Goal: Obtain resource: Download file/media

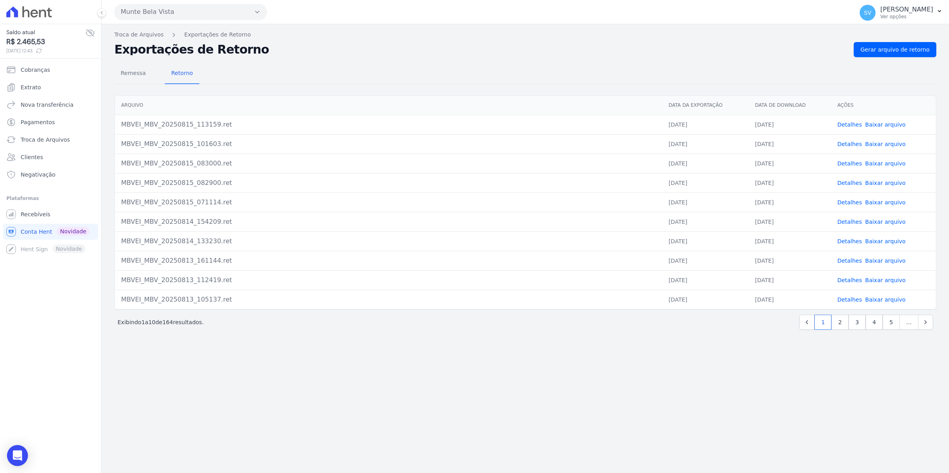
click at [17, 461] on div "Open Intercom Messenger" at bounding box center [17, 456] width 21 height 21
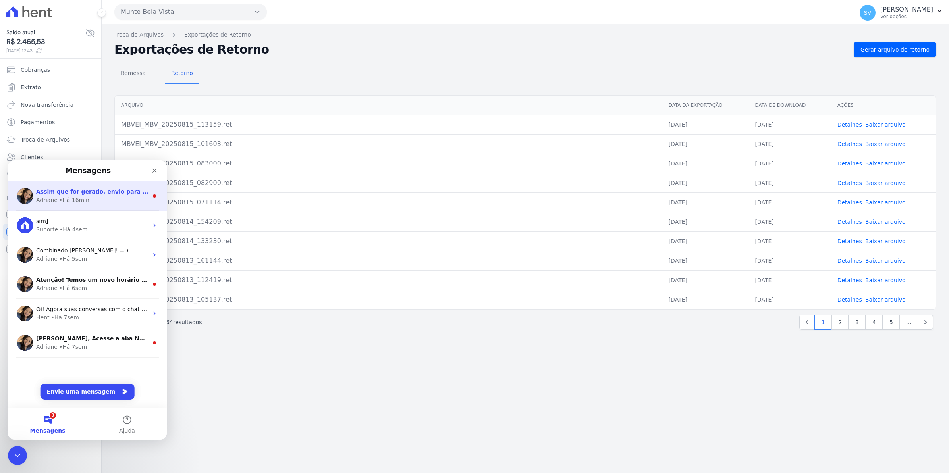
click at [56, 193] on span "Assim que for gerado, envio para você por aqui mesmo. ; )" at bounding box center [128, 192] width 184 height 6
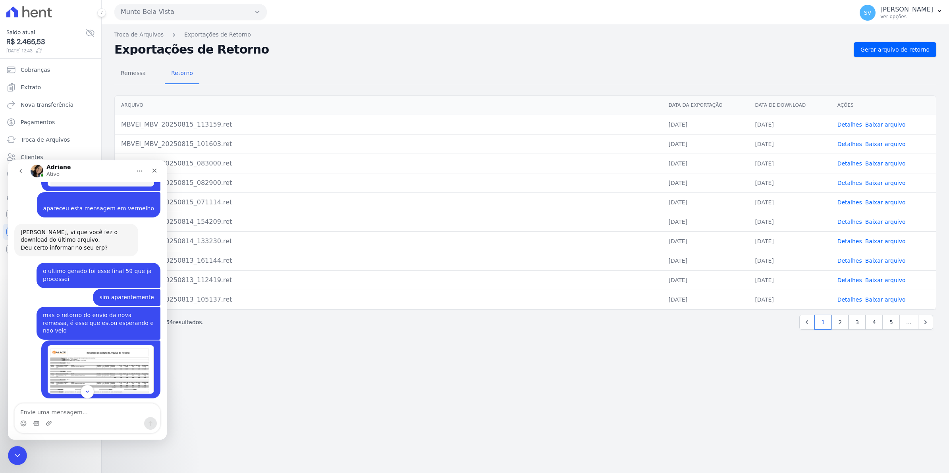
scroll to position [6557, 0]
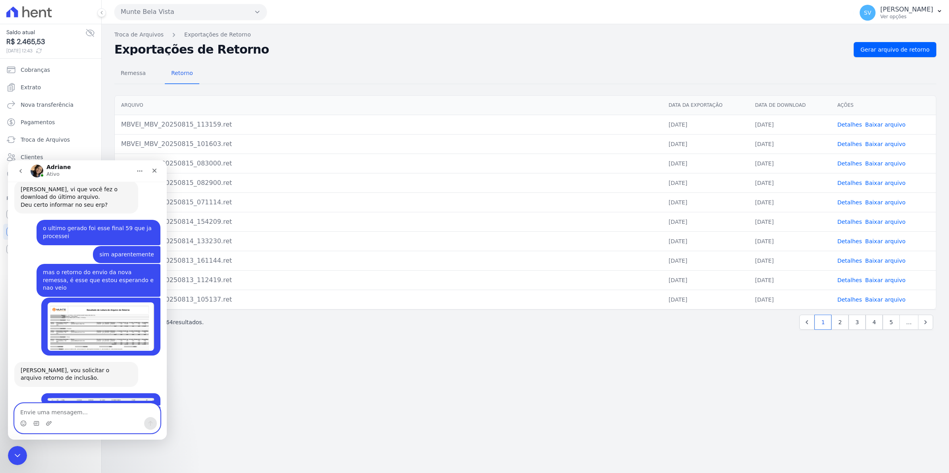
click at [62, 415] on textarea "Envie uma mensagem..." at bounding box center [87, 411] width 145 height 14
type textarea "ta otimo, muito obrigada"
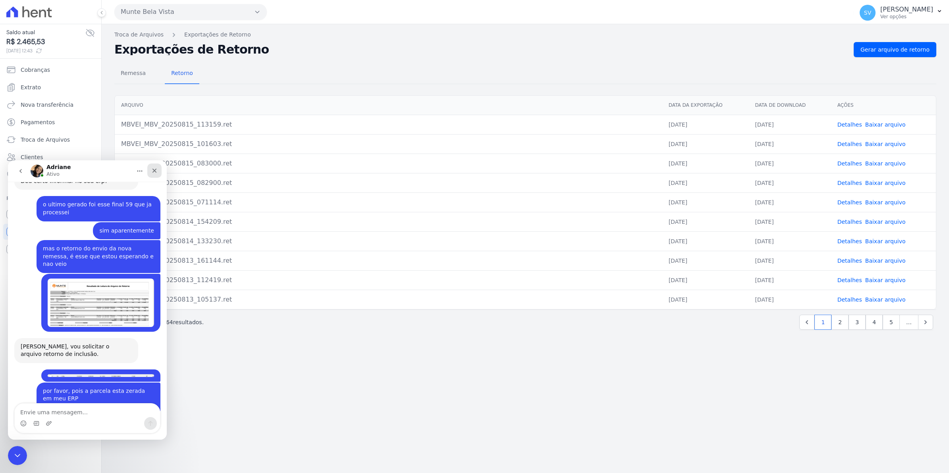
click at [154, 171] on icon "Fechar" at bounding box center [154, 171] width 4 height 4
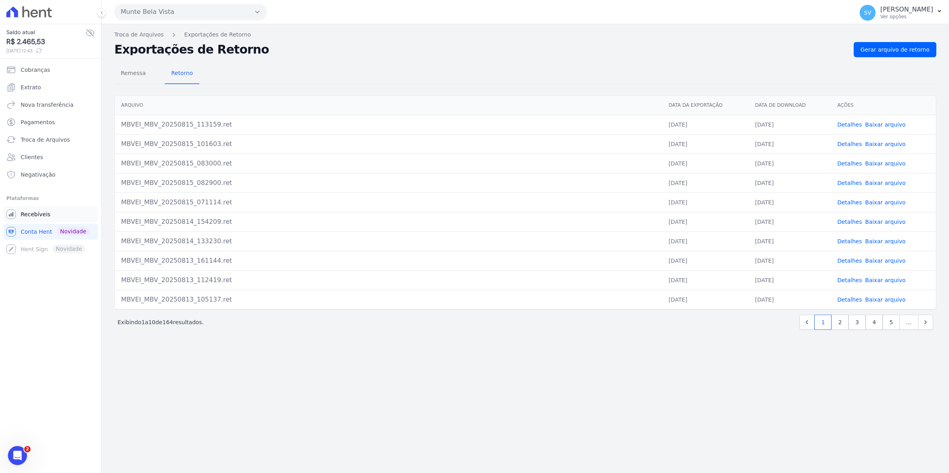
click at [35, 216] on span "Recebíveis" at bounding box center [36, 214] width 30 height 8
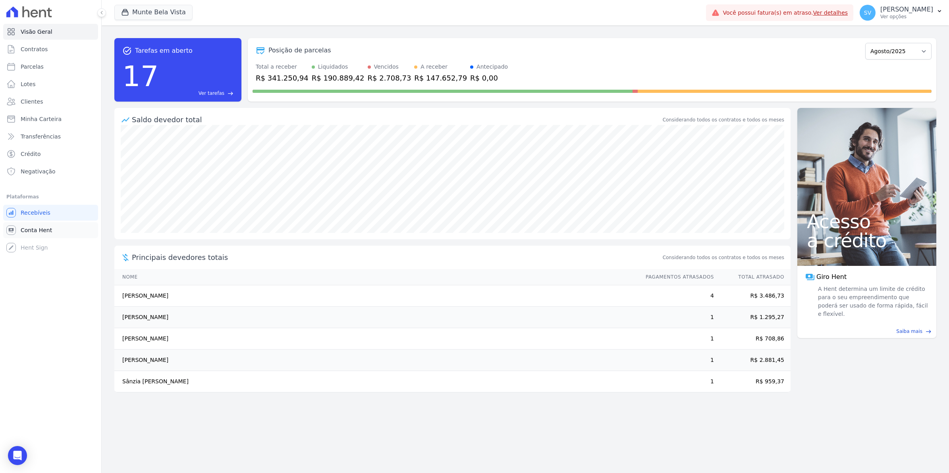
click at [51, 226] on link "Conta Hent" at bounding box center [50, 230] width 95 height 16
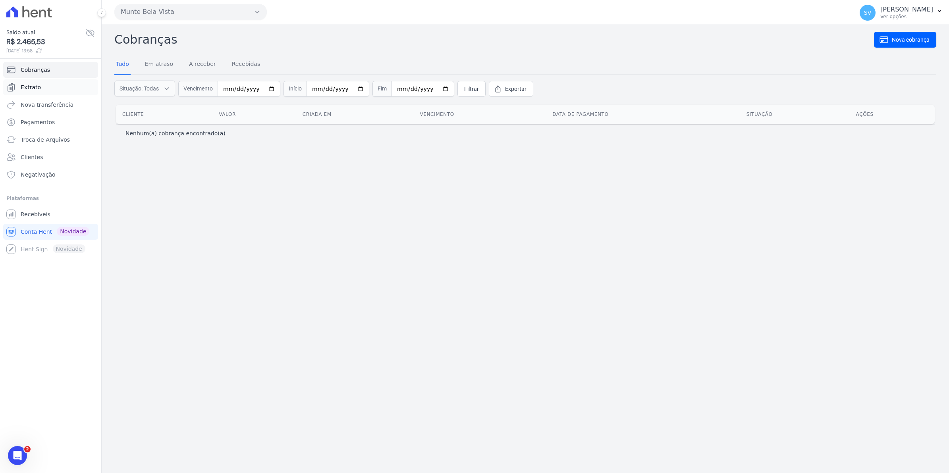
click at [39, 89] on link "Extrato" at bounding box center [50, 87] width 95 height 16
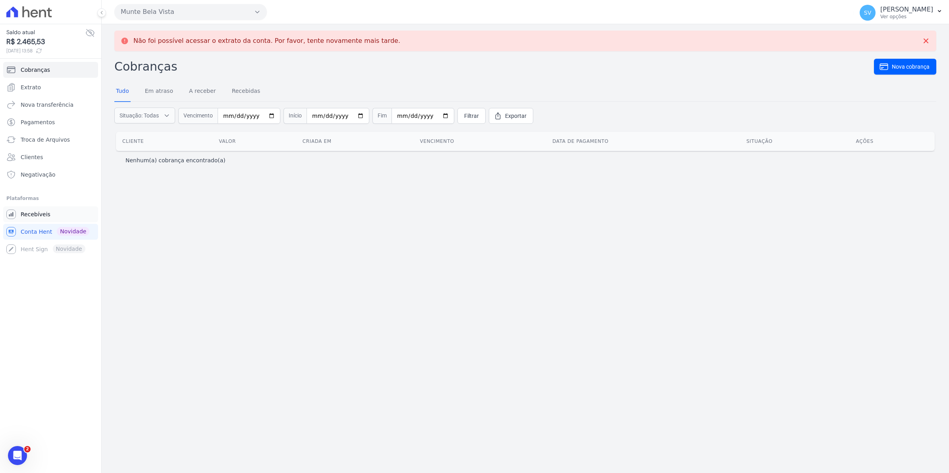
click at [36, 219] on link "Recebíveis" at bounding box center [50, 214] width 95 height 16
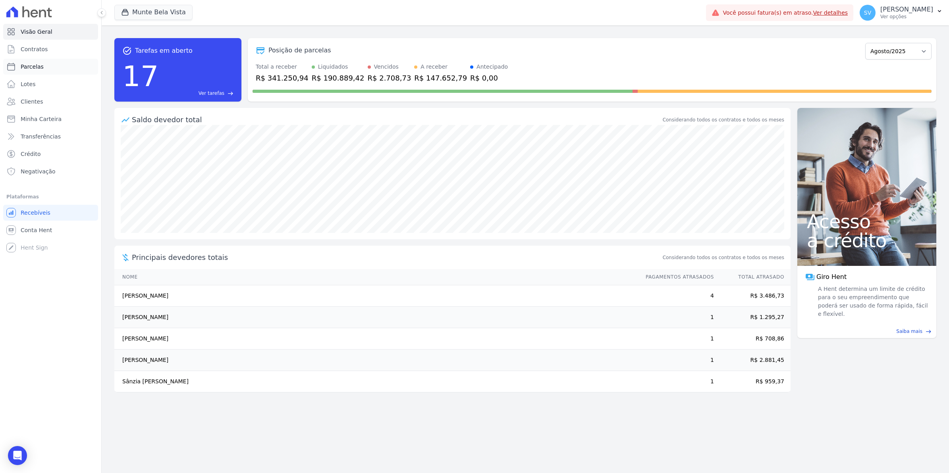
click at [37, 65] on span "Parcelas" at bounding box center [32, 67] width 23 height 8
select select
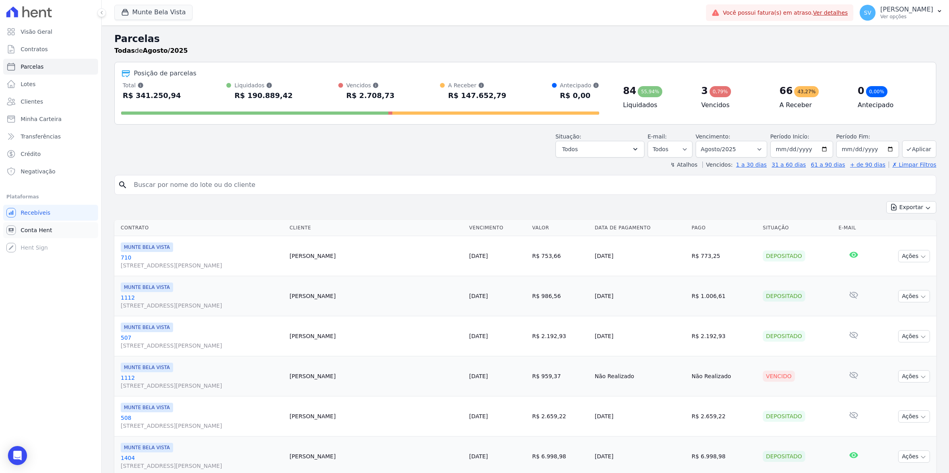
click at [44, 225] on link "Conta Hent" at bounding box center [50, 230] width 95 height 16
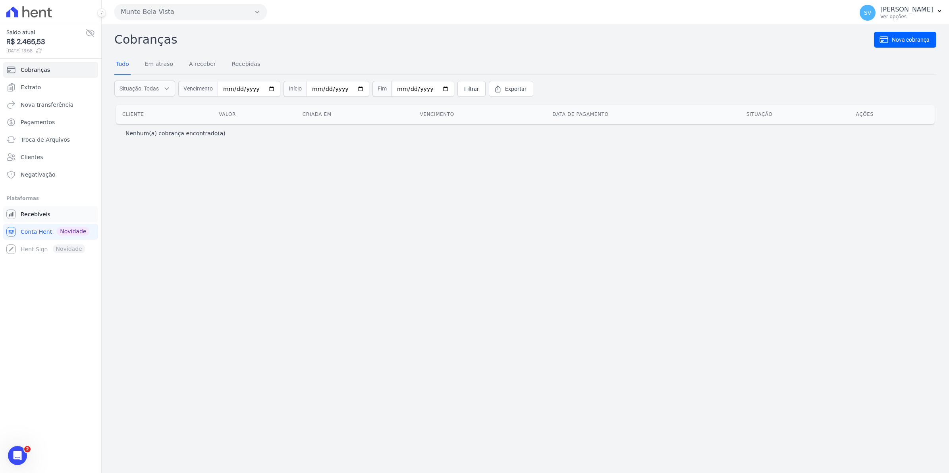
click at [46, 217] on span "Recebíveis" at bounding box center [36, 214] width 30 height 8
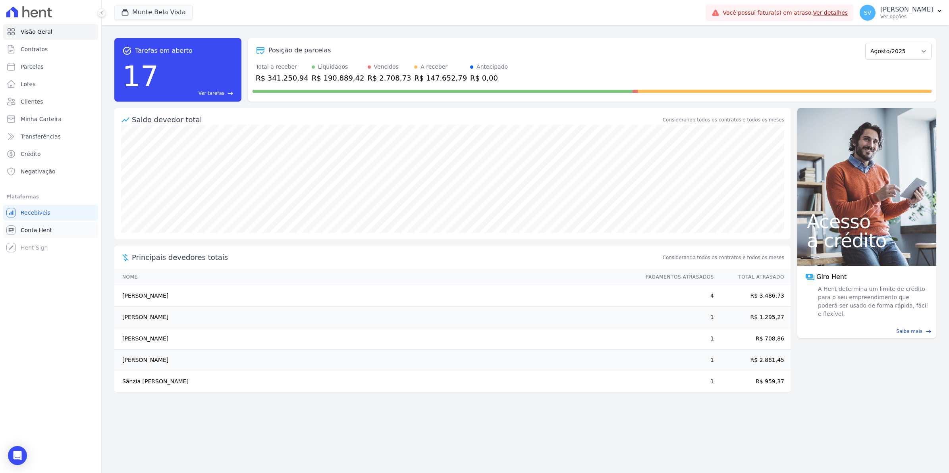
click at [29, 233] on span "Conta Hent" at bounding box center [36, 230] width 31 height 8
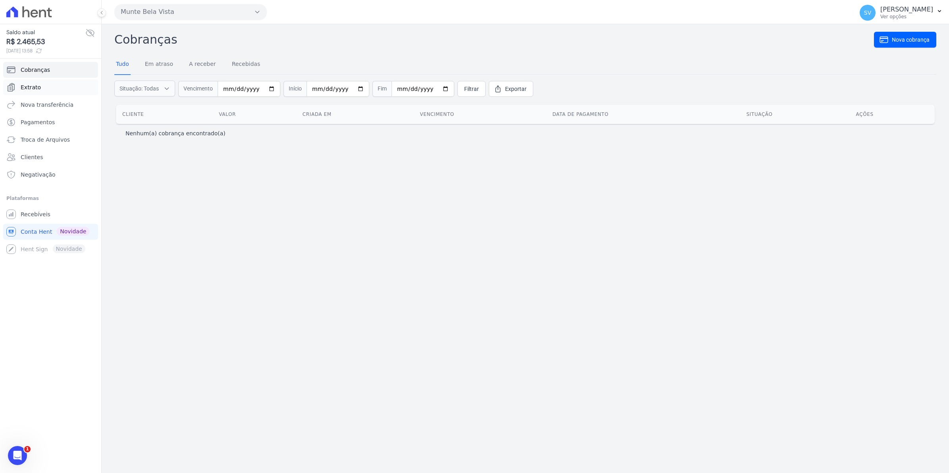
click at [38, 90] on span "Extrato" at bounding box center [31, 87] width 20 height 8
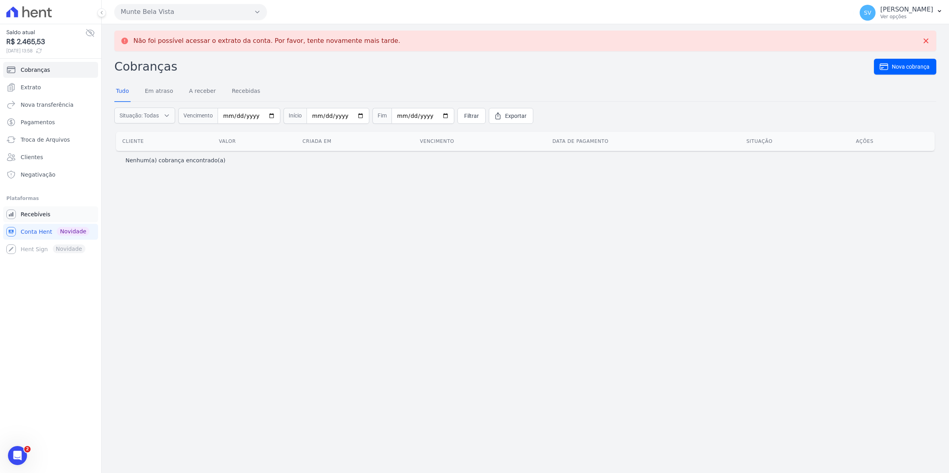
click at [36, 217] on span "Recebíveis" at bounding box center [36, 214] width 30 height 8
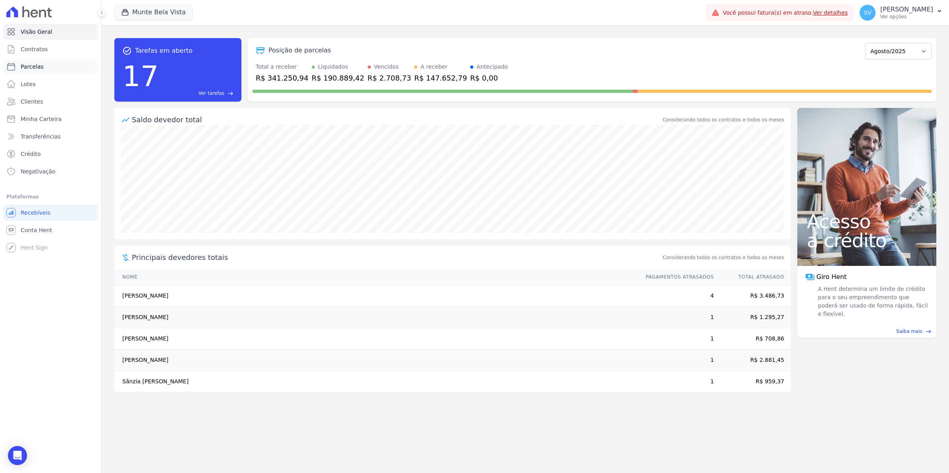
click at [32, 66] on span "Parcelas" at bounding box center [32, 67] width 23 height 8
select select
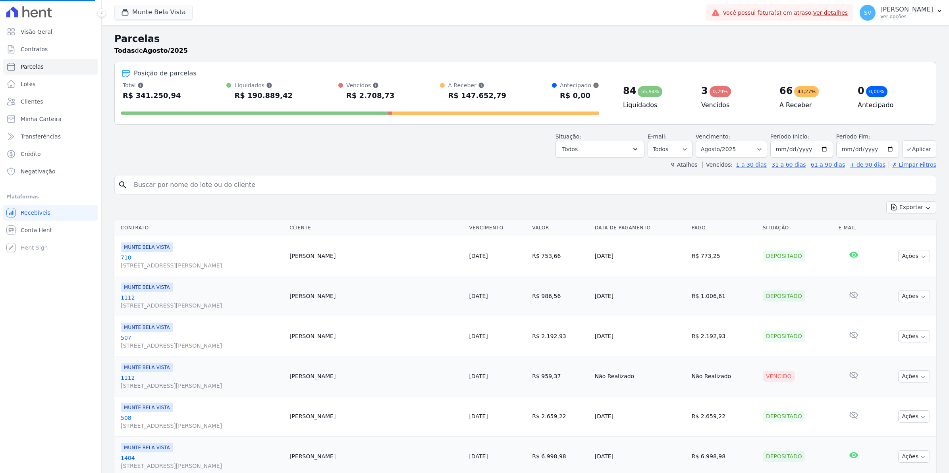
select select
click at [28, 229] on span "Conta Hent" at bounding box center [36, 230] width 31 height 8
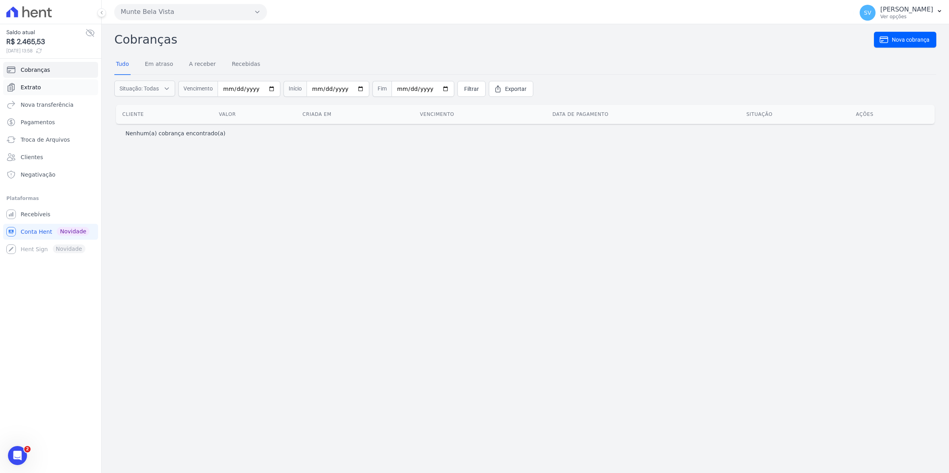
click at [28, 84] on span "Extrato" at bounding box center [31, 87] width 20 height 8
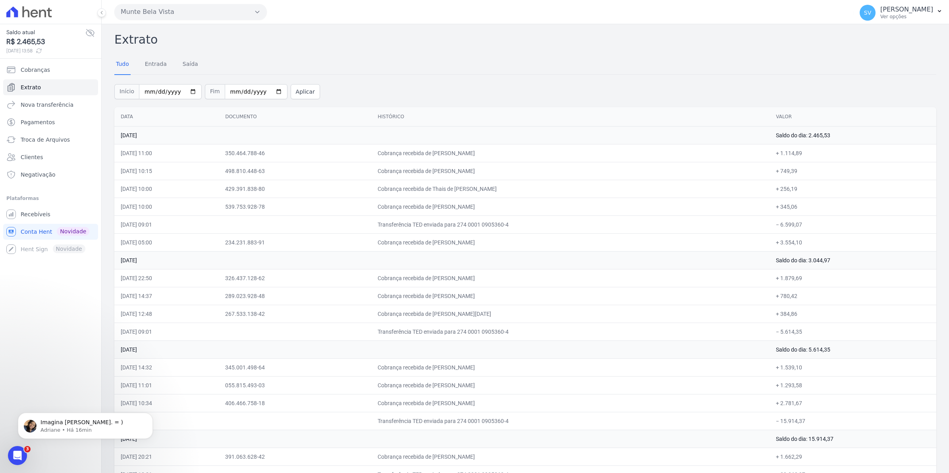
click at [18, 447] on div "Abertura do Messenger da Intercom" at bounding box center [17, 456] width 26 height 26
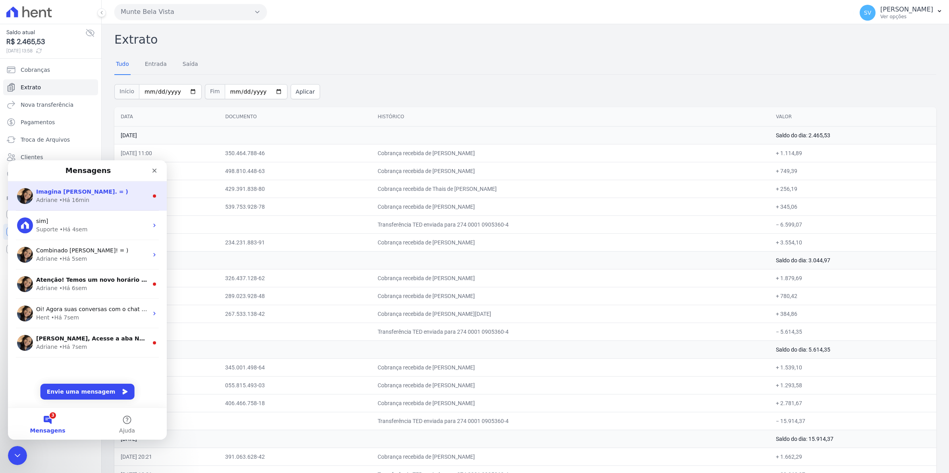
click at [68, 193] on span "Imagina Simone. = )" at bounding box center [82, 192] width 92 height 6
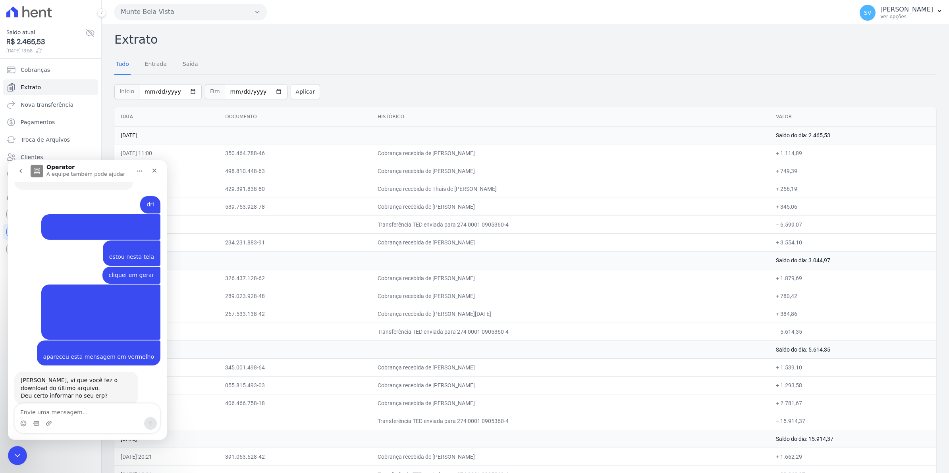
scroll to position [6515, 0]
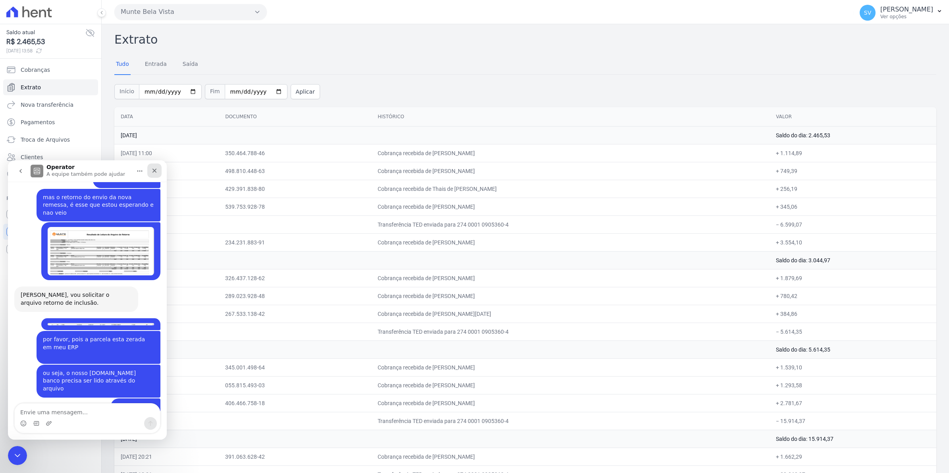
click at [156, 170] on icon "Fechar" at bounding box center [154, 171] width 6 height 6
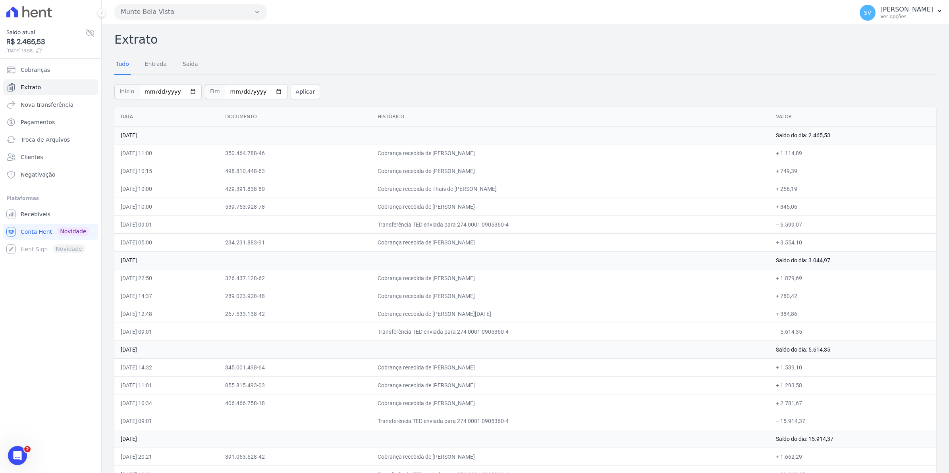
scroll to position [6502, 0]
click at [31, 84] on span "Extrato" at bounding box center [31, 87] width 20 height 8
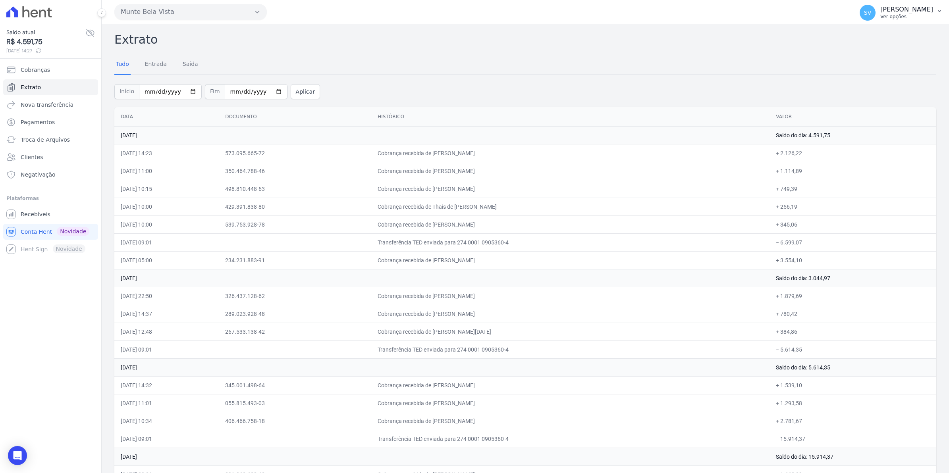
click at [871, 14] on span "SV" at bounding box center [867, 13] width 7 height 6
click at [34, 213] on span "Recebíveis" at bounding box center [36, 214] width 30 height 8
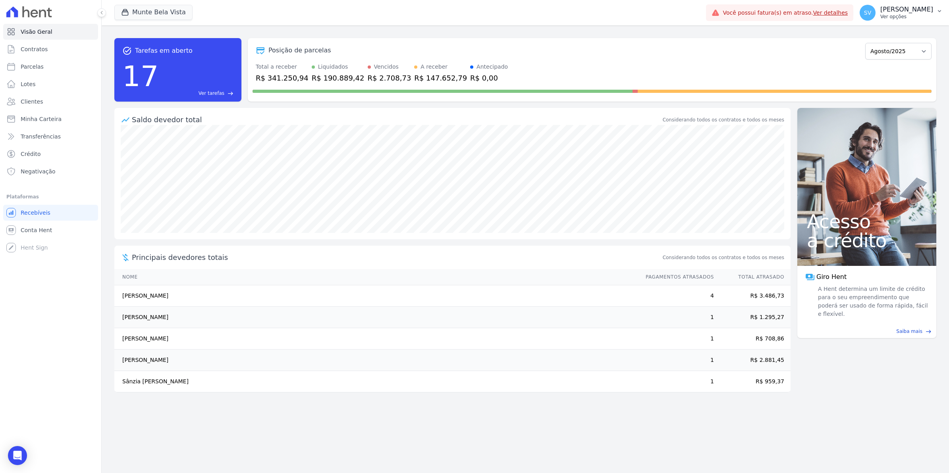
click at [876, 16] on span "SV" at bounding box center [868, 13] width 16 height 16
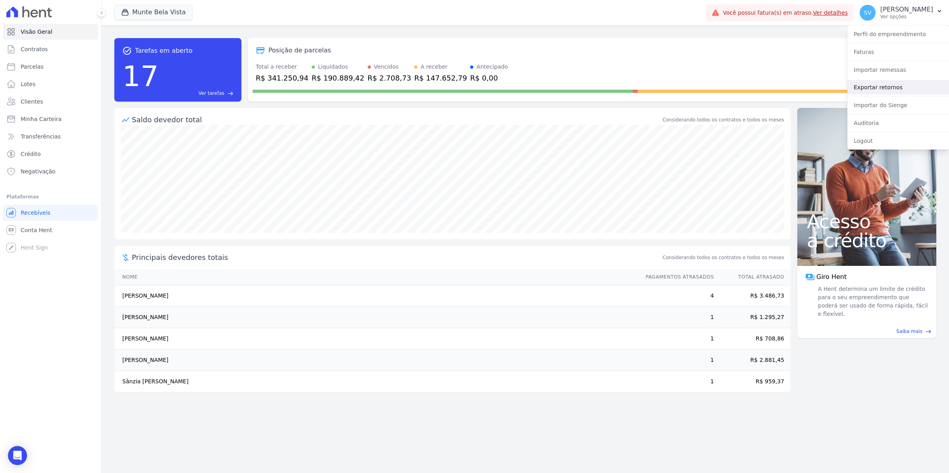
click at [884, 88] on link "Exportar retornos" at bounding box center [898, 87] width 102 height 14
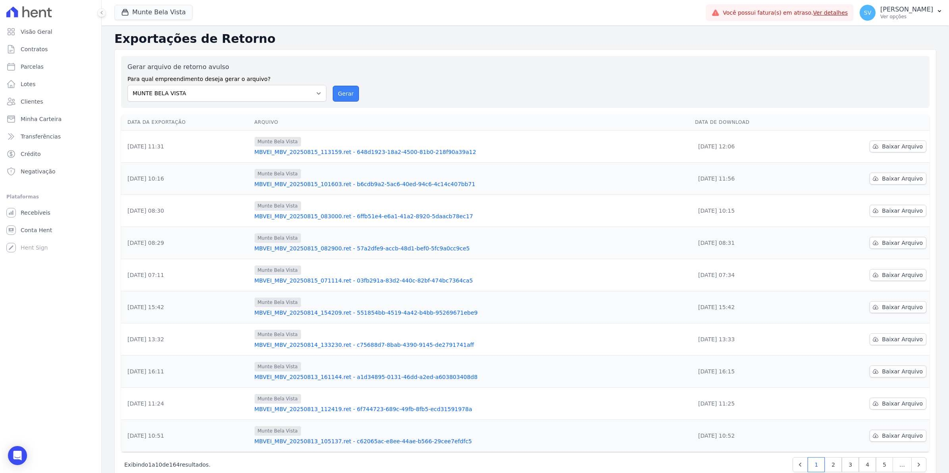
click at [345, 90] on button "Gerar" at bounding box center [346, 94] width 26 height 16
click at [346, 98] on button "Gerar" at bounding box center [346, 94] width 26 height 16
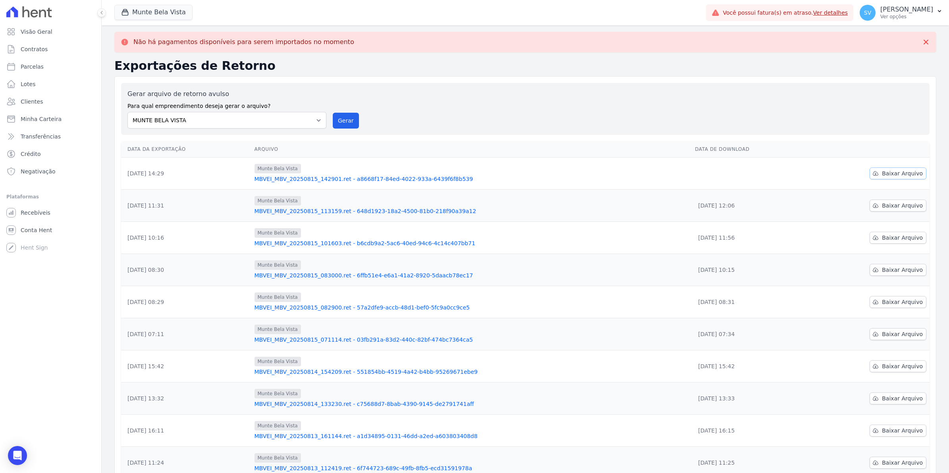
click at [906, 175] on span "Baixar Arquivo" at bounding box center [902, 174] width 41 height 8
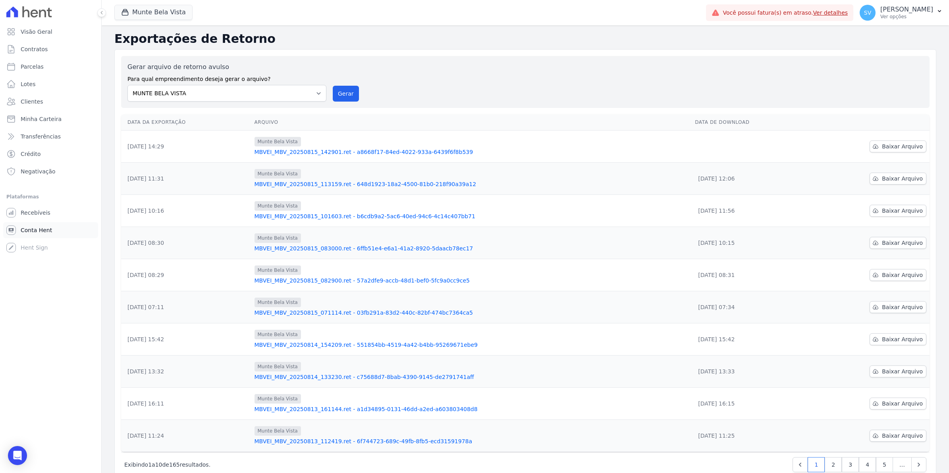
click at [44, 233] on span "Conta Hent" at bounding box center [36, 230] width 31 height 8
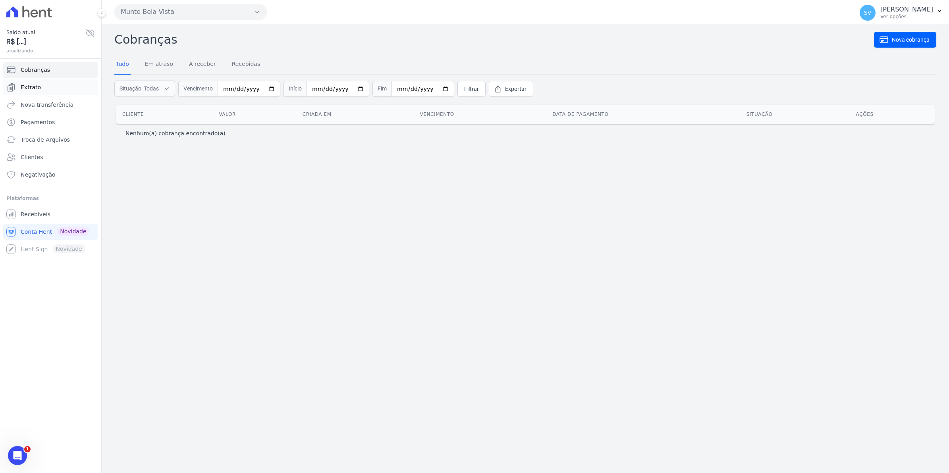
click at [27, 85] on span "Extrato" at bounding box center [31, 87] width 20 height 8
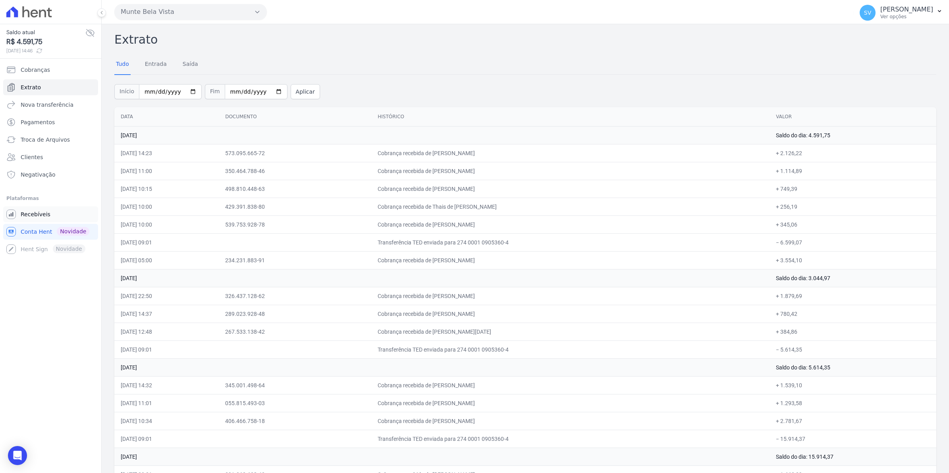
click at [40, 215] on span "Recebíveis" at bounding box center [36, 214] width 30 height 8
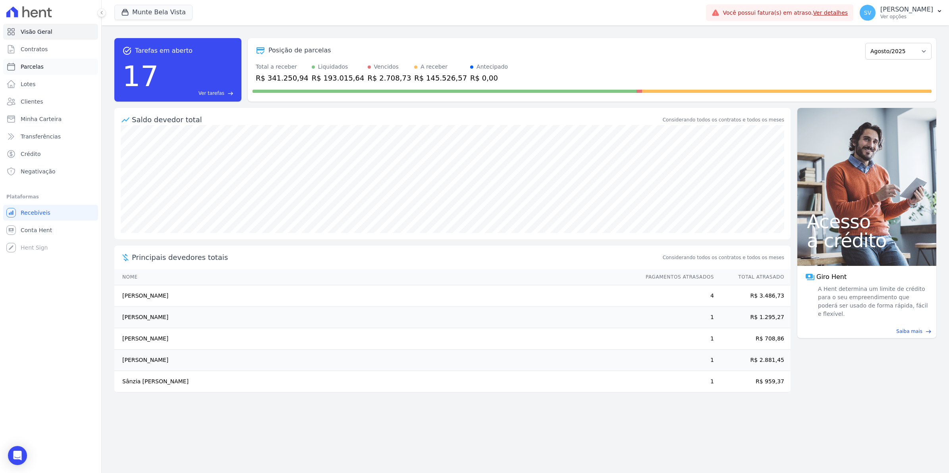
click at [32, 68] on span "Parcelas" at bounding box center [32, 67] width 23 height 8
select select
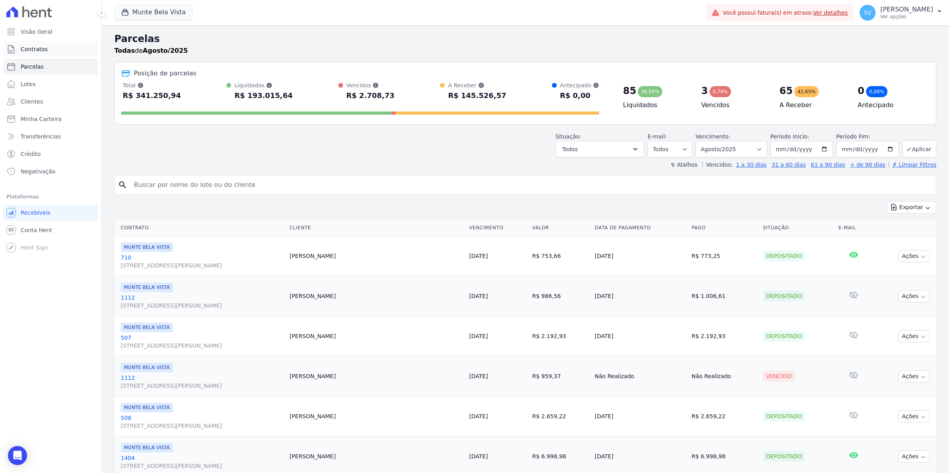
click at [38, 50] on span "Contratos" at bounding box center [34, 49] width 27 height 8
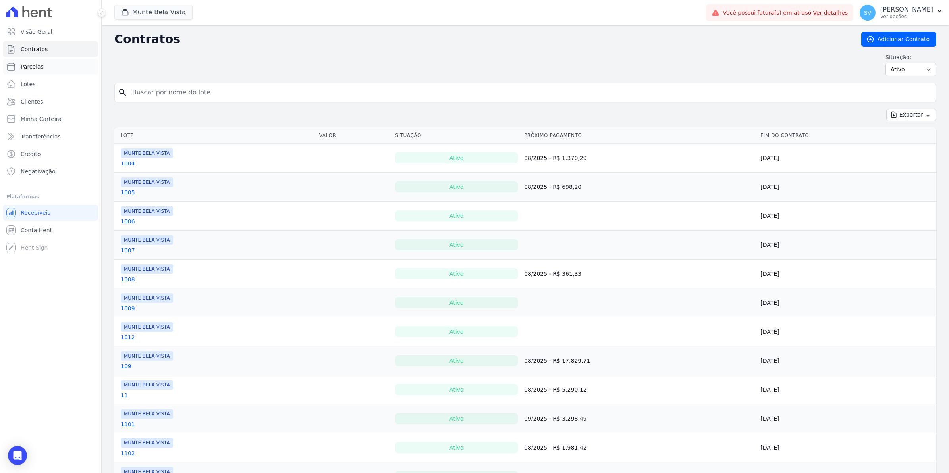
click at [21, 68] on span "Parcelas" at bounding box center [32, 67] width 23 height 8
select select
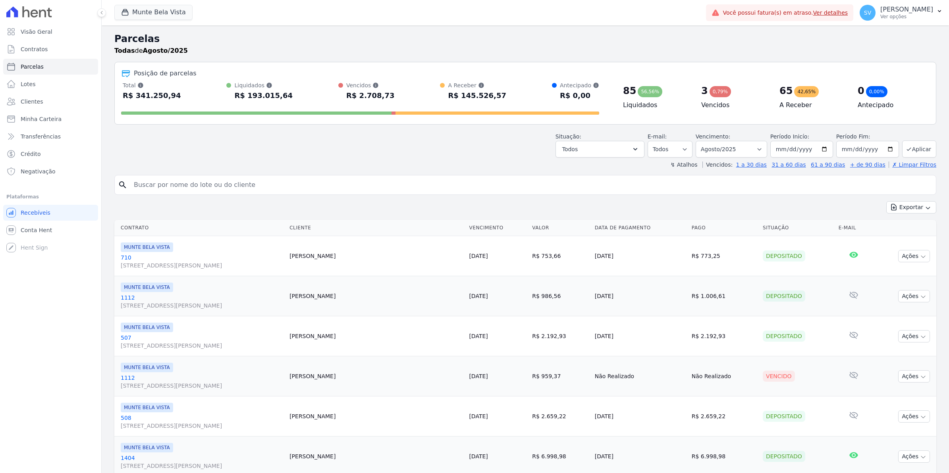
select select
click at [32, 225] on link "Conta Hent" at bounding box center [50, 230] width 95 height 16
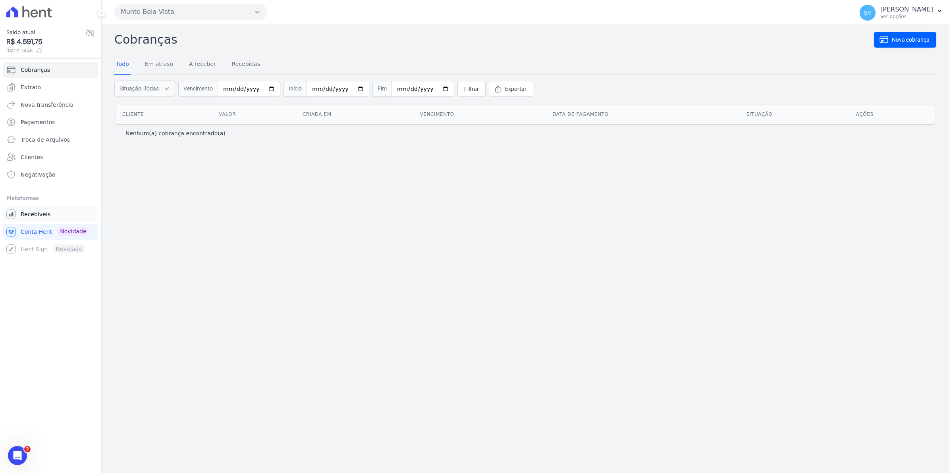
click at [32, 216] on span "Recebíveis" at bounding box center [36, 214] width 30 height 8
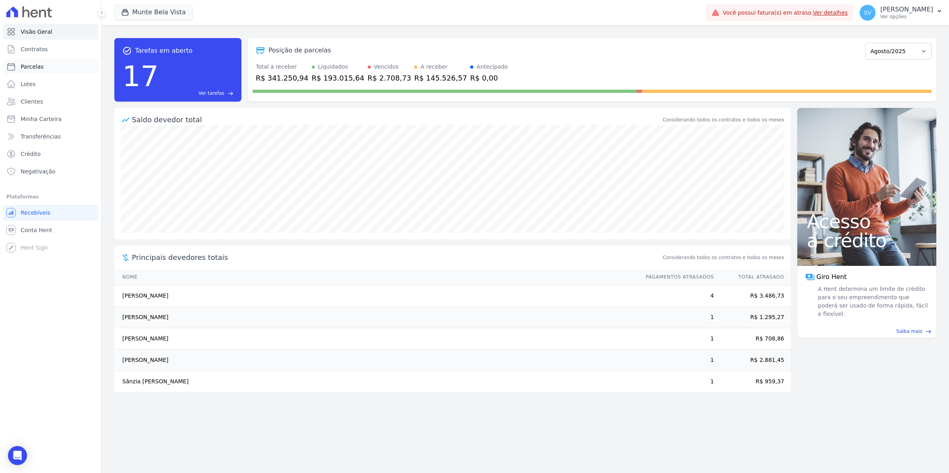
click at [31, 69] on span "Parcelas" at bounding box center [32, 67] width 23 height 8
select select
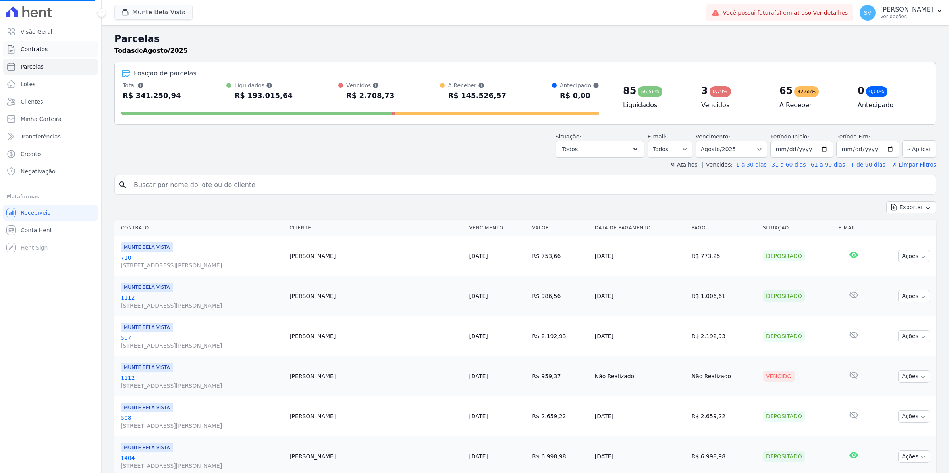
select select
click at [874, 13] on span "SV" at bounding box center [868, 13] width 16 height 16
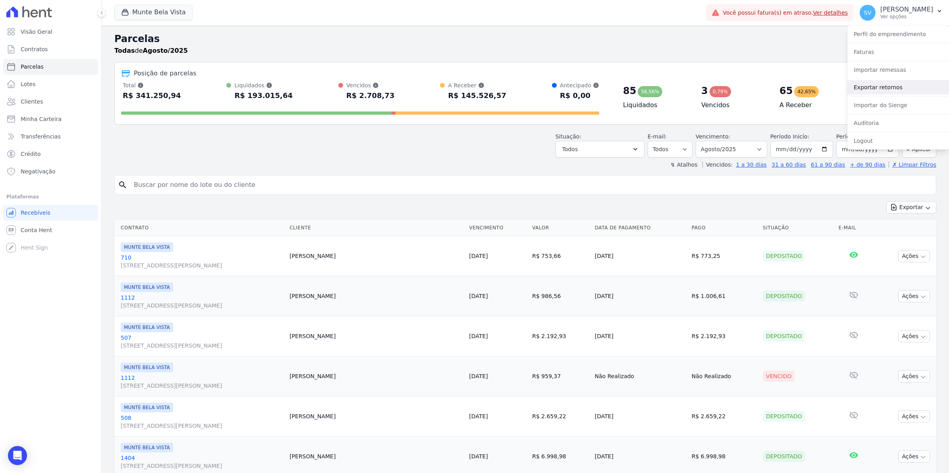
click at [860, 90] on link "Exportar retornos" at bounding box center [898, 87] width 102 height 14
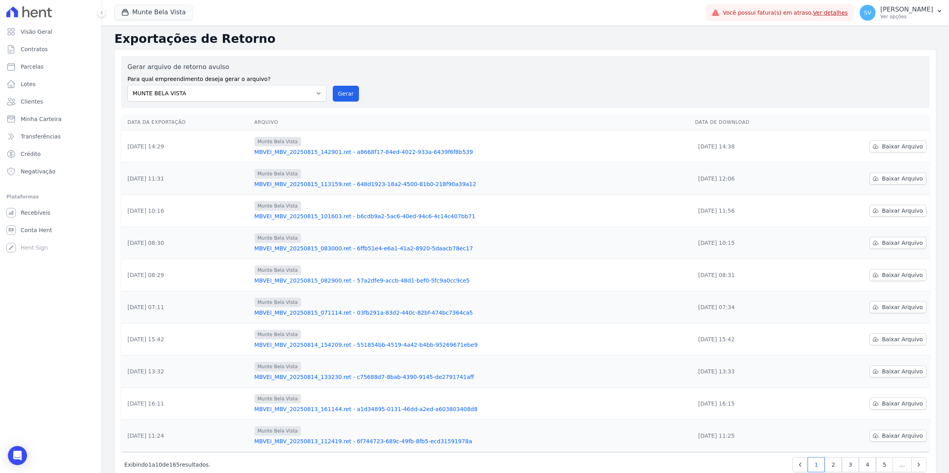
click at [355, 93] on div "Gerar arquivo de retorno avulso Para qual empreendimento deseja gerar o arquivo…" at bounding box center [525, 81] width 796 height 39
click at [350, 94] on button "Gerar" at bounding box center [346, 94] width 26 height 16
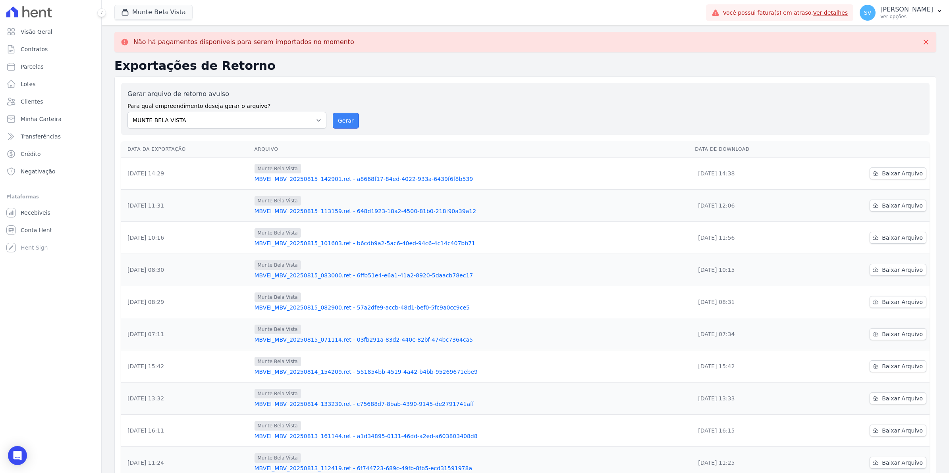
click at [342, 125] on button "Gerar" at bounding box center [346, 121] width 26 height 16
click at [41, 231] on span "Conta Hent" at bounding box center [36, 230] width 31 height 8
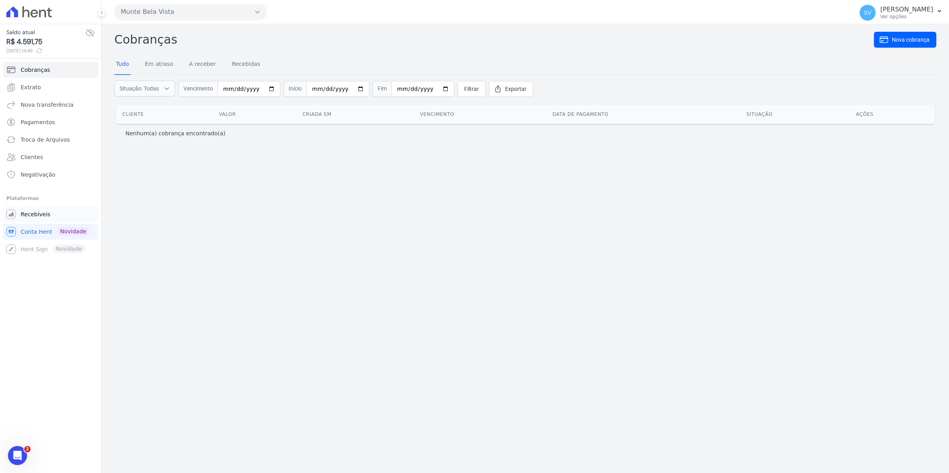
click at [25, 218] on span "Recebíveis" at bounding box center [36, 214] width 30 height 8
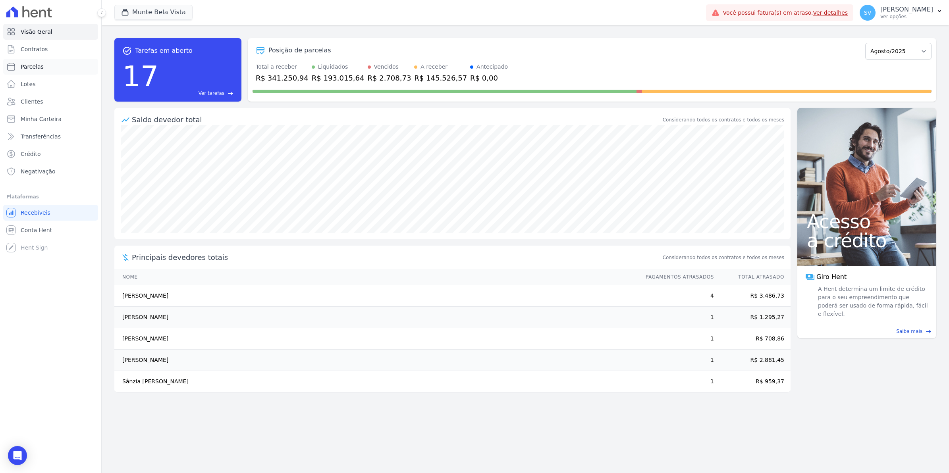
click at [29, 67] on span "Parcelas" at bounding box center [32, 67] width 23 height 8
select select
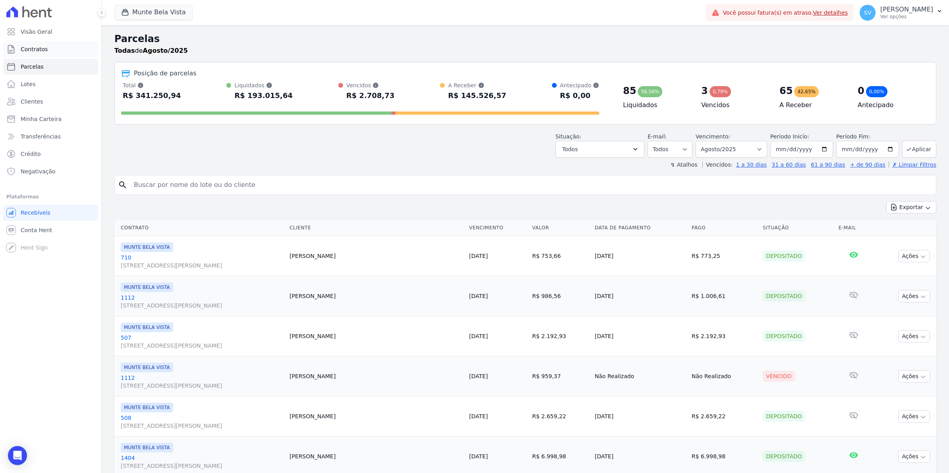
click at [33, 47] on span "Contratos" at bounding box center [34, 49] width 27 height 8
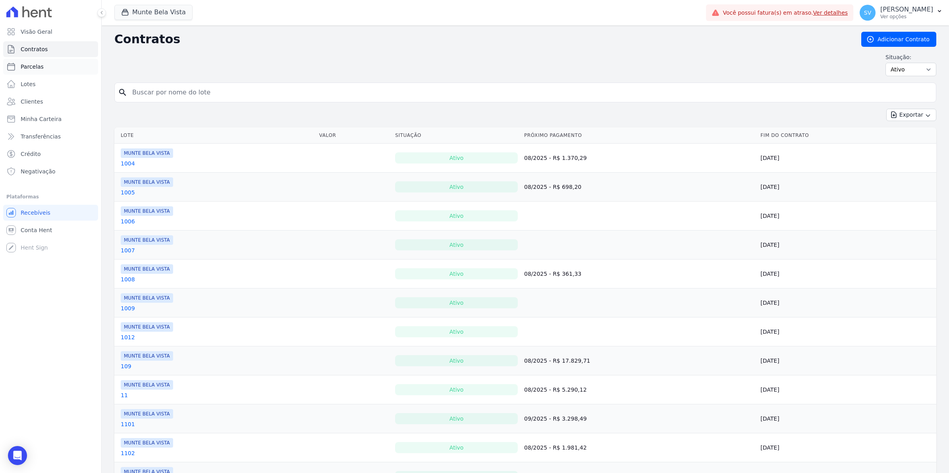
click at [31, 66] on span "Parcelas" at bounding box center [32, 67] width 23 height 8
select select
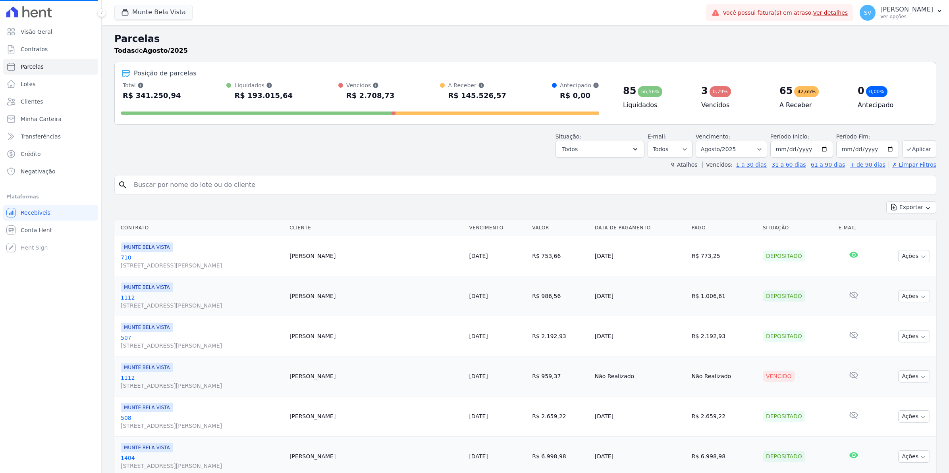
select select
click at [32, 83] on span "Lotes" at bounding box center [28, 84] width 15 height 8
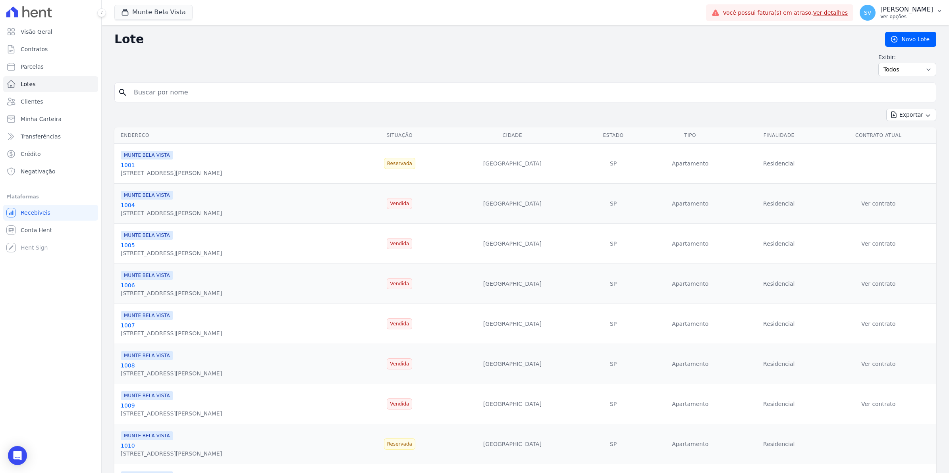
click at [876, 16] on span "SV" at bounding box center [868, 13] width 16 height 16
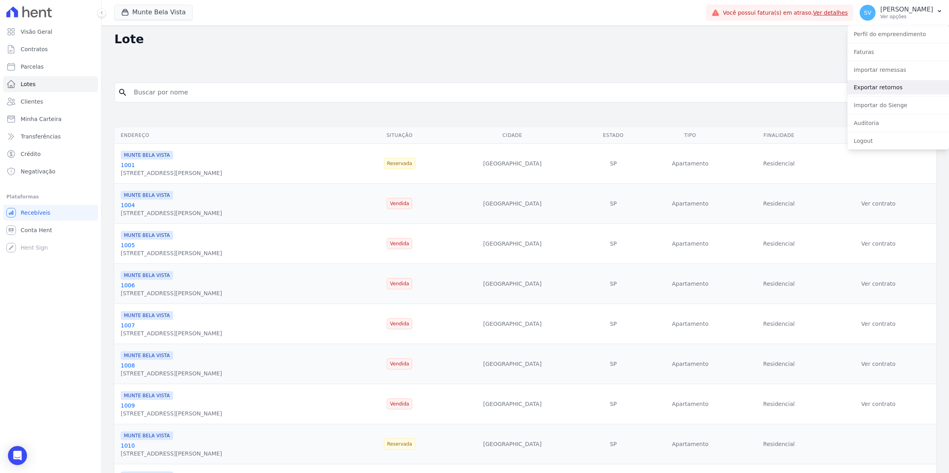
click at [862, 90] on link "Exportar retornos" at bounding box center [898, 87] width 102 height 14
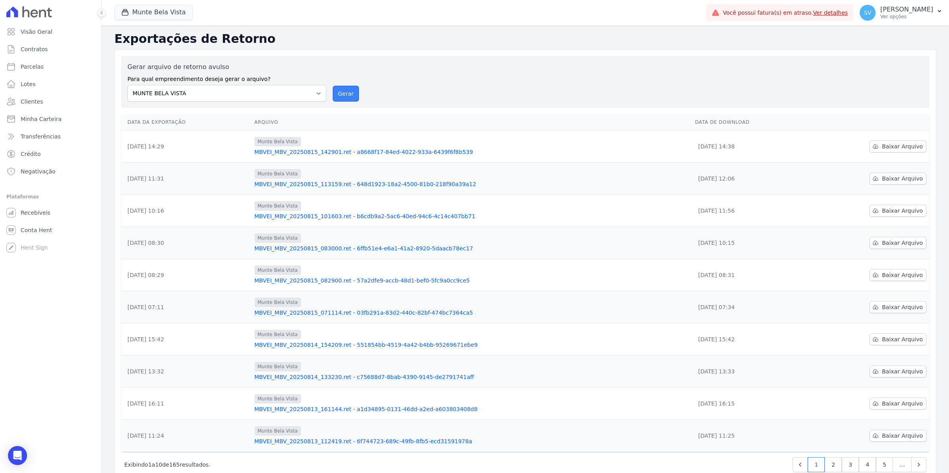
click at [342, 96] on button "Gerar" at bounding box center [346, 94] width 26 height 16
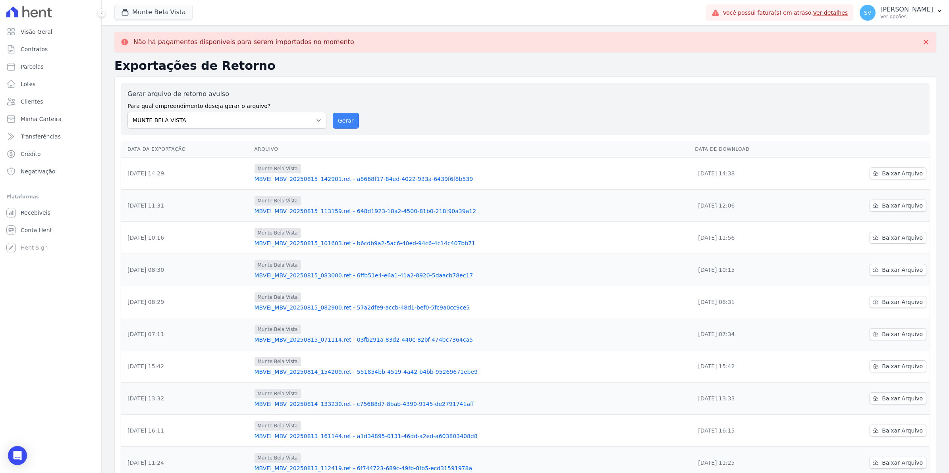
click at [345, 123] on button "Gerar" at bounding box center [346, 121] width 26 height 16
click at [39, 68] on span "Parcelas" at bounding box center [32, 67] width 23 height 8
select select
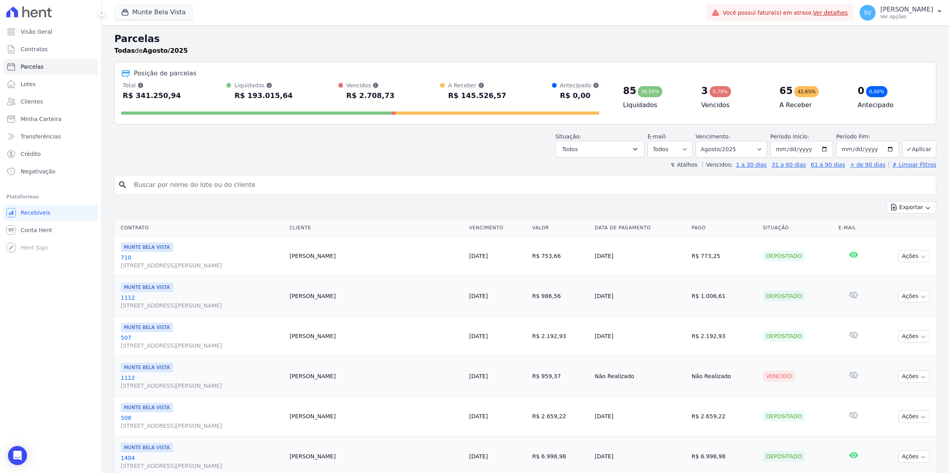
click at [36, 238] on ul "Você não possui Hent Sign ativado. Para saber mais, fale com a equipe Hent. Rec…" at bounding box center [50, 230] width 95 height 51
click at [36, 233] on span "Conta Hent" at bounding box center [36, 230] width 31 height 8
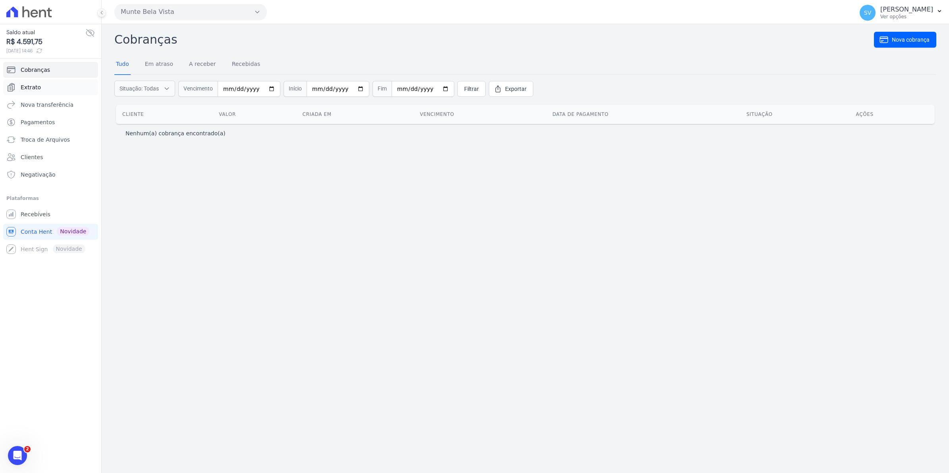
click at [33, 89] on span "Extrato" at bounding box center [31, 87] width 20 height 8
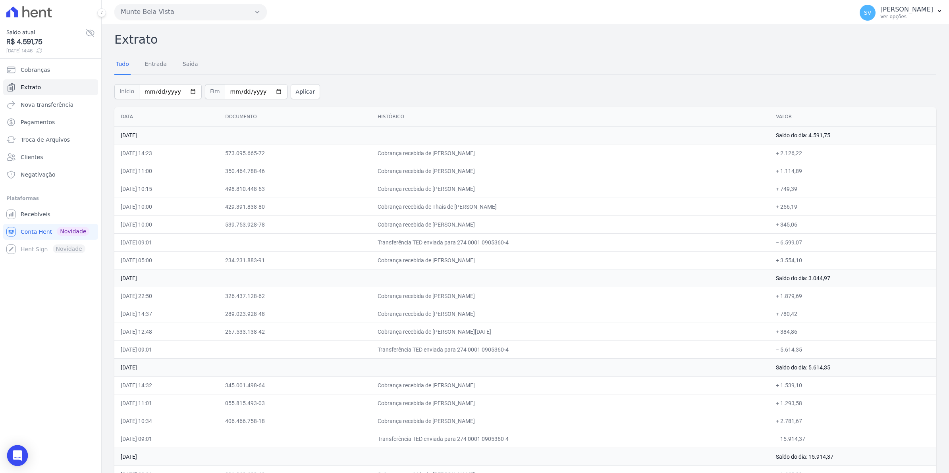
click at [11, 458] on div "Open Intercom Messenger" at bounding box center [17, 456] width 21 height 21
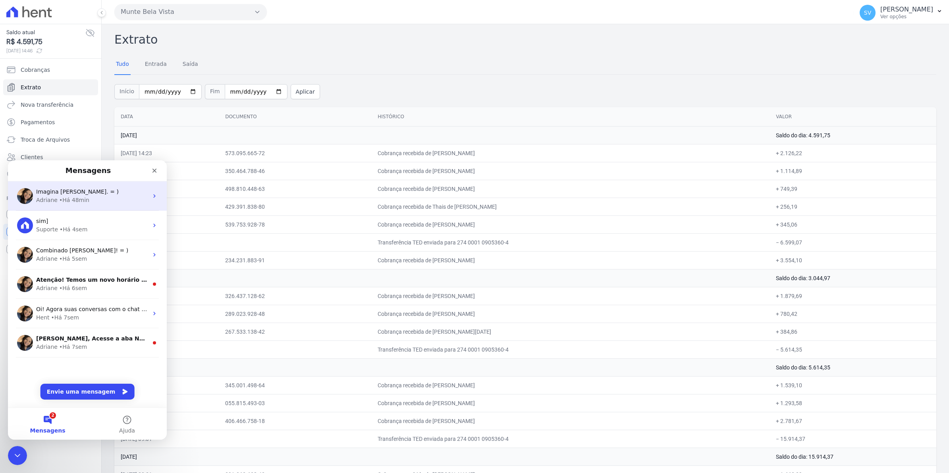
click at [67, 198] on div "• Há 48min" at bounding box center [74, 200] width 30 height 8
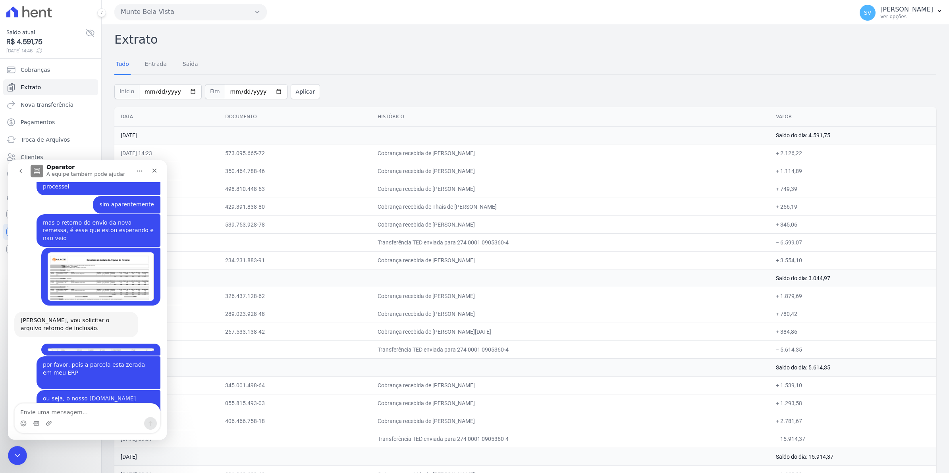
scroll to position [6502, 0]
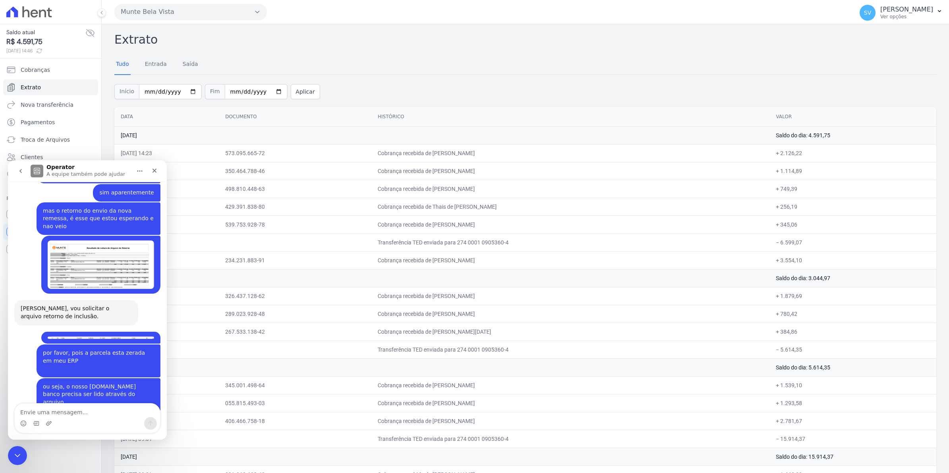
click at [219, 212] on td "[DATE] 10:00" at bounding box center [166, 207] width 104 height 18
click at [10, 456] on div "Encerramento do Messenger da Intercom" at bounding box center [17, 455] width 19 height 19
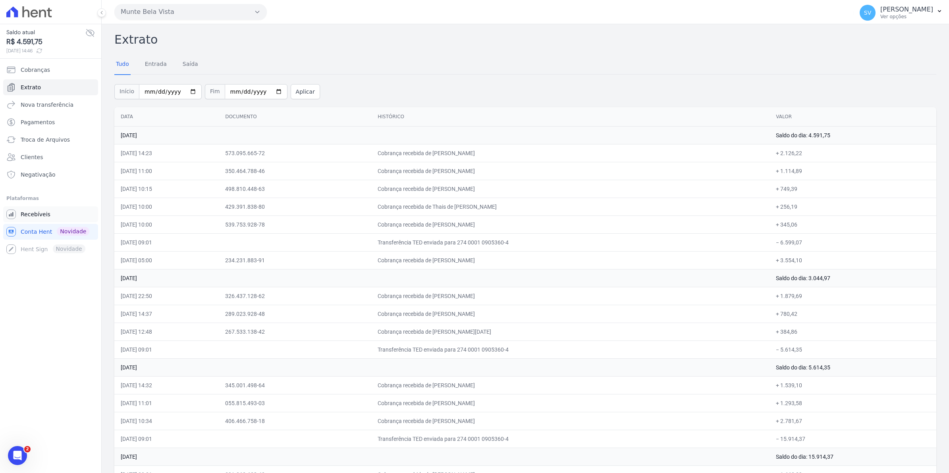
click at [42, 213] on span "Recebíveis" at bounding box center [36, 214] width 30 height 8
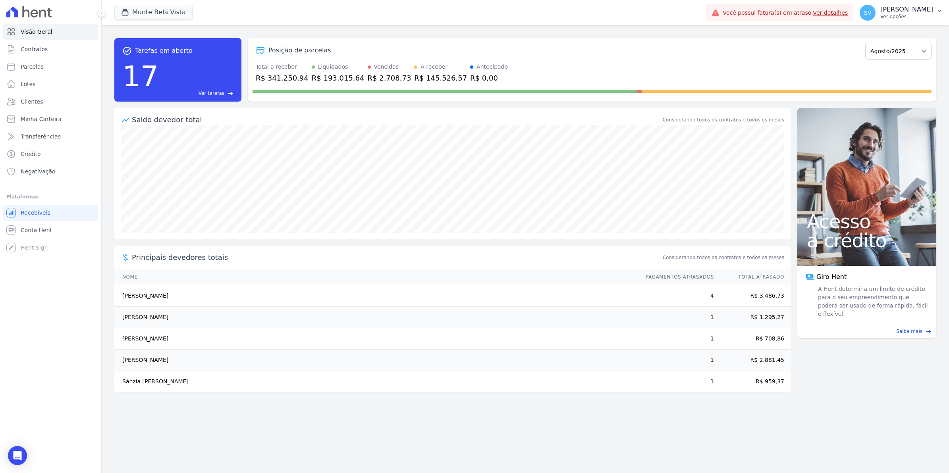
click at [882, 21] on button "SV [PERSON_NAME] Ver opções" at bounding box center [901, 13] width 96 height 22
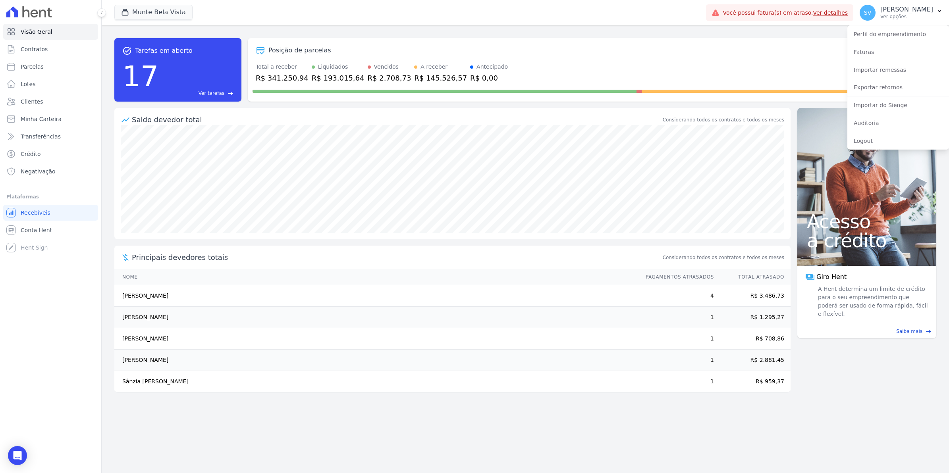
click at [807, 63] on div "Total a receber R$ 341.250,94 Liquidados R$ 193.015,64 Vencidos R$ 2.708,73 A r…" at bounding box center [592, 73] width 679 height 21
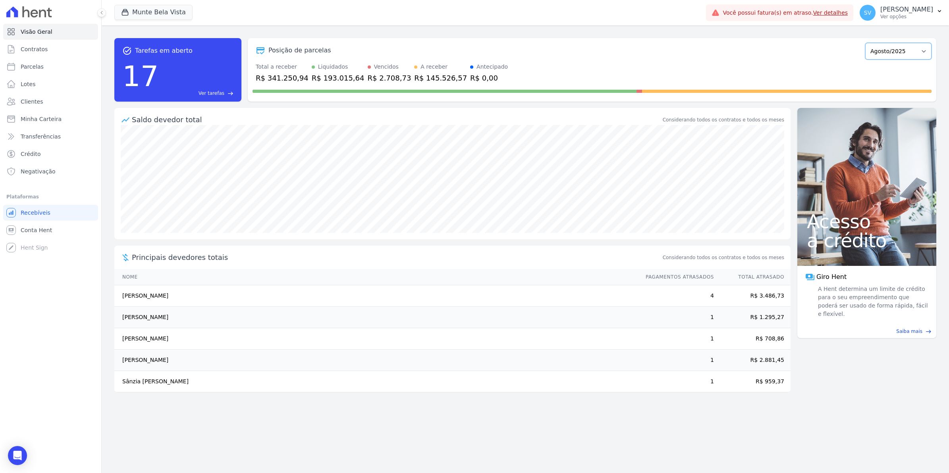
click at [918, 50] on select "Janeiro/2024 Fevereiro/2024 Março/2024 Abril/2024 Maio/2024 Junho/2024 Julho/20…" at bounding box center [898, 51] width 66 height 17
select select "07/2025"
click at [869, 43] on select "Janeiro/2024 Fevereiro/2024 Março/2024 Abril/2024 Maio/2024 Junho/2024 Julho/20…" at bounding box center [898, 51] width 66 height 17
click at [888, 48] on select "[GEOGRAPHIC_DATA]/2024 Fevereiro/2024 Março/2024 Abril/2024 Maio/2024 Junho/202…" at bounding box center [898, 51] width 66 height 17
select select "08/2025"
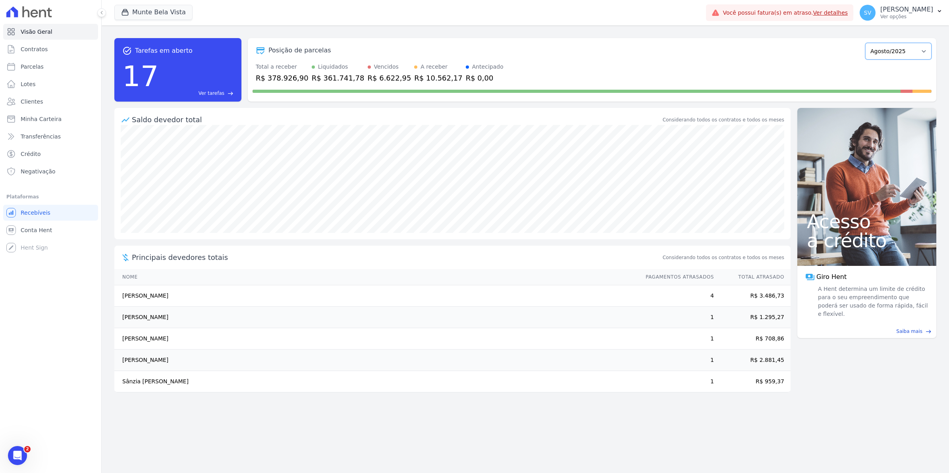
click at [869, 43] on select "[GEOGRAPHIC_DATA]/2024 Fevereiro/2024 Março/2024 Abril/2024 Maio/2024 Junho/202…" at bounding box center [898, 51] width 66 height 17
click at [27, 457] on div "Visão Geral Contratos Parcelas Lotes Clientes Minha Carteira Transferências Cré…" at bounding box center [50, 236] width 101 height 473
click at [27, 456] on div "Visão Geral Contratos Parcelas Lotes Clientes Minha Carteira Transferências Cré…" at bounding box center [50, 236] width 101 height 473
click at [19, 454] on icon "Abertura do Messenger da Intercom" at bounding box center [17, 456] width 13 height 13
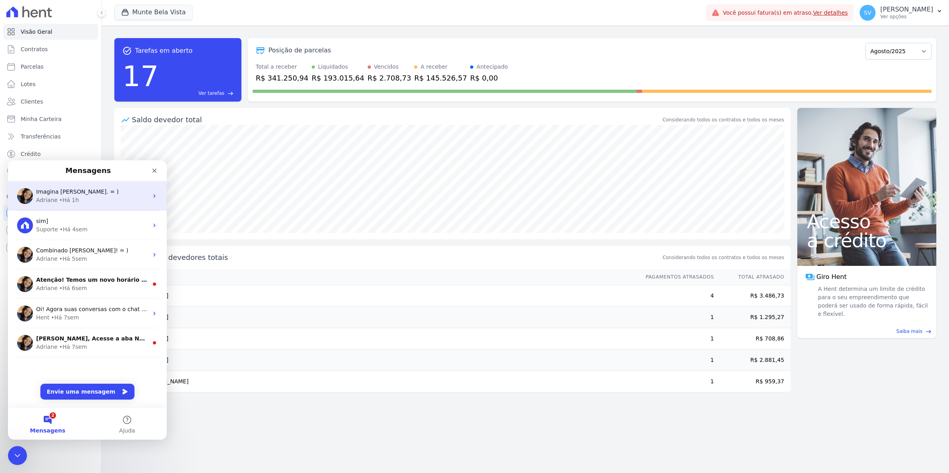
click at [70, 194] on span "Imagina Simone. = )" at bounding box center [77, 192] width 83 height 6
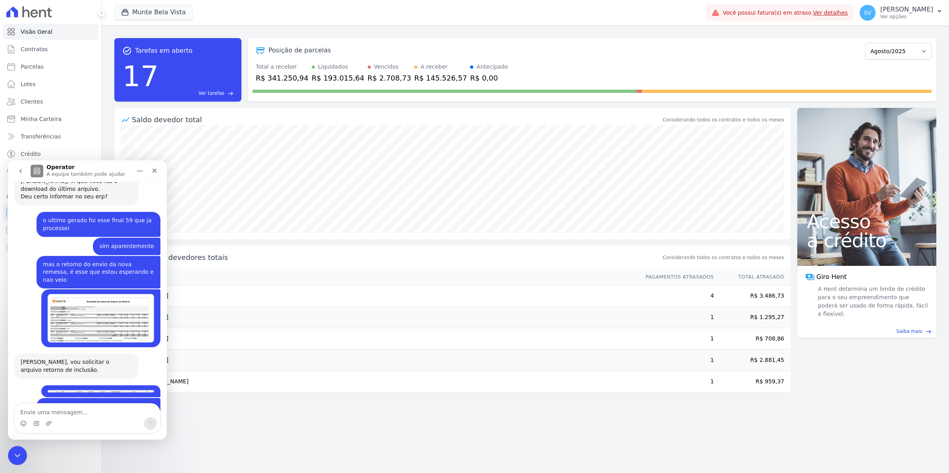
scroll to position [6502, 0]
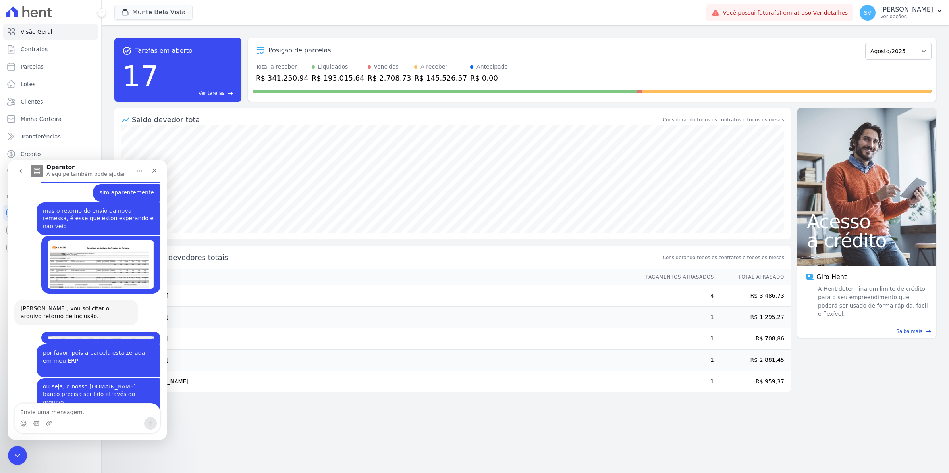
click at [353, 439] on div "task_alt Tarefas em aberto 17 Ver tarefas east Posição de parcelas Janeiro/2024…" at bounding box center [525, 249] width 847 height 448
click at [22, 457] on icon "Encerramento do Messenger da Intercom" at bounding box center [18, 456] width 10 height 10
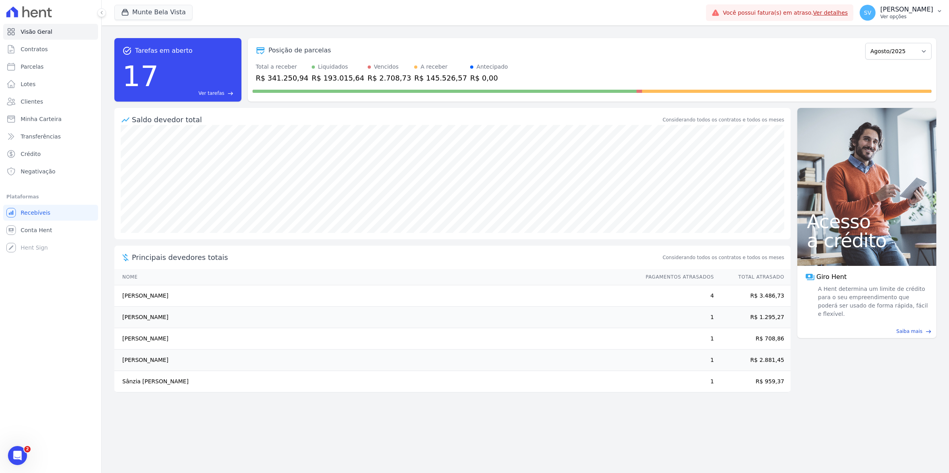
click at [876, 17] on span "SV" at bounding box center [868, 13] width 16 height 16
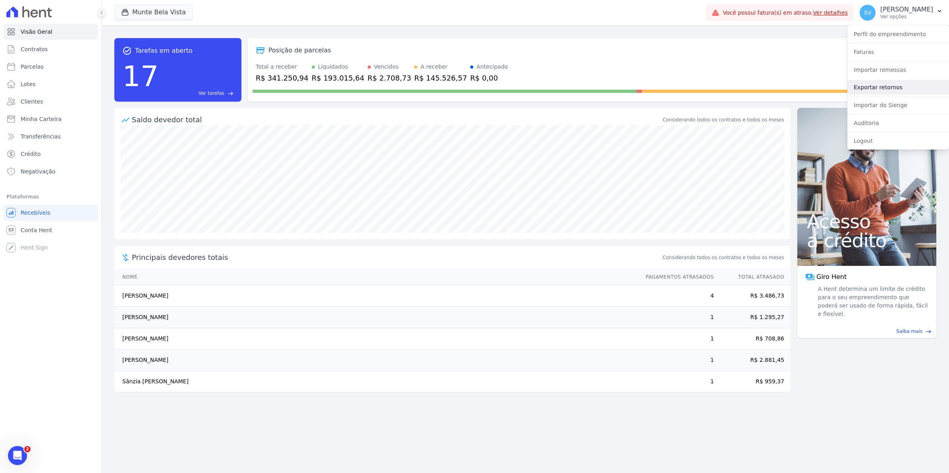
click at [877, 89] on link "Exportar retornos" at bounding box center [898, 87] width 102 height 14
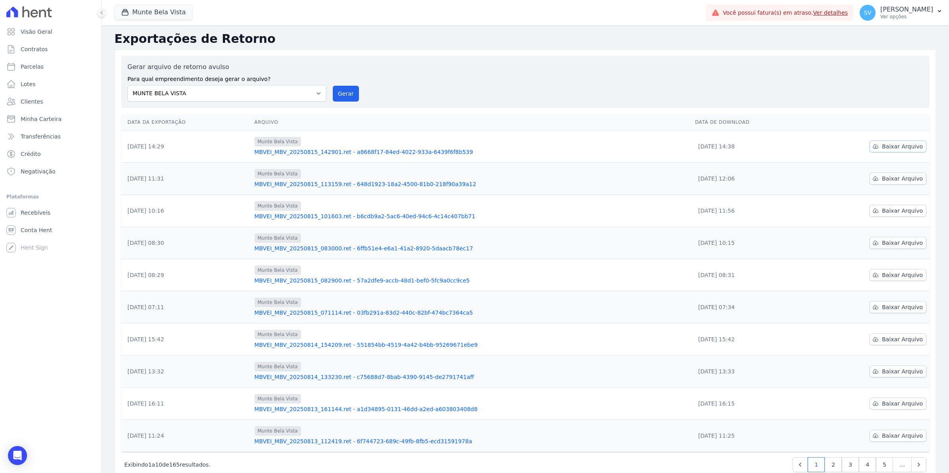
click at [898, 146] on span "Baixar Arquivo" at bounding box center [902, 147] width 41 height 8
click at [887, 146] on span "Baixar Arquivo" at bounding box center [902, 147] width 41 height 8
click at [641, 77] on div "Gerar arquivo de retorno avulso Para qual empreendimento deseja gerar o arquivo…" at bounding box center [525, 81] width 796 height 39
click at [873, 16] on span "SV" at bounding box center [868, 13] width 16 height 16
click at [874, 93] on link "Exportar retornos" at bounding box center [898, 87] width 102 height 14
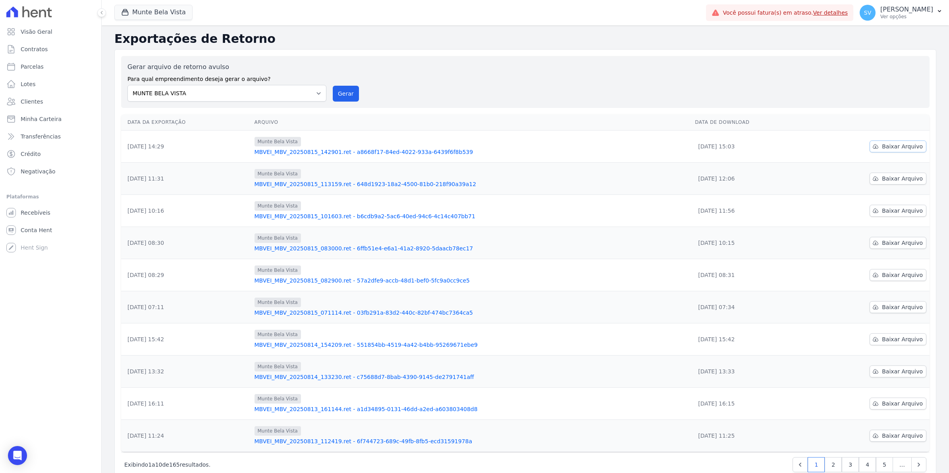
click at [888, 144] on span "Baixar Arquivo" at bounding box center [902, 147] width 41 height 8
click at [39, 209] on span "Recebíveis" at bounding box center [36, 213] width 30 height 8
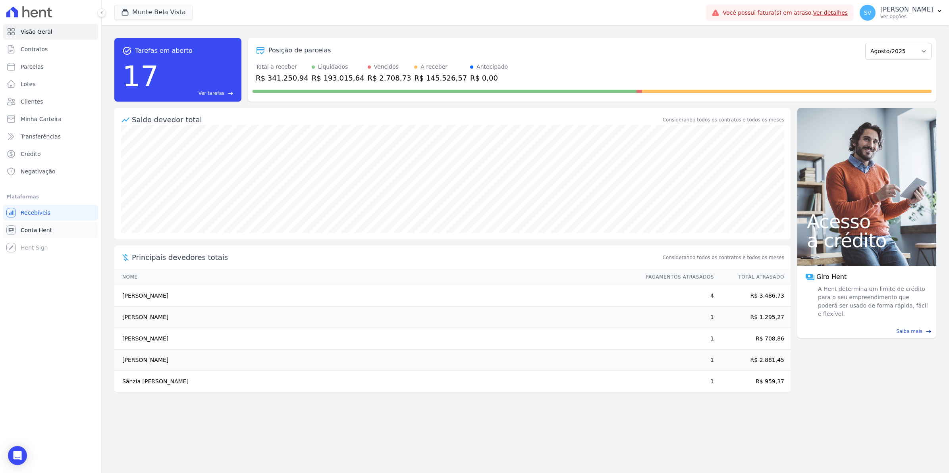
click at [21, 233] on span "Conta Hent" at bounding box center [36, 230] width 31 height 8
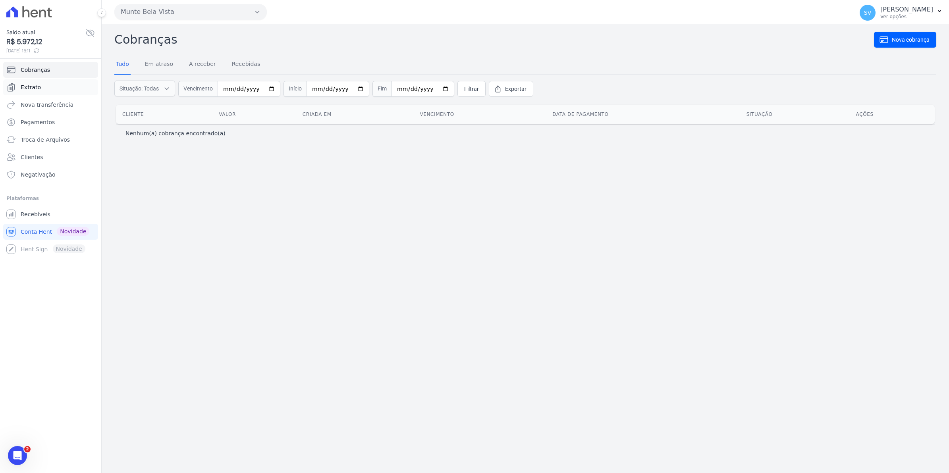
click at [39, 93] on link "Extrato" at bounding box center [50, 87] width 95 height 16
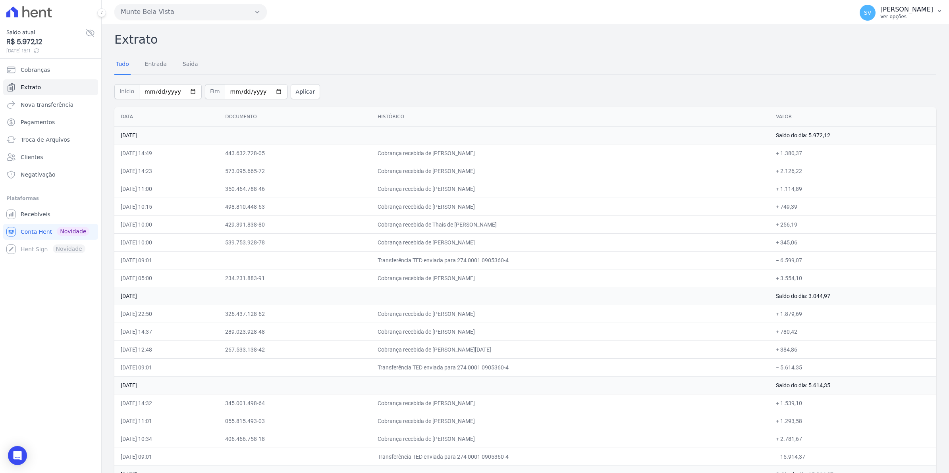
click at [876, 20] on span "SV" at bounding box center [868, 13] width 16 height 16
click at [27, 217] on span "Recebíveis" at bounding box center [36, 214] width 30 height 8
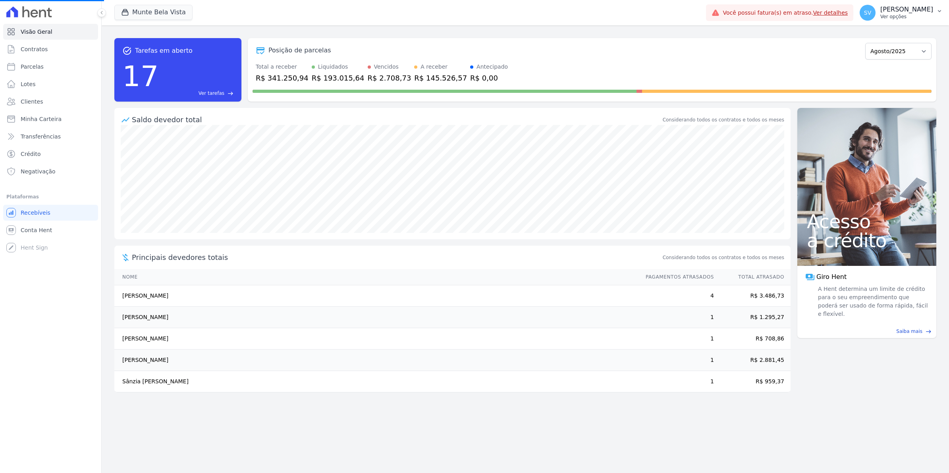
click at [876, 16] on span "SV" at bounding box center [868, 13] width 16 height 16
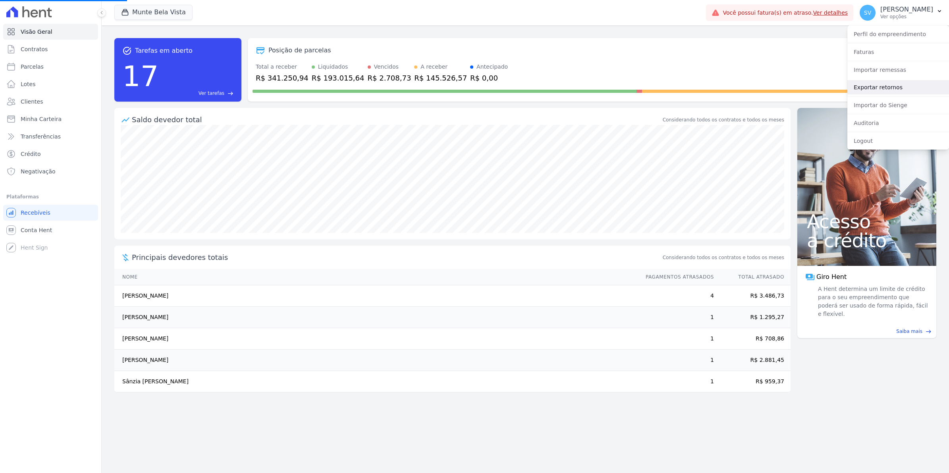
click at [872, 85] on link "Exportar retornos" at bounding box center [898, 87] width 102 height 14
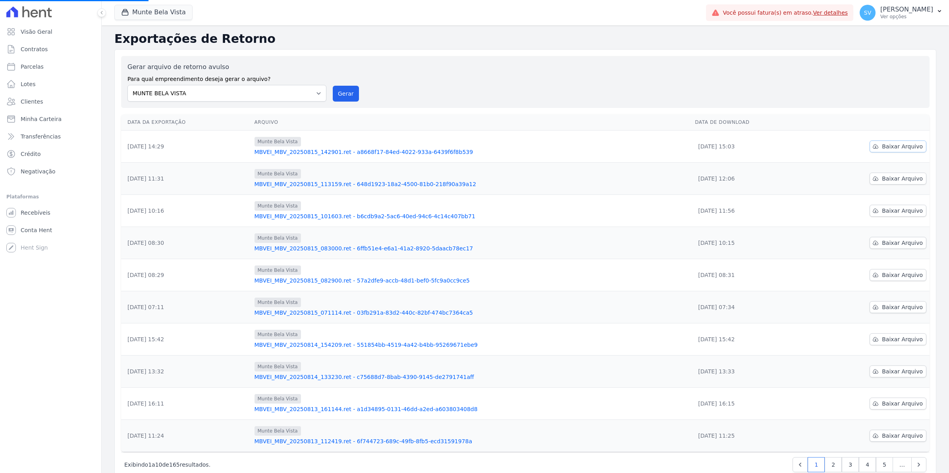
click at [895, 148] on span "Baixar Arquivo" at bounding box center [902, 147] width 41 height 8
drag, startPoint x: 813, startPoint y: 173, endPoint x: 829, endPoint y: 173, distance: 15.9
click at [816, 173] on td "Baixar Arquivo" at bounding box center [868, 179] width 121 height 32
click at [893, 148] on span "Baixar Arquivo" at bounding box center [902, 147] width 41 height 8
click at [645, 211] on div "Munte Bela Vista MBVEI_MBV_20250815_101603.ret - b6cdb9a2-5ac6-40ed-94c6-4c14c4…" at bounding box center [472, 210] width 434 height 19
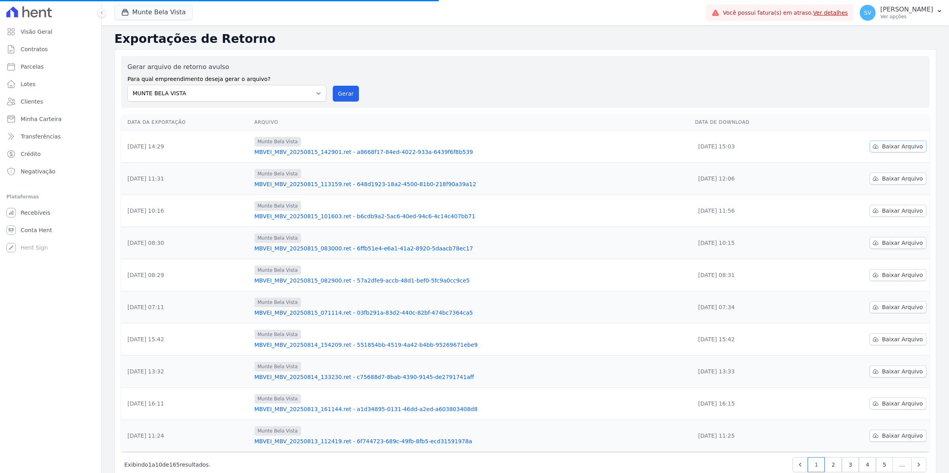
click at [892, 146] on span "Baixar Arquivo" at bounding box center [902, 147] width 41 height 8
click at [908, 146] on span "Baixar Arquivo" at bounding box center [902, 147] width 41 height 8
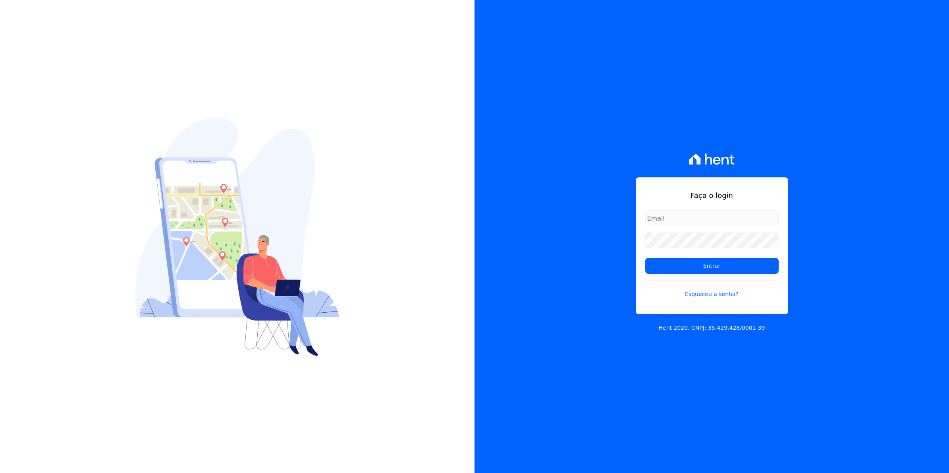
click at [650, 221] on input "email" at bounding box center [711, 218] width 133 height 16
type input "[EMAIL_ADDRESS][DOMAIN_NAME]"
click at [645, 258] on input "Entrar" at bounding box center [711, 266] width 133 height 16
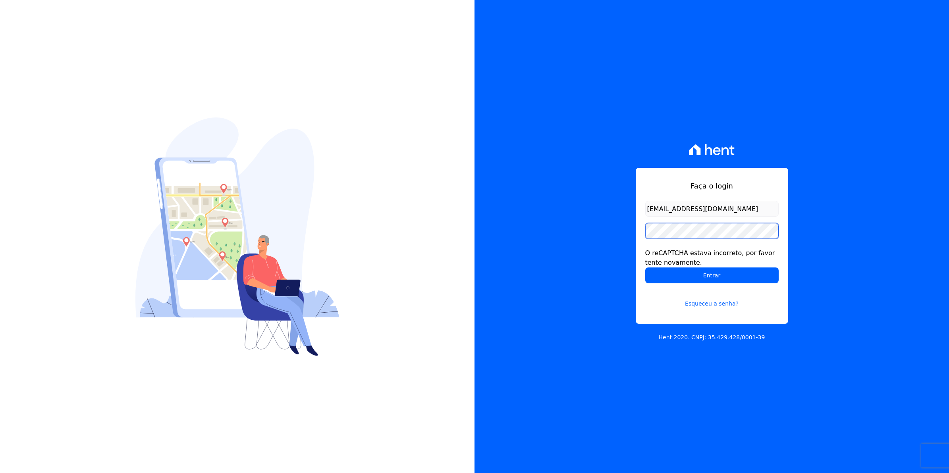
click at [645, 268] on input "Entrar" at bounding box center [711, 276] width 133 height 16
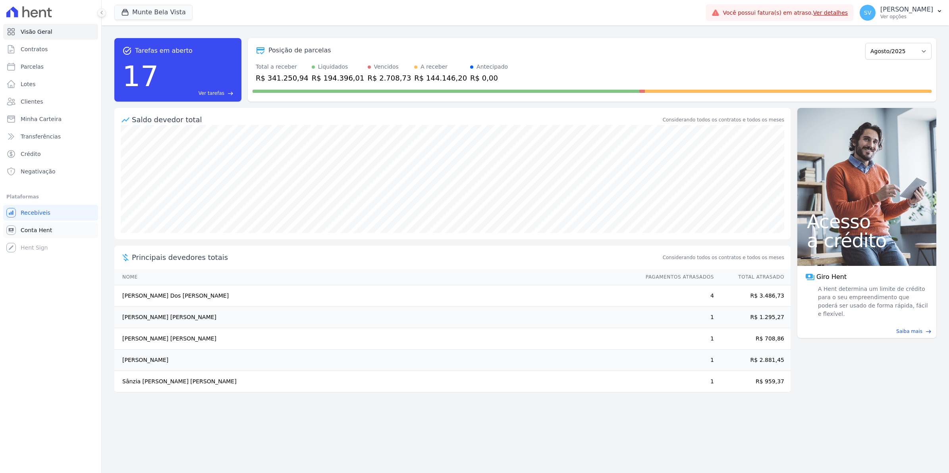
click at [27, 232] on span "Conta Hent" at bounding box center [36, 230] width 31 height 8
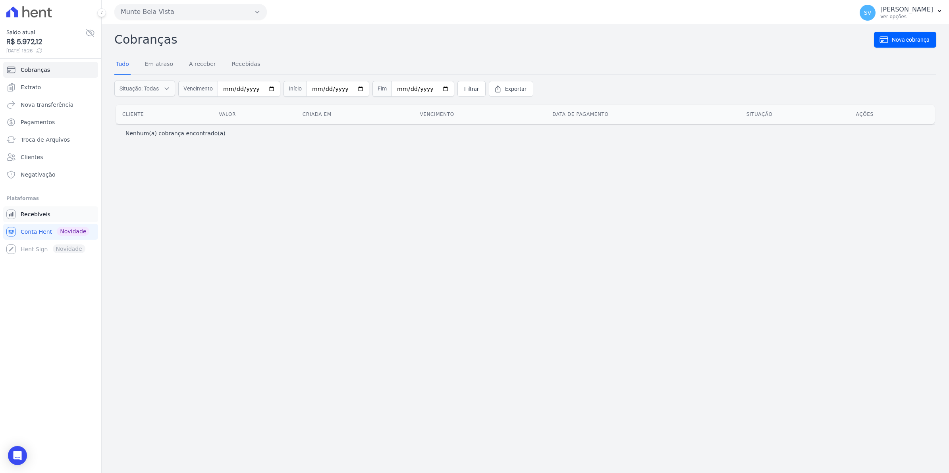
click at [23, 213] on span "Recebíveis" at bounding box center [36, 214] width 30 height 8
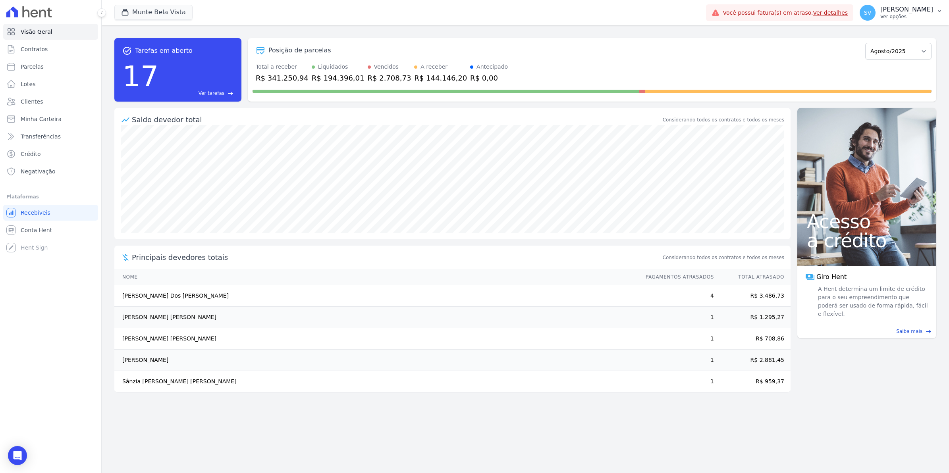
click at [876, 14] on span "SV" at bounding box center [868, 13] width 16 height 16
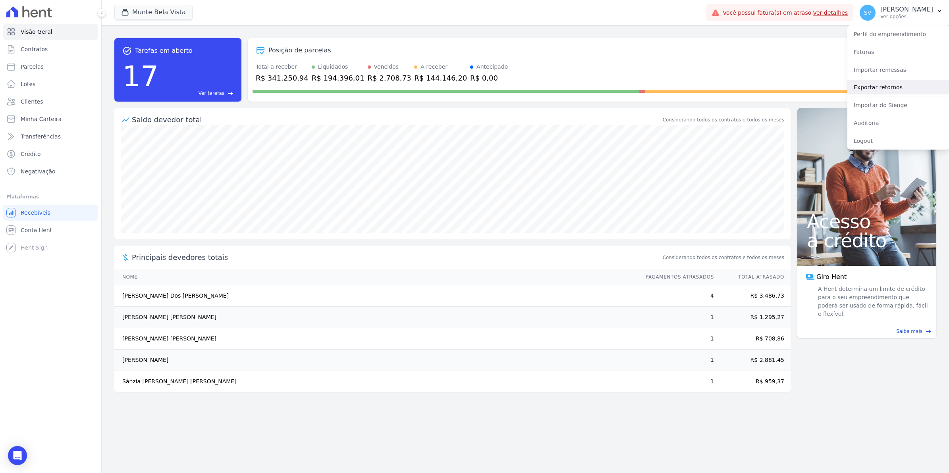
click at [891, 87] on link "Exportar retornos" at bounding box center [898, 87] width 102 height 14
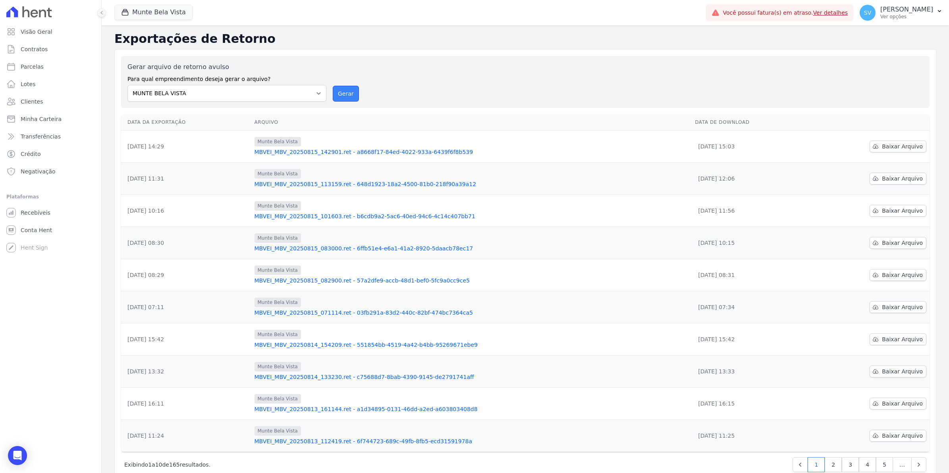
click at [347, 94] on button "Gerar" at bounding box center [346, 94] width 26 height 16
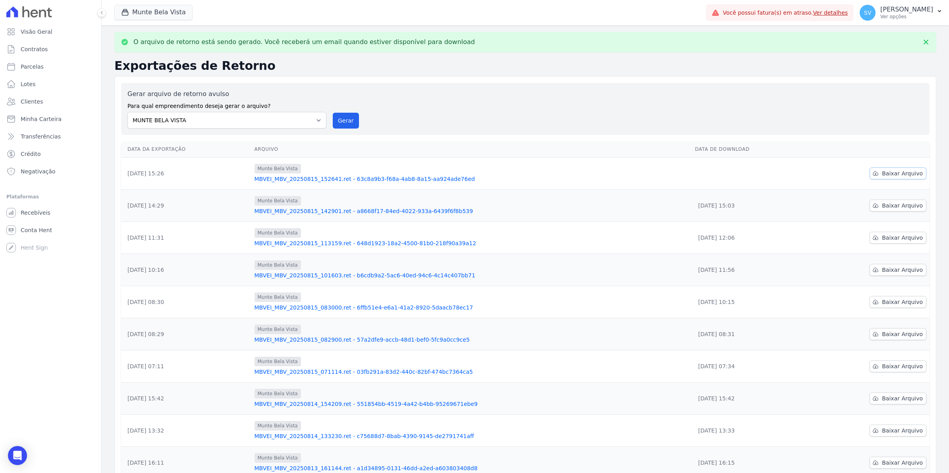
click at [910, 178] on link "Baixar Arquivo" at bounding box center [898, 174] width 57 height 12
click at [897, 174] on span "Baixar Arquivo" at bounding box center [902, 174] width 41 height 8
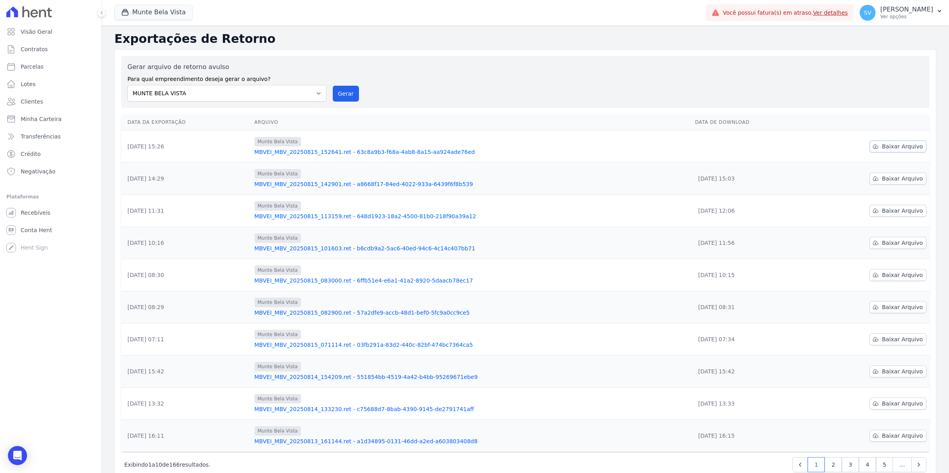
click at [884, 149] on span "Baixar Arquivo" at bounding box center [902, 147] width 41 height 8
click at [40, 225] on link "Conta Hent" at bounding box center [50, 230] width 95 height 16
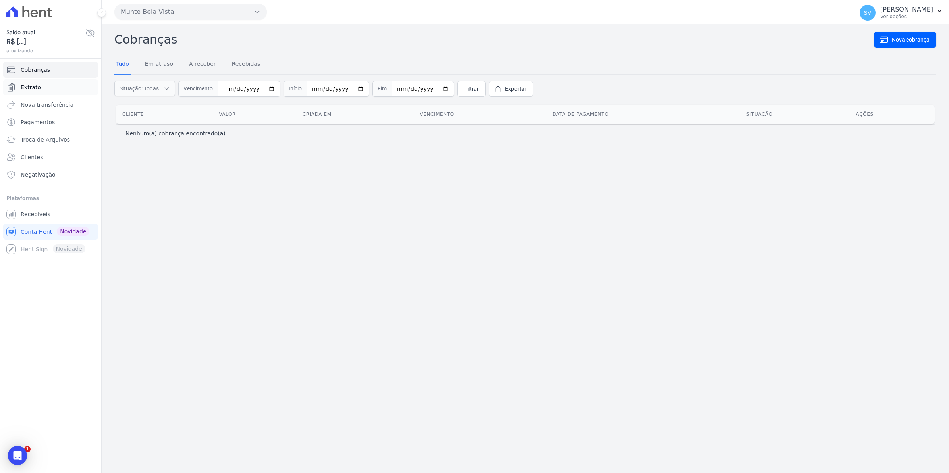
click at [50, 88] on link "Extrato" at bounding box center [50, 87] width 95 height 16
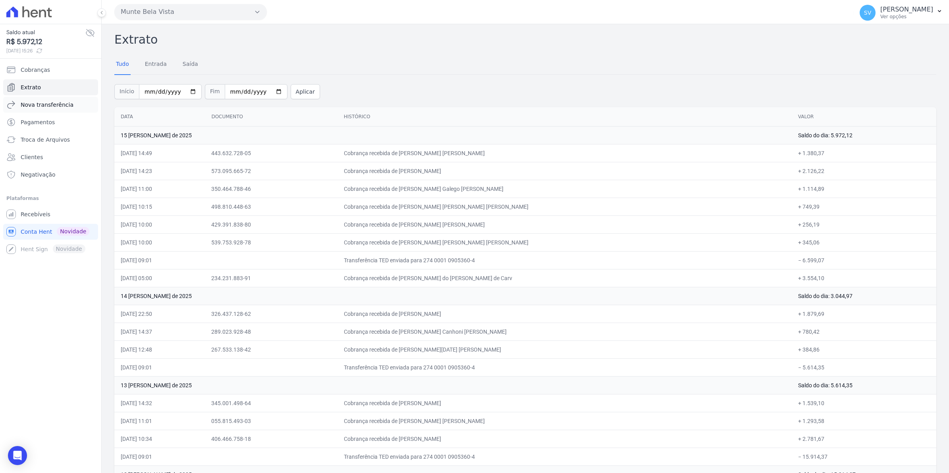
click at [38, 110] on link "Nova transferência" at bounding box center [50, 105] width 95 height 16
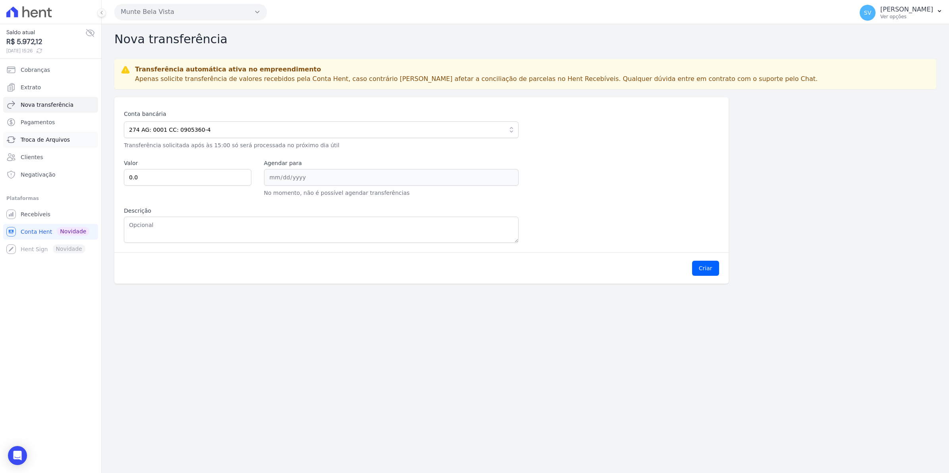
click at [37, 138] on span "Troca de Arquivos" at bounding box center [45, 140] width 49 height 8
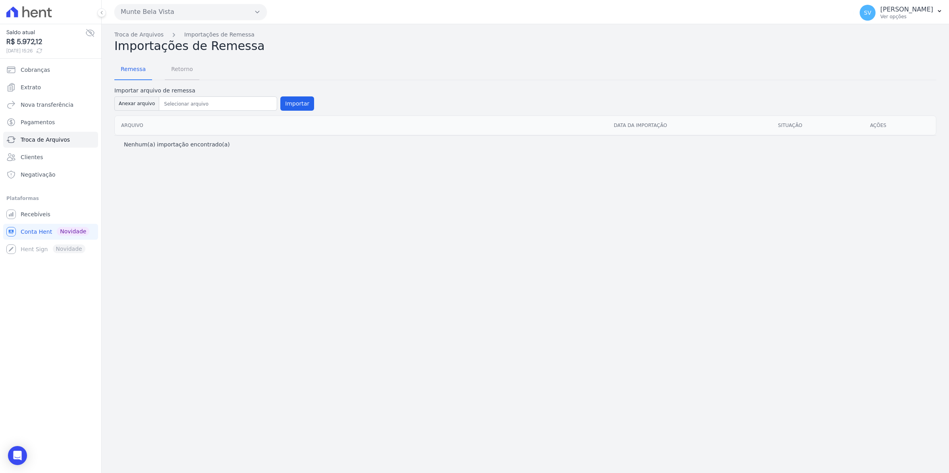
click at [174, 68] on span "Retorno" at bounding box center [181, 69] width 31 height 16
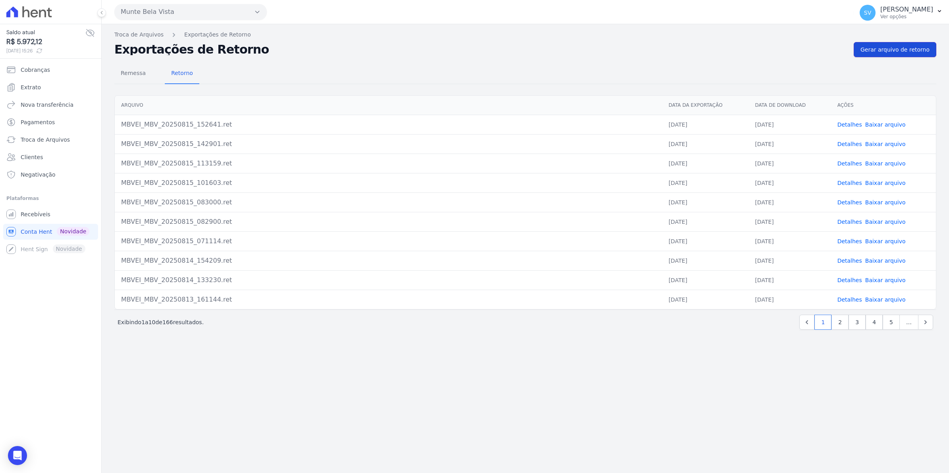
click at [902, 51] on span "Gerar arquivo de retorno" at bounding box center [895, 50] width 69 height 8
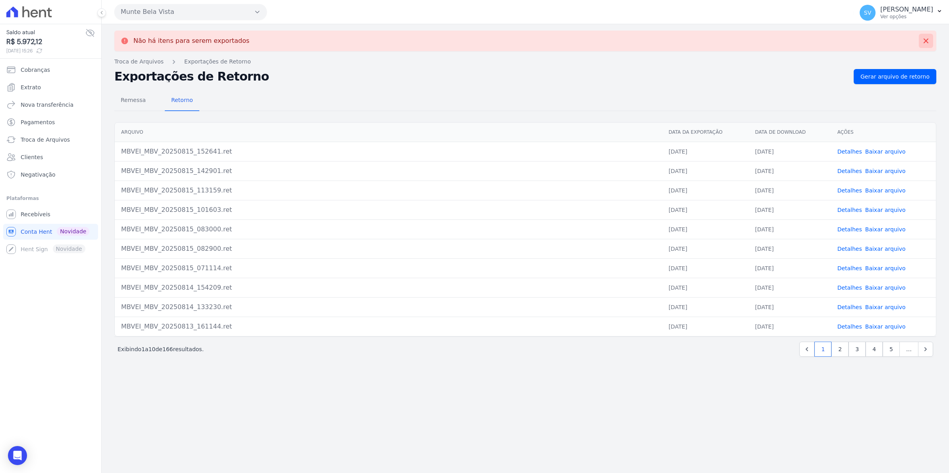
drag, startPoint x: 926, startPoint y: 39, endPoint x: 662, endPoint y: 52, distance: 263.6
click at [921, 39] on button at bounding box center [926, 41] width 14 height 14
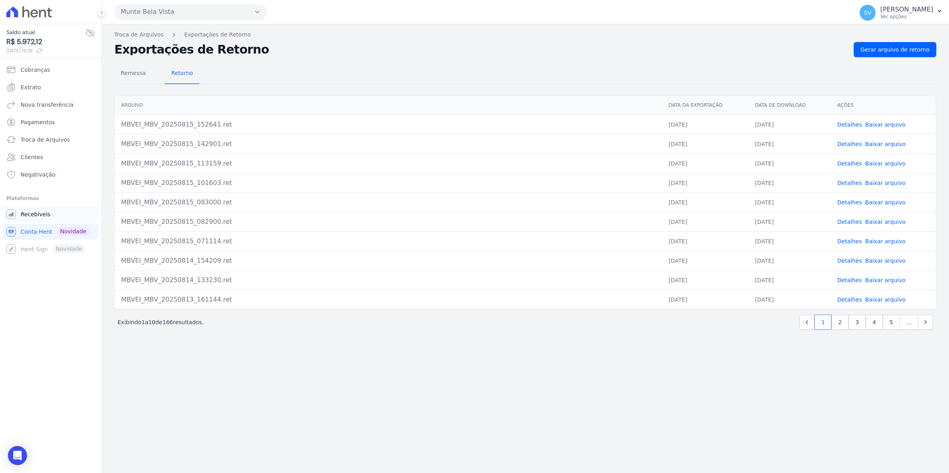
click at [15, 215] on icon "Sidebar" at bounding box center [11, 215] width 10 height 10
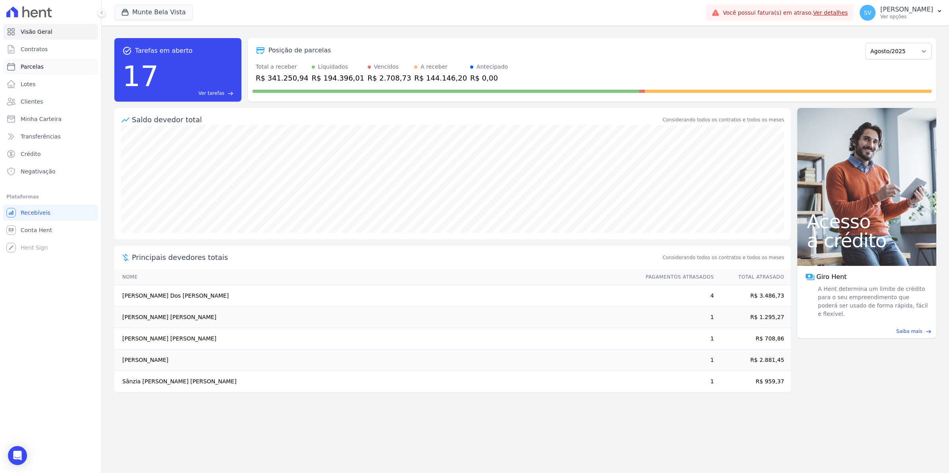
click at [33, 66] on span "Parcelas" at bounding box center [32, 67] width 23 height 8
select select
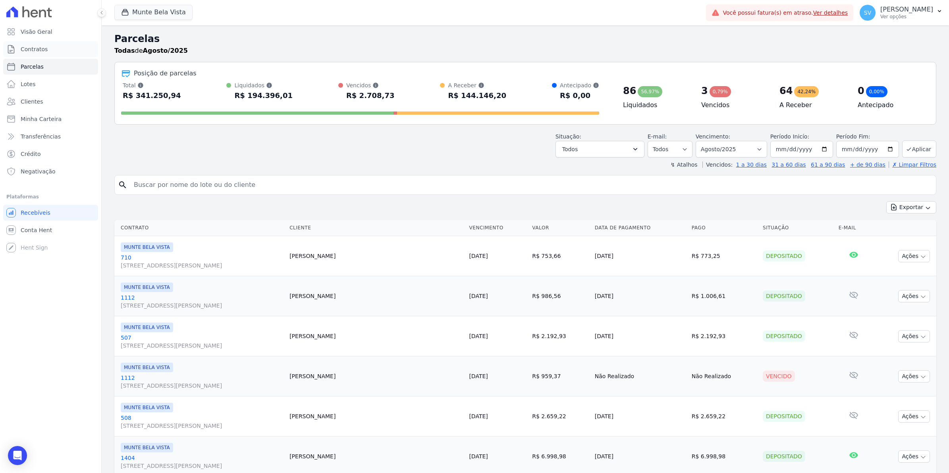
click at [34, 55] on link "Contratos" at bounding box center [50, 49] width 95 height 16
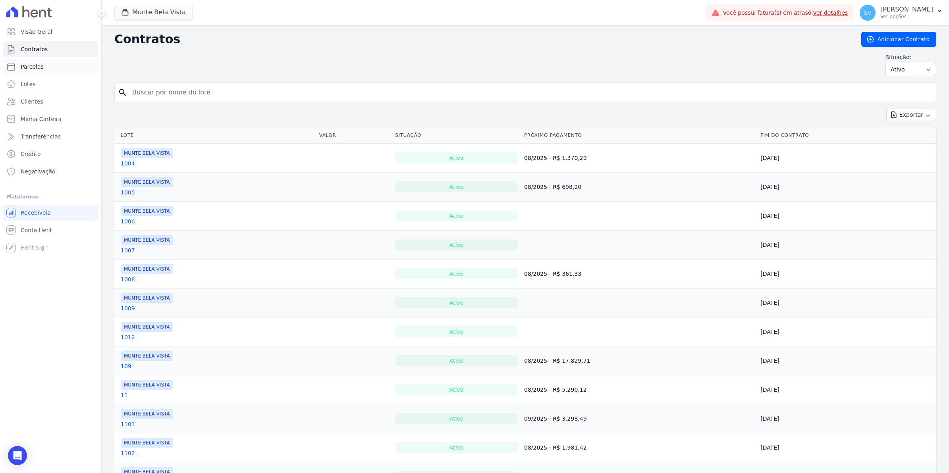
click at [33, 67] on span "Parcelas" at bounding box center [32, 67] width 23 height 8
select select
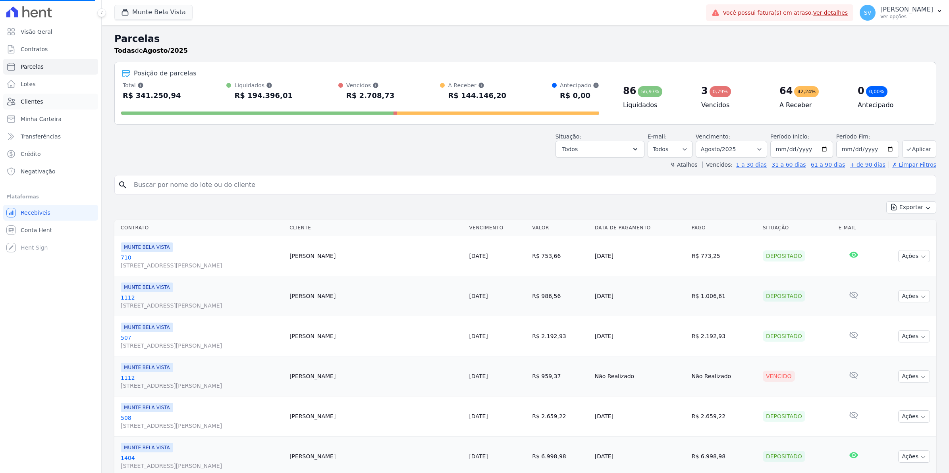
select select
click at [16, 232] on link "Conta Hent" at bounding box center [50, 230] width 95 height 16
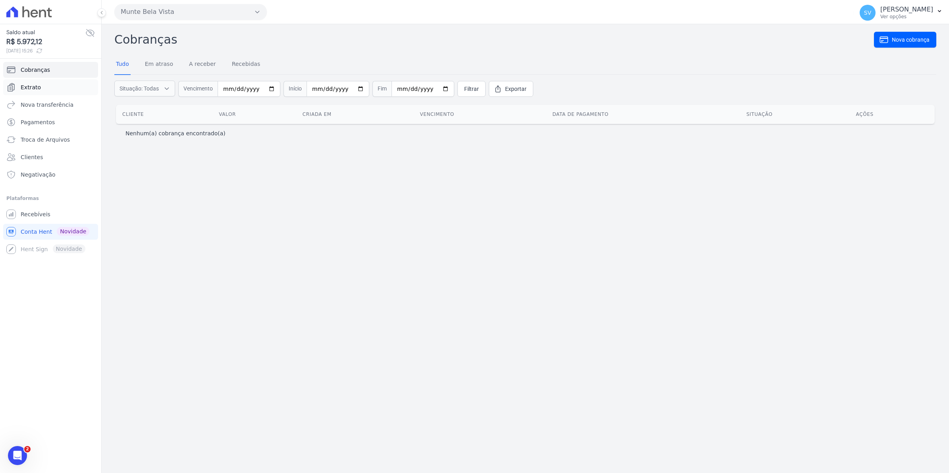
click at [36, 90] on span "Extrato" at bounding box center [31, 87] width 20 height 8
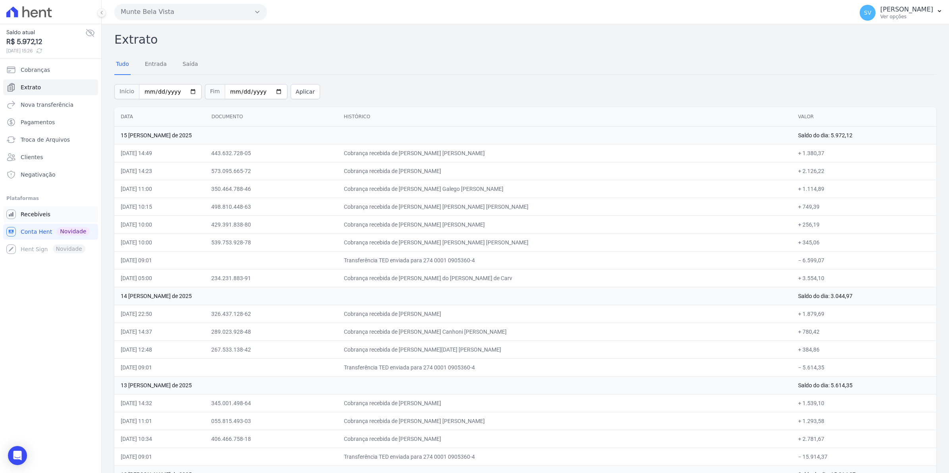
click at [42, 215] on span "Recebíveis" at bounding box center [36, 214] width 30 height 8
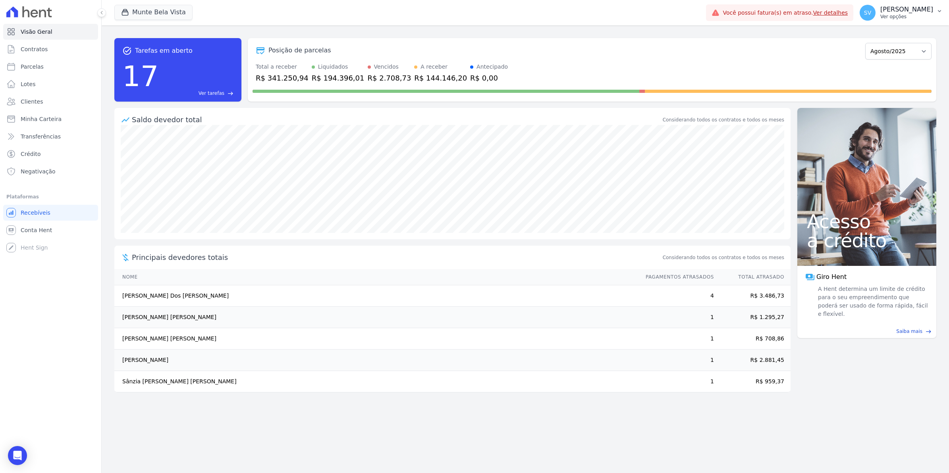
click at [876, 18] on span "SV" at bounding box center [868, 13] width 16 height 16
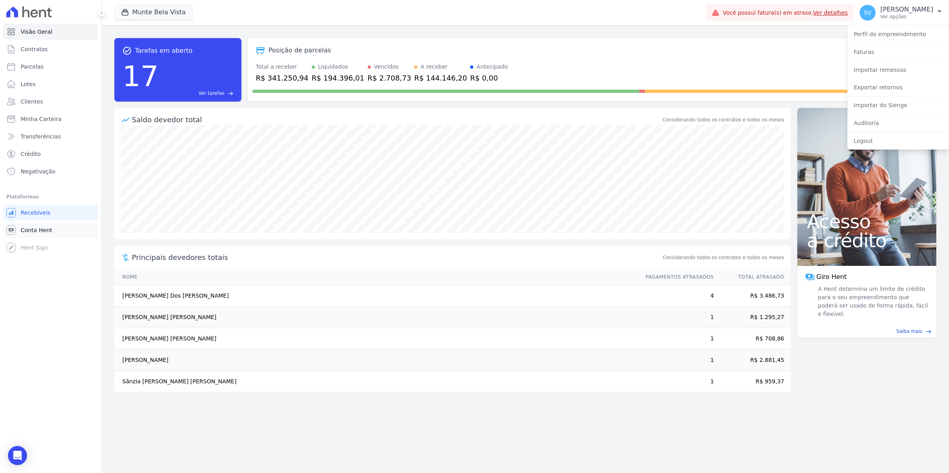
click at [32, 233] on span "Conta Hent" at bounding box center [36, 230] width 31 height 8
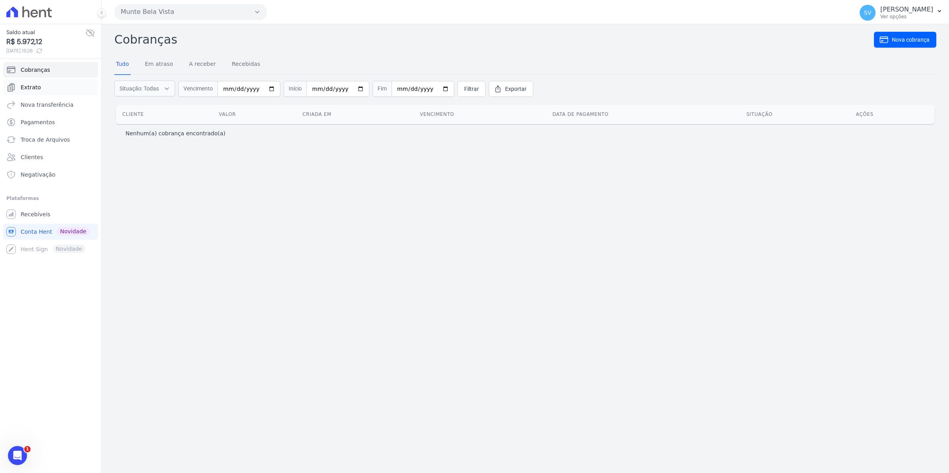
click at [26, 85] on span "Extrato" at bounding box center [31, 87] width 20 height 8
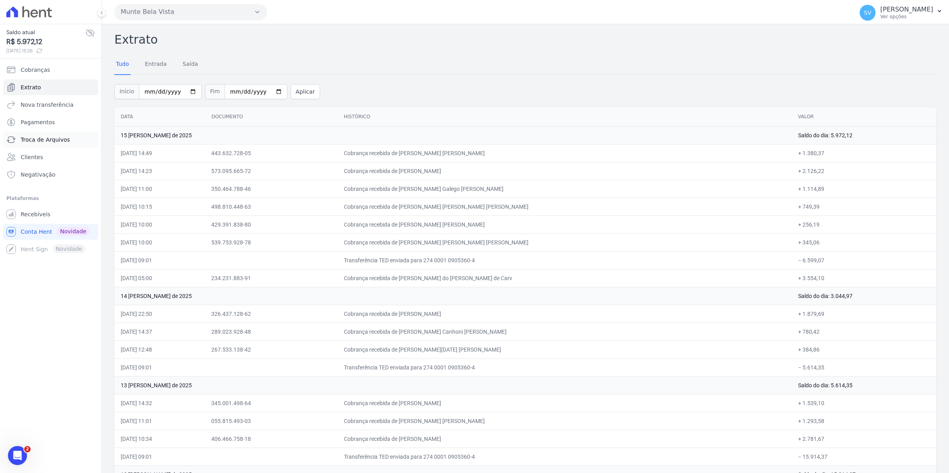
click at [37, 141] on span "Troca de Arquivos" at bounding box center [45, 140] width 49 height 8
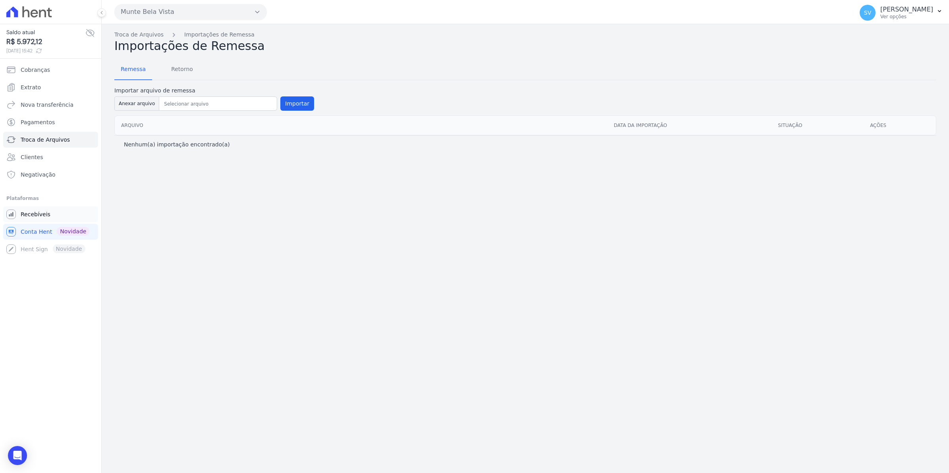
click at [44, 210] on link "Recebíveis" at bounding box center [50, 214] width 95 height 16
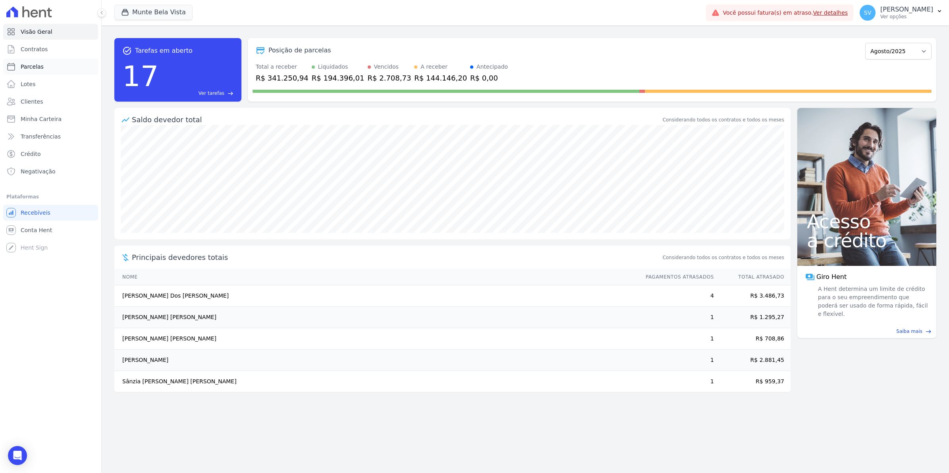
click at [32, 68] on span "Parcelas" at bounding box center [32, 67] width 23 height 8
select select
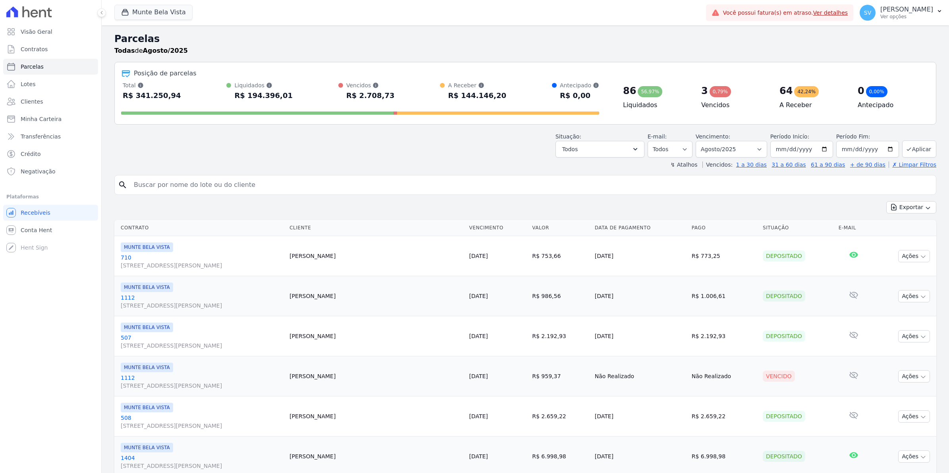
select select
click at [30, 52] on span "Contratos" at bounding box center [34, 49] width 27 height 8
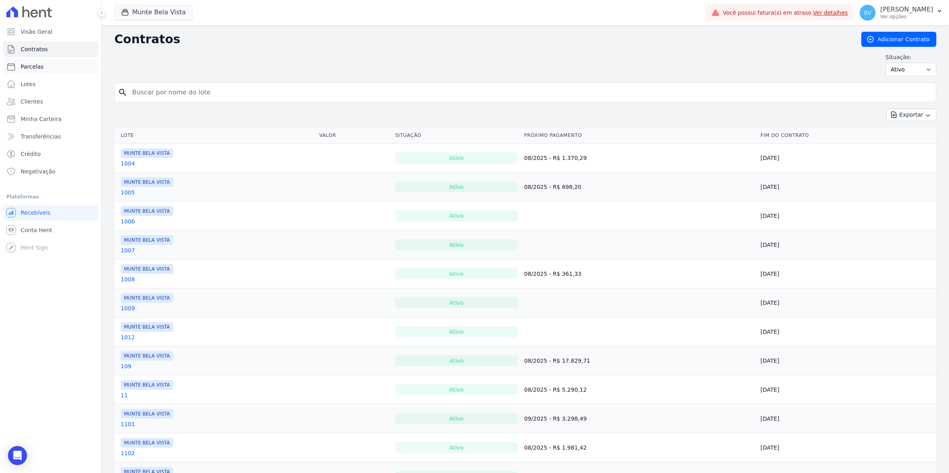
click at [24, 66] on span "Parcelas" at bounding box center [32, 67] width 23 height 8
select select
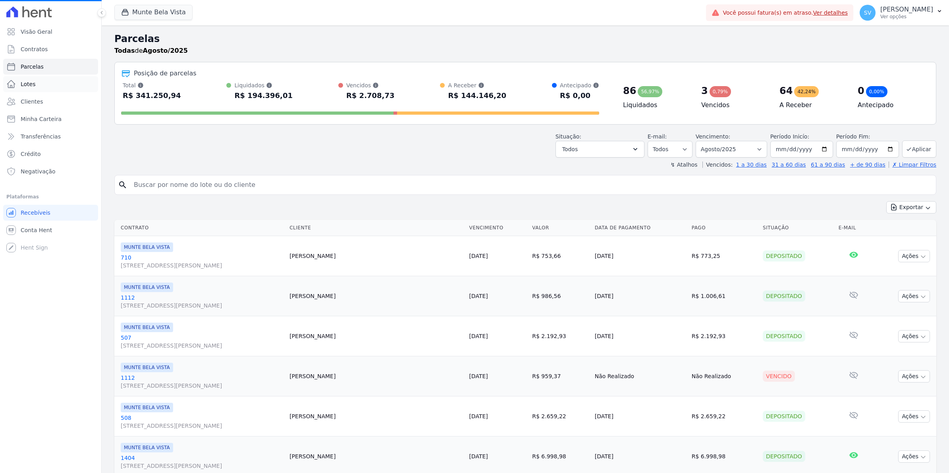
click at [33, 85] on span "Lotes" at bounding box center [28, 84] width 15 height 8
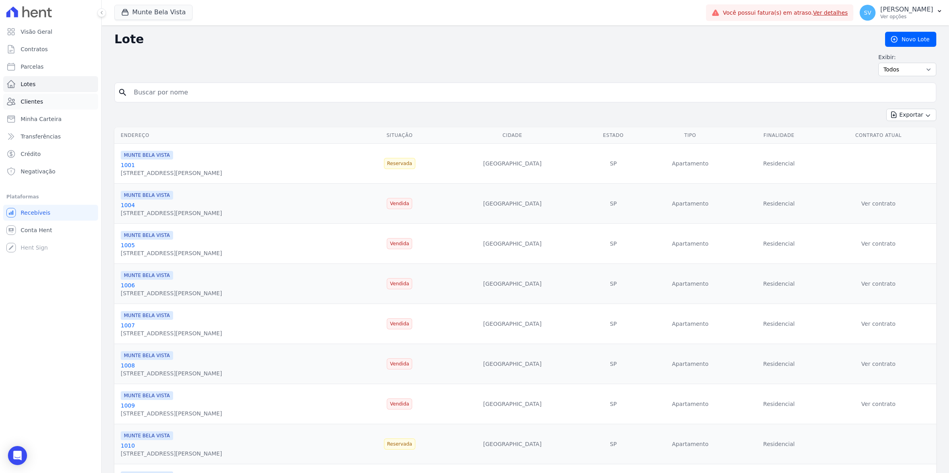
click at [28, 100] on span "Clientes" at bounding box center [32, 102] width 22 height 8
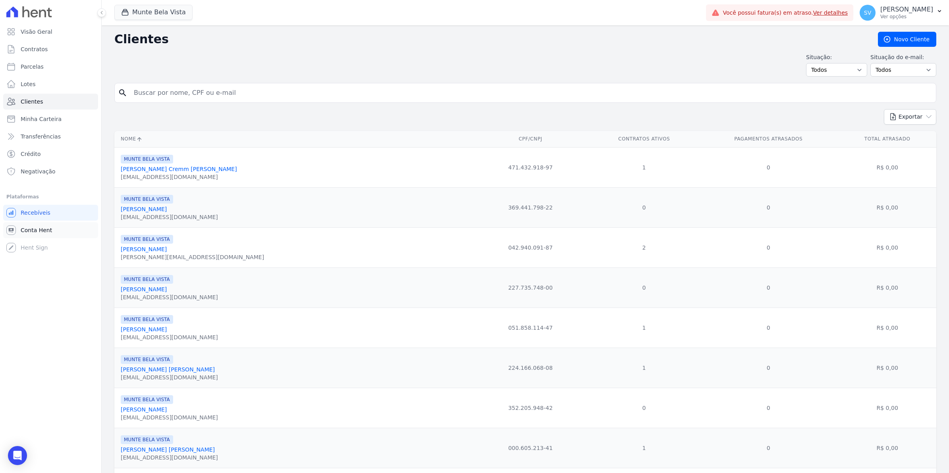
click at [21, 230] on span "Conta Hent" at bounding box center [36, 230] width 31 height 8
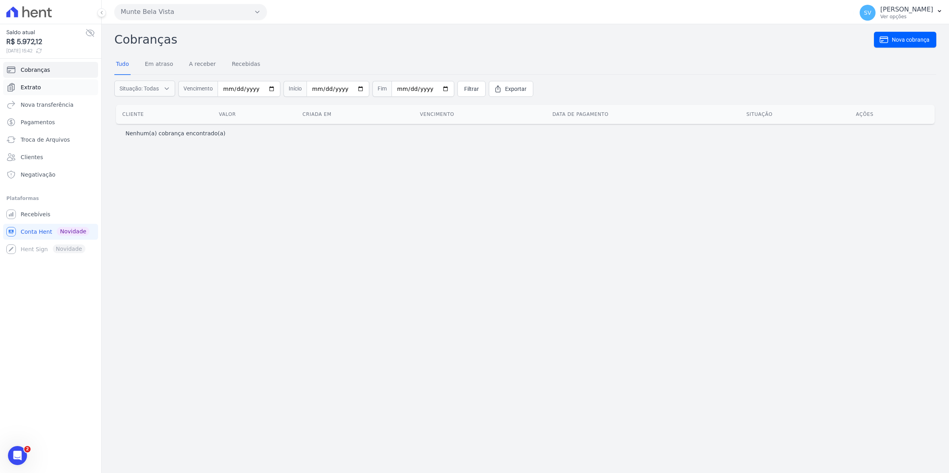
click at [23, 91] on span "Extrato" at bounding box center [31, 87] width 20 height 8
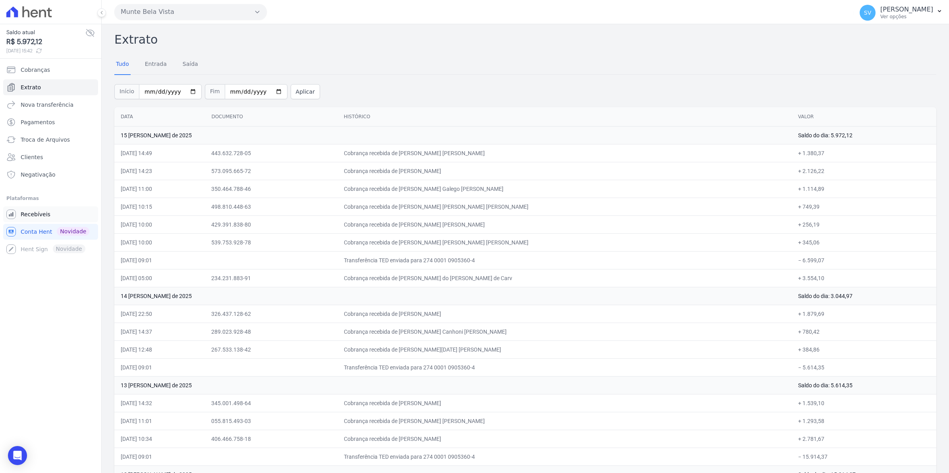
click at [36, 215] on span "Recebíveis" at bounding box center [36, 214] width 30 height 8
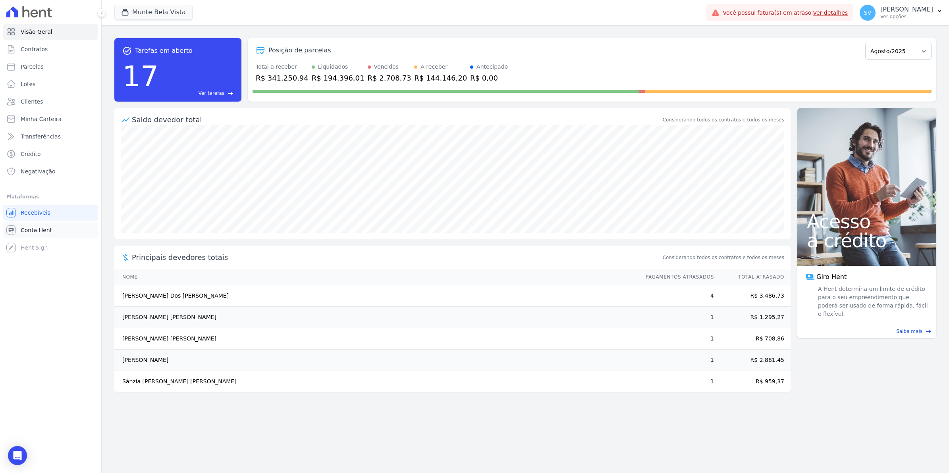
click at [19, 228] on link "Conta Hent" at bounding box center [50, 230] width 95 height 16
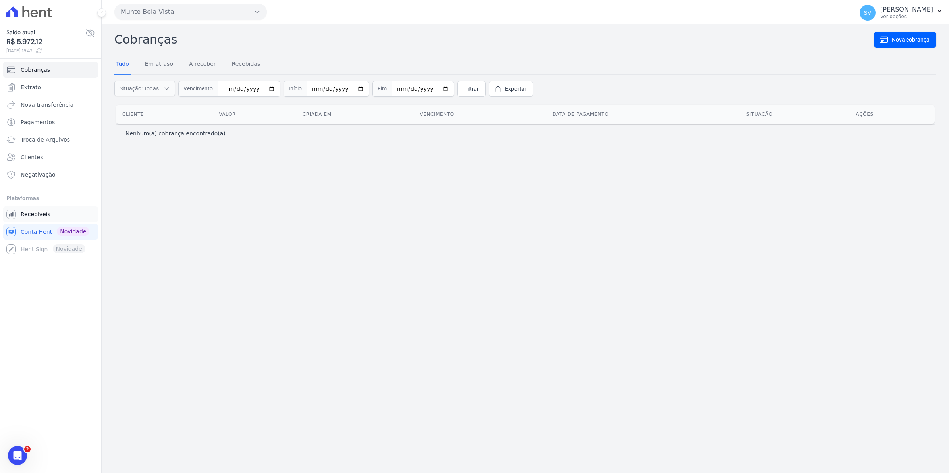
click at [36, 218] on span "Recebíveis" at bounding box center [36, 214] width 30 height 8
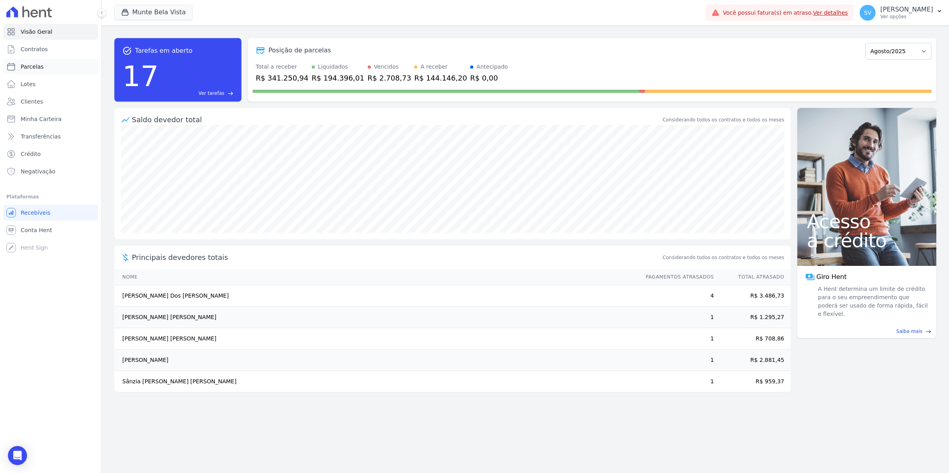
click at [38, 64] on span "Parcelas" at bounding box center [32, 67] width 23 height 8
select select
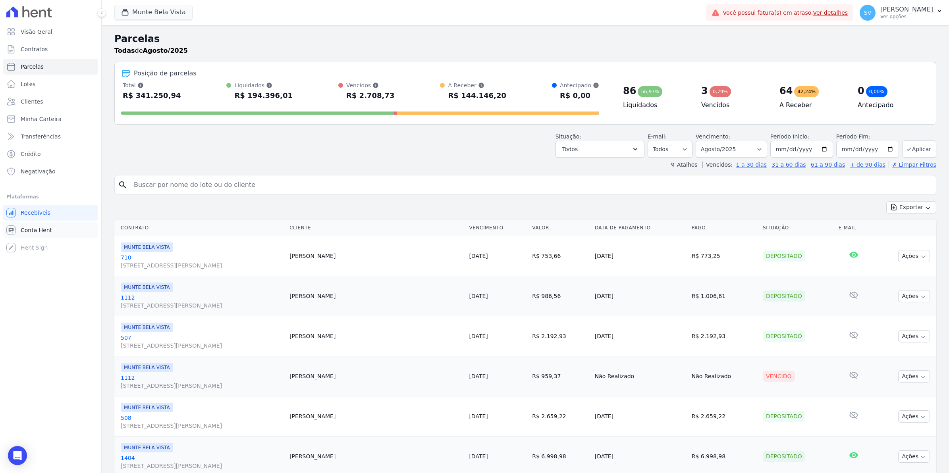
click at [25, 227] on span "Conta Hent" at bounding box center [36, 230] width 31 height 8
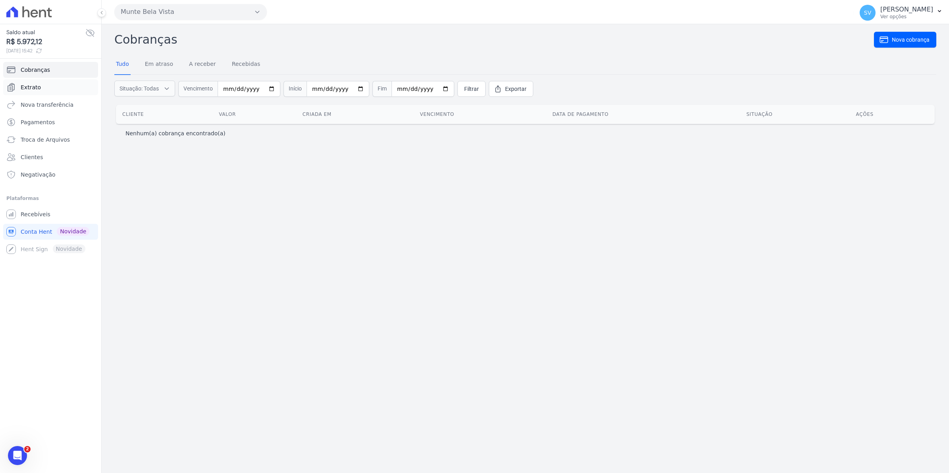
click at [24, 88] on span "Extrato" at bounding box center [31, 87] width 20 height 8
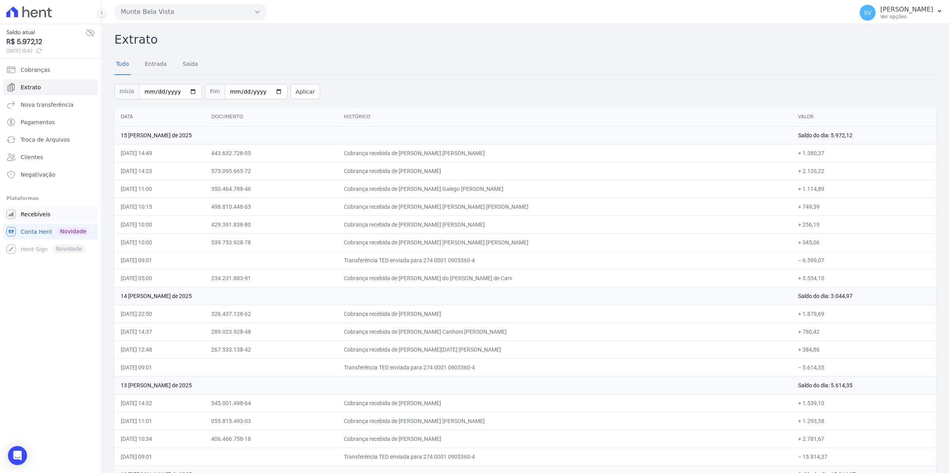
click at [23, 219] on link "Recebíveis" at bounding box center [50, 214] width 95 height 16
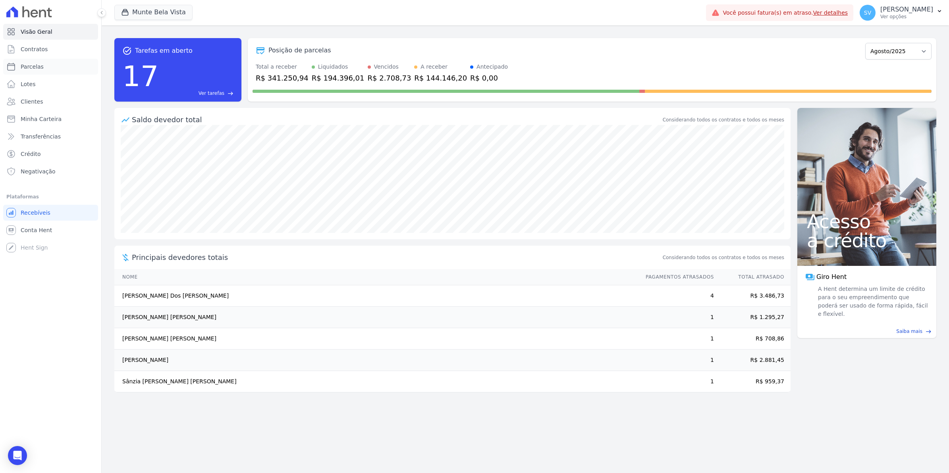
click at [19, 71] on link "Parcelas" at bounding box center [50, 67] width 95 height 16
select select
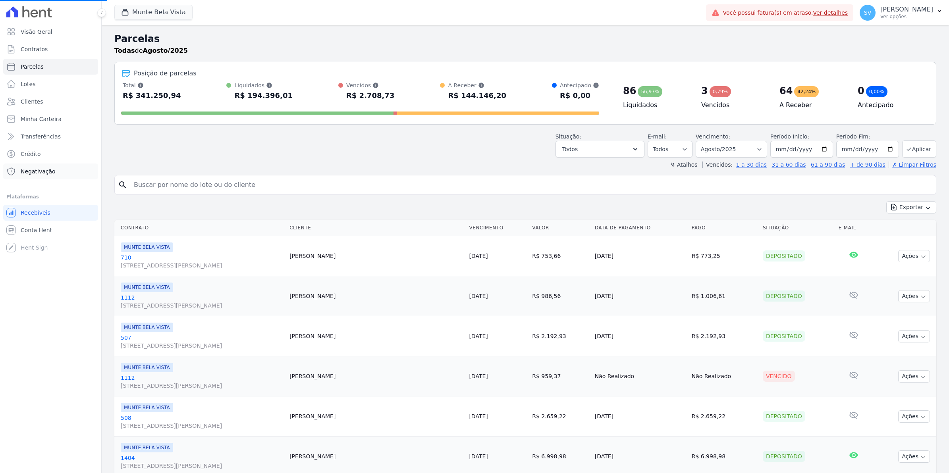
select select
click at [35, 230] on span "Conta Hent" at bounding box center [36, 230] width 31 height 8
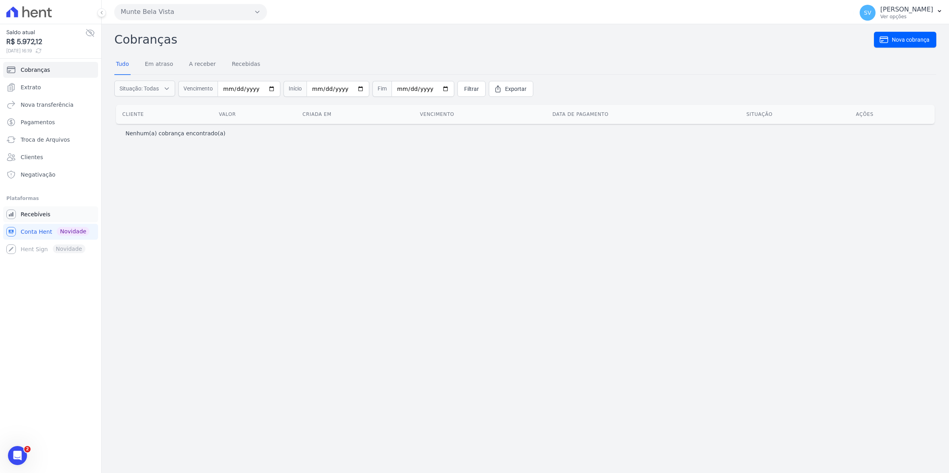
click at [38, 216] on span "Recebíveis" at bounding box center [36, 214] width 30 height 8
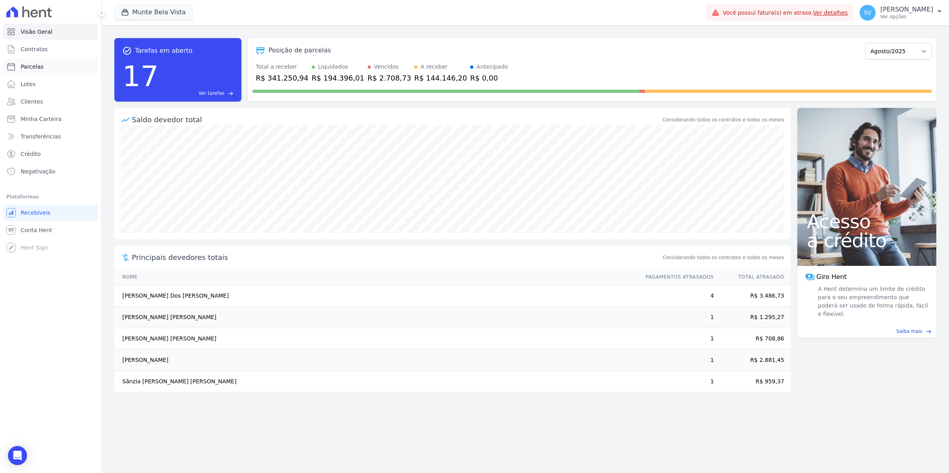
click at [37, 73] on link "Parcelas" at bounding box center [50, 67] width 95 height 16
select select
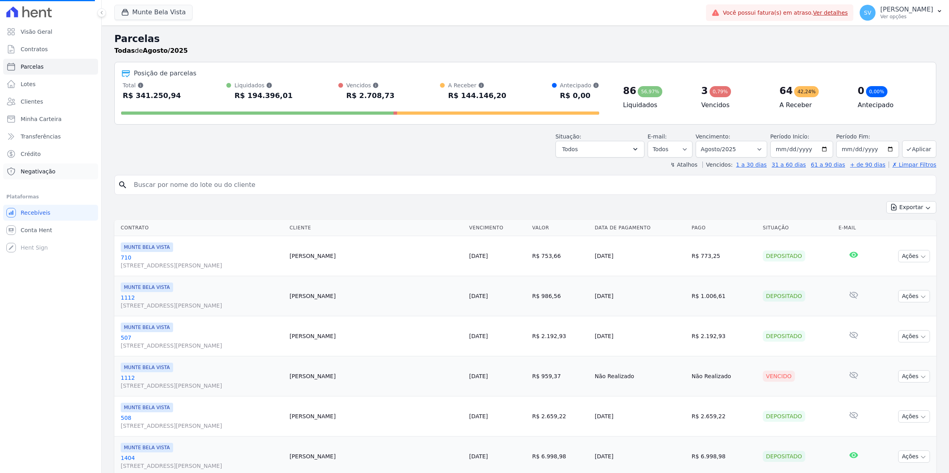
select select
click at [46, 234] on link "Conta Hent" at bounding box center [50, 230] width 95 height 16
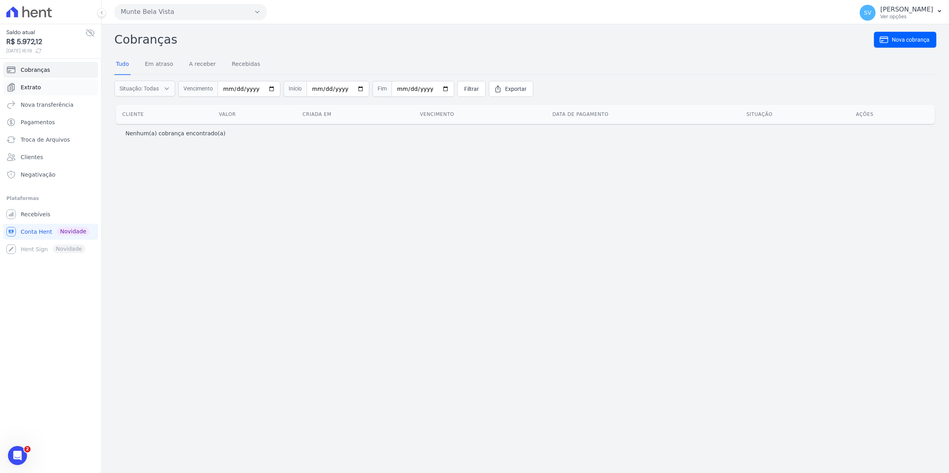
click at [33, 88] on span "Extrato" at bounding box center [31, 87] width 20 height 8
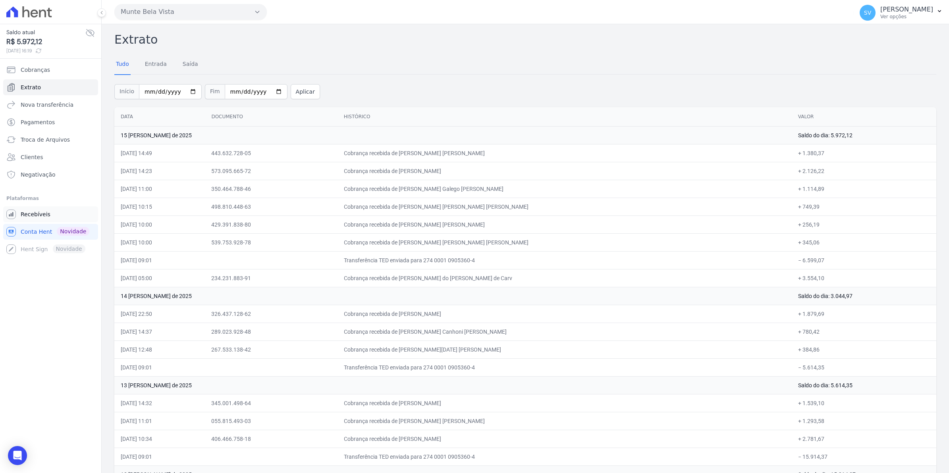
click at [30, 215] on span "Recebíveis" at bounding box center [36, 214] width 30 height 8
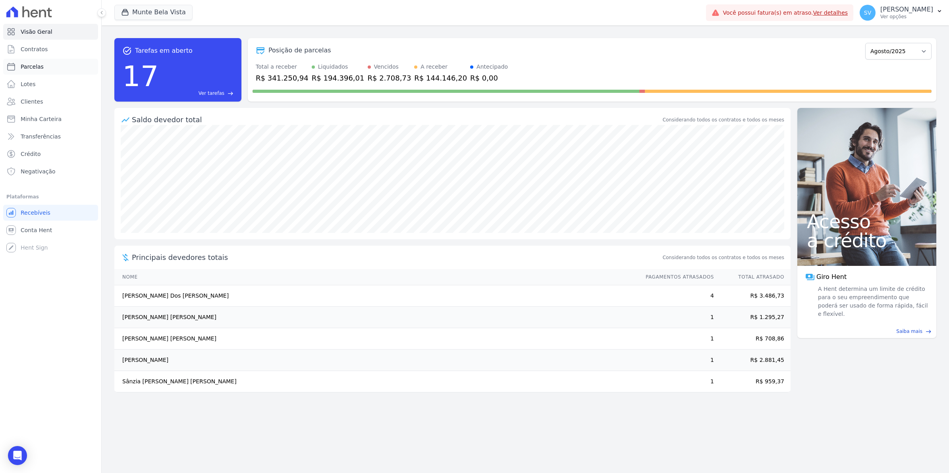
click at [42, 73] on link "Parcelas" at bounding box center [50, 67] width 95 height 16
select select
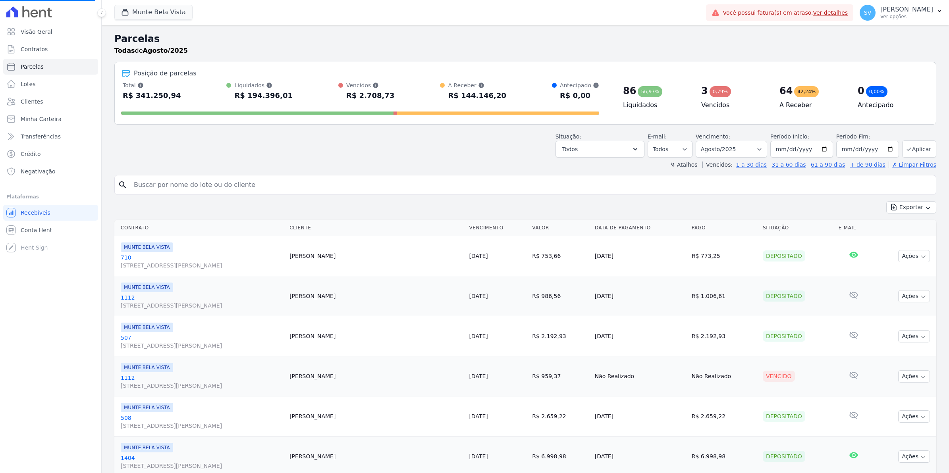
select select
click at [876, 13] on span "SV" at bounding box center [868, 13] width 16 height 16
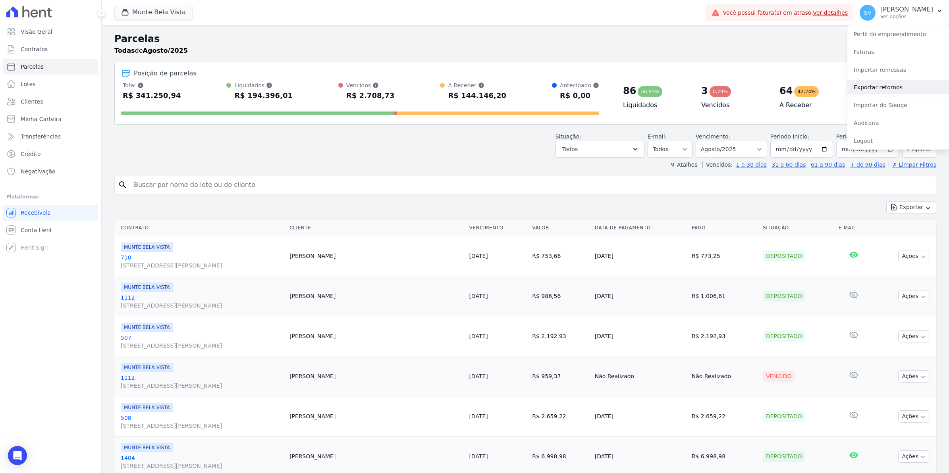
click at [880, 89] on link "Exportar retornos" at bounding box center [898, 87] width 102 height 14
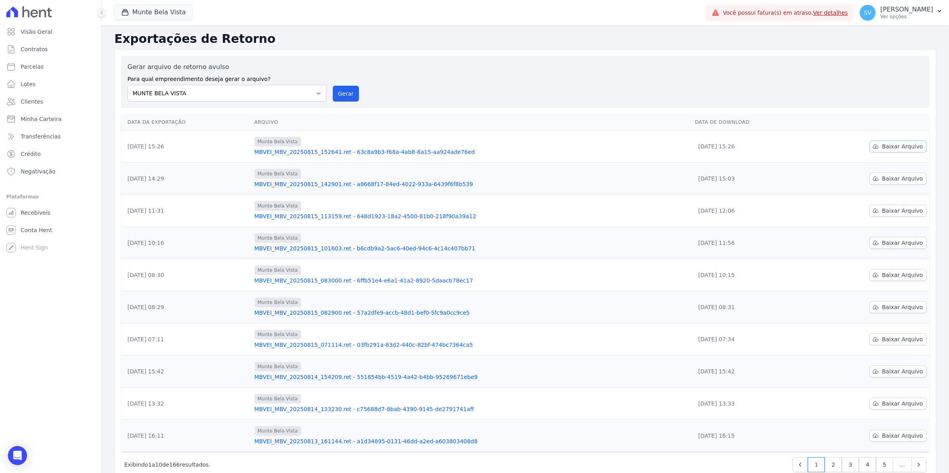
click at [883, 148] on span "Baixar Arquivo" at bounding box center [902, 147] width 41 height 8
click at [596, 80] on div "Gerar arquivo de retorno avulso Para qual empreendimento deseja gerar o arquivo…" at bounding box center [525, 81] width 796 height 39
click at [35, 99] on span "Clientes" at bounding box center [32, 102] width 22 height 8
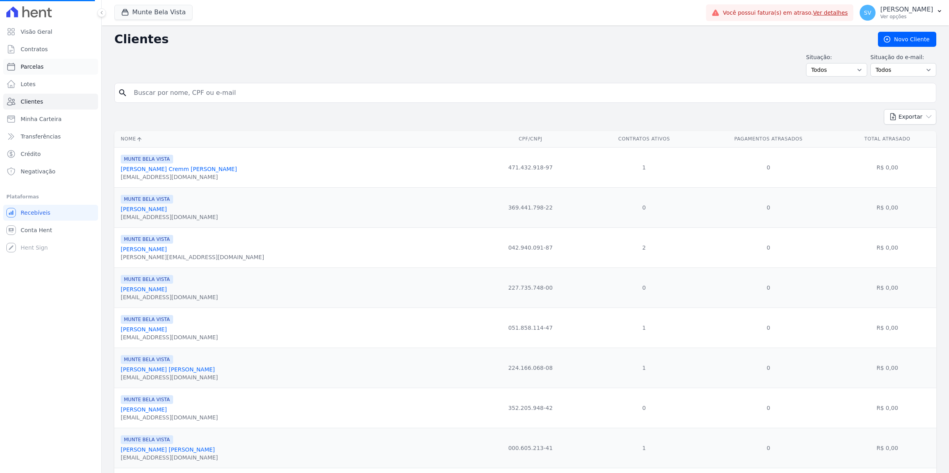
click at [41, 68] on span "Parcelas" at bounding box center [32, 67] width 23 height 8
select select
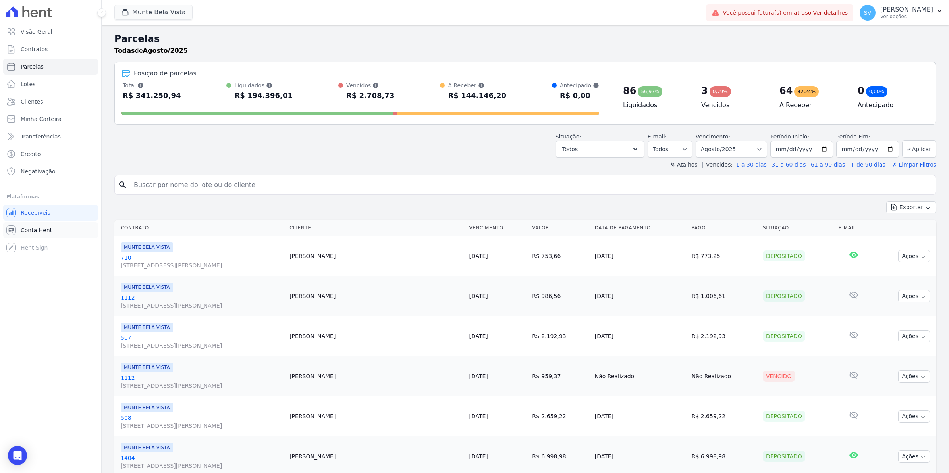
click at [37, 233] on span "Conta Hent" at bounding box center [36, 230] width 31 height 8
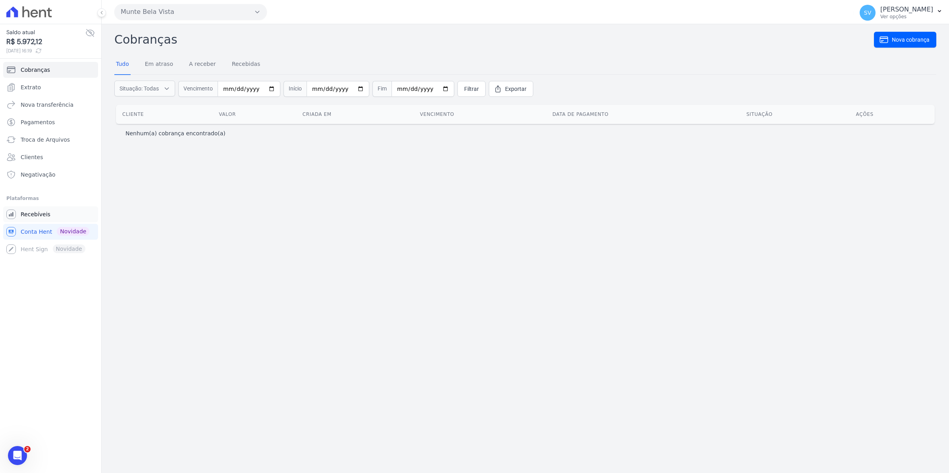
click at [42, 214] on span "Recebíveis" at bounding box center [36, 214] width 30 height 8
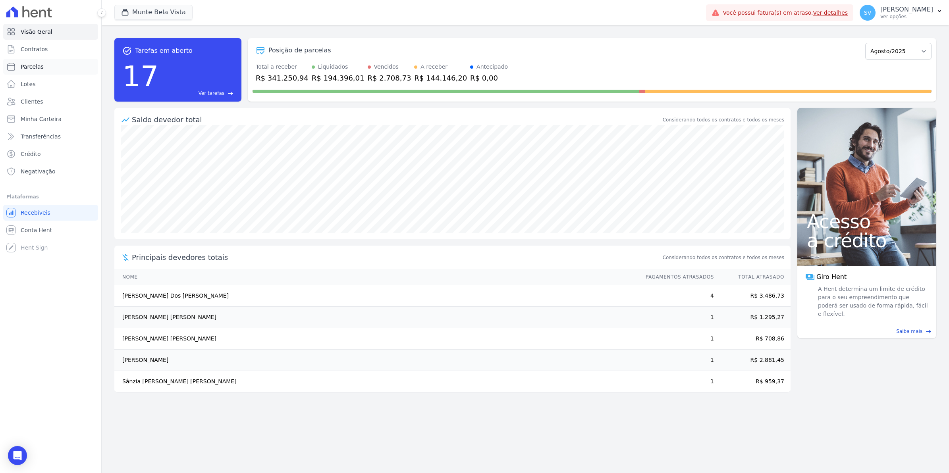
click at [34, 71] on link "Parcelas" at bounding box center [50, 67] width 95 height 16
select select
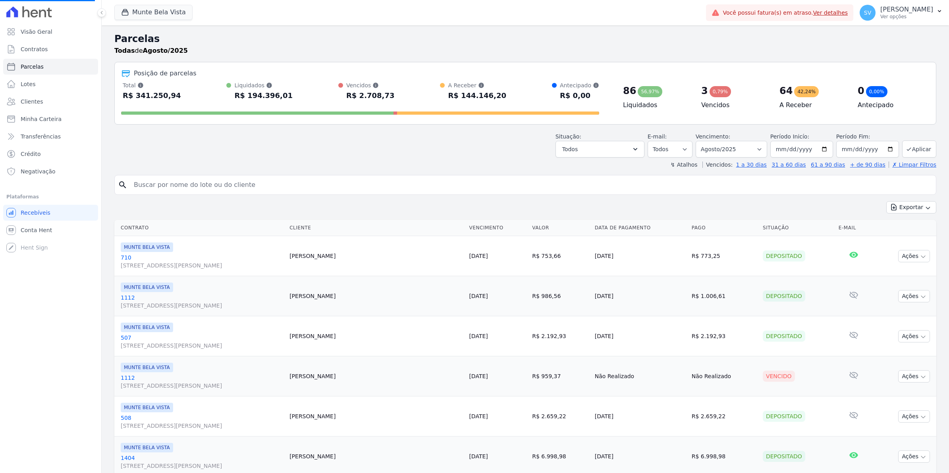
select select
click at [32, 50] on span "Contratos" at bounding box center [34, 49] width 27 height 8
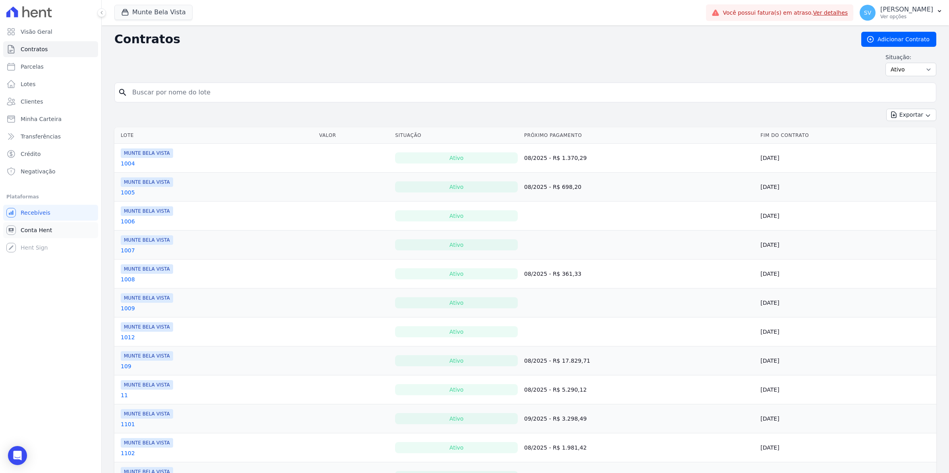
click at [50, 227] on link "Conta Hent" at bounding box center [50, 230] width 95 height 16
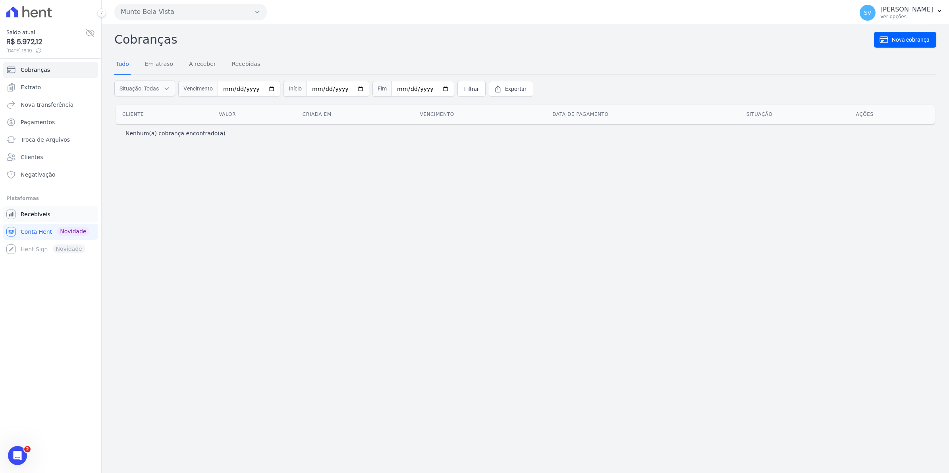
click at [36, 217] on span "Recebíveis" at bounding box center [36, 214] width 30 height 8
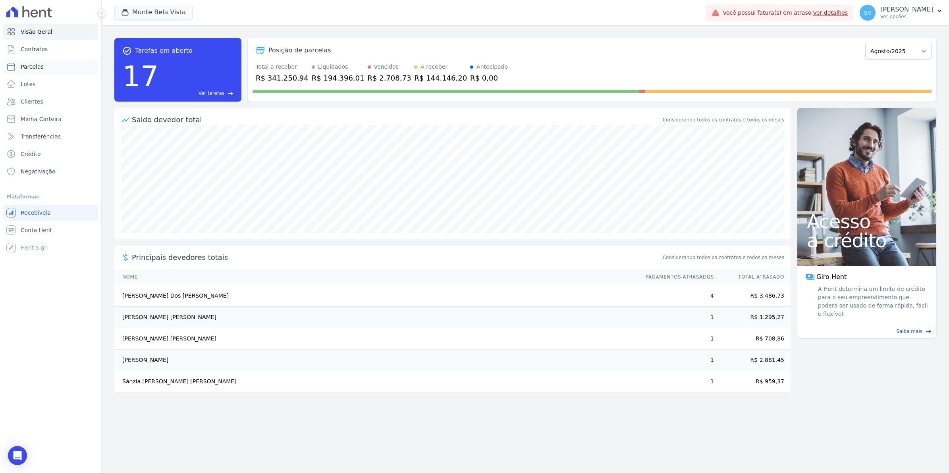
click at [30, 65] on span "Parcelas" at bounding box center [32, 67] width 23 height 8
select select
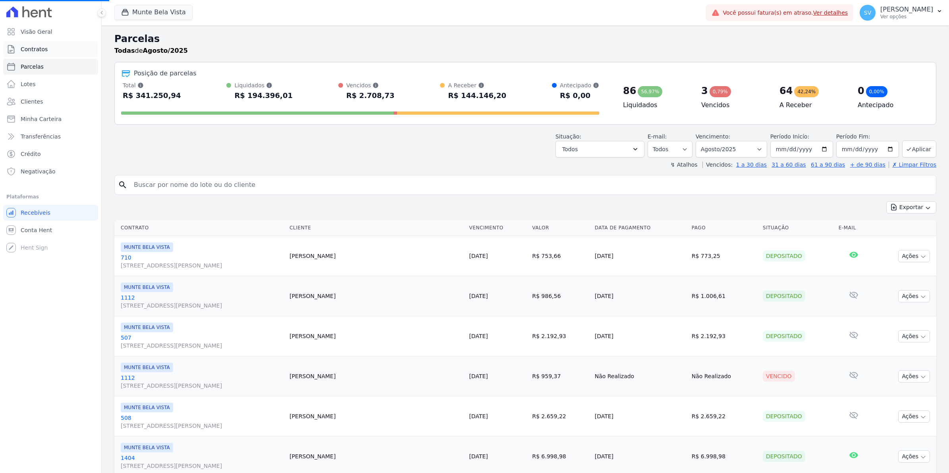
select select
click at [39, 51] on span "Contratos" at bounding box center [34, 49] width 27 height 8
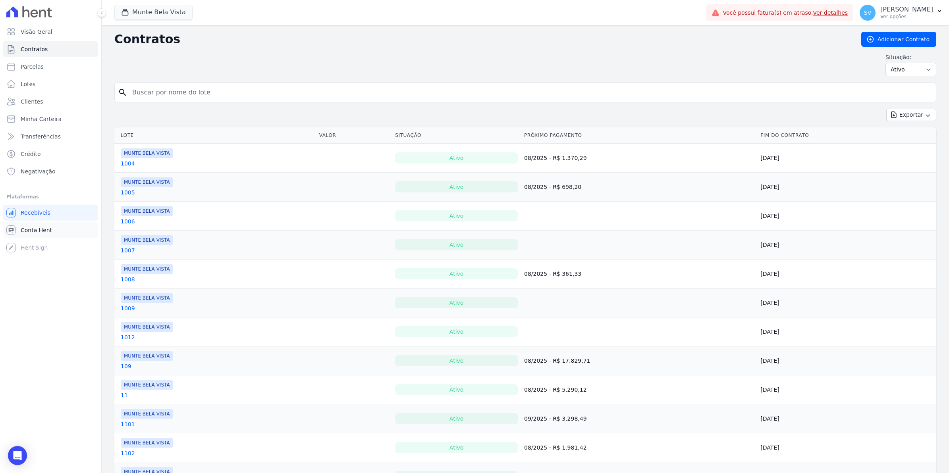
click at [40, 235] on link "Conta Hent" at bounding box center [50, 230] width 95 height 16
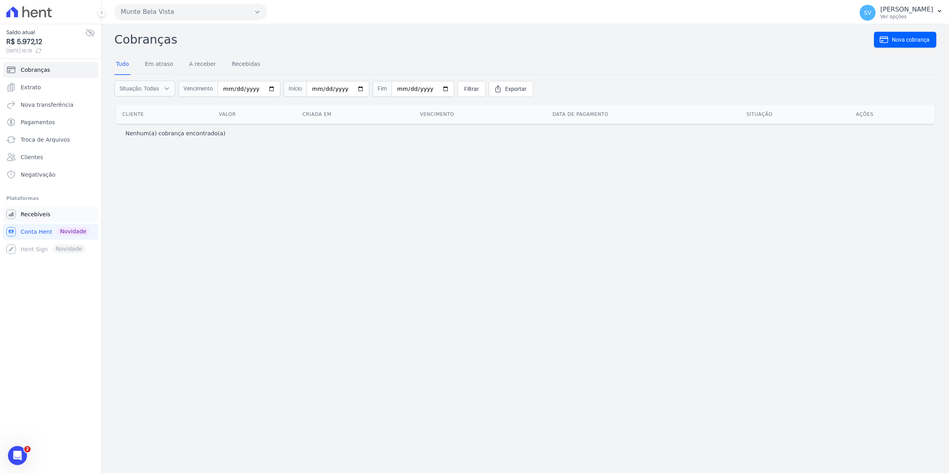
click at [47, 215] on link "Recebíveis" at bounding box center [50, 214] width 95 height 16
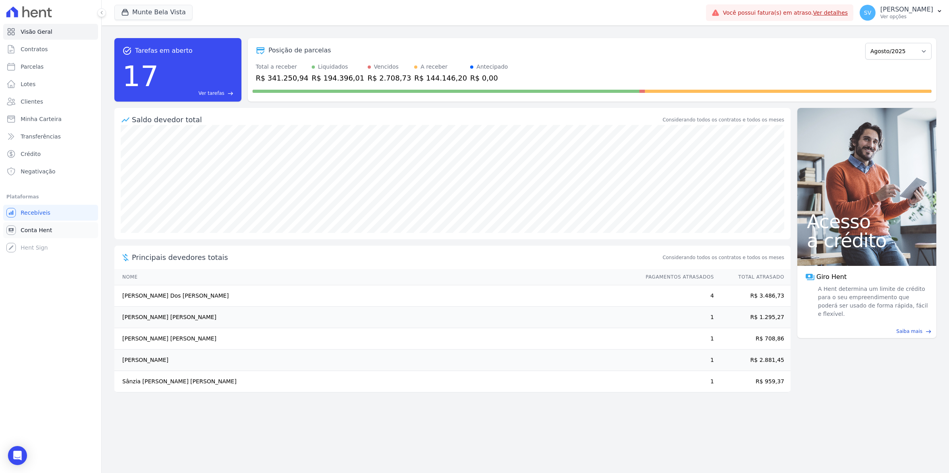
click at [46, 228] on span "Conta Hent" at bounding box center [36, 230] width 31 height 8
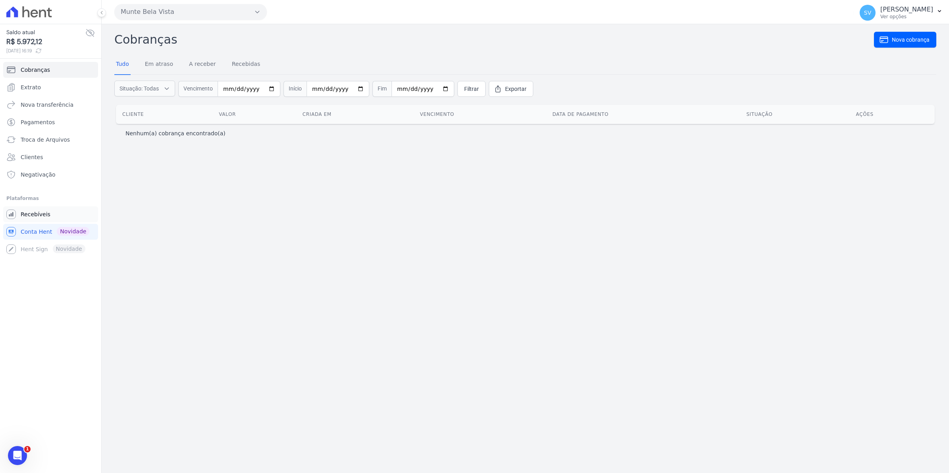
click at [44, 216] on span "Recebíveis" at bounding box center [36, 214] width 30 height 8
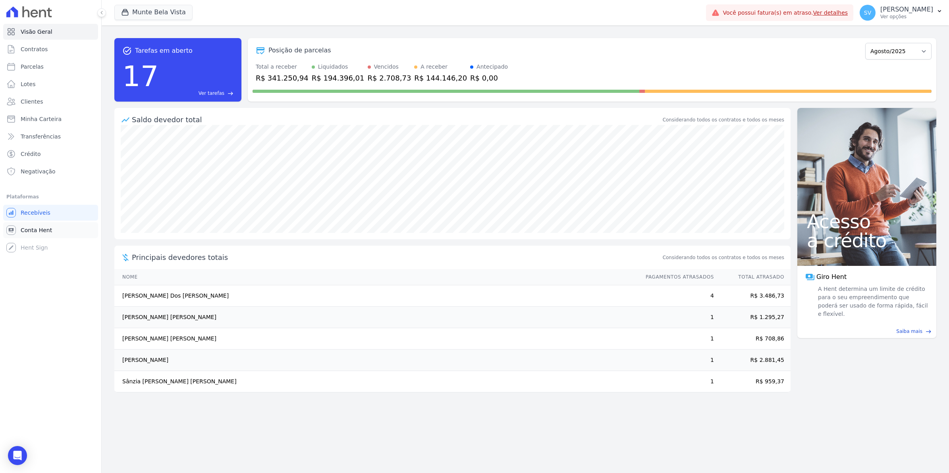
click at [35, 233] on span "Conta Hent" at bounding box center [36, 230] width 31 height 8
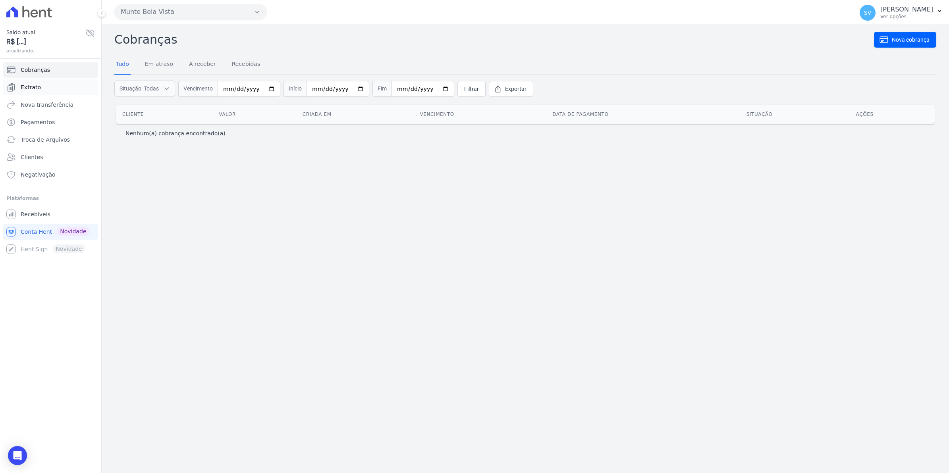
click at [36, 88] on span "Extrato" at bounding box center [31, 87] width 20 height 8
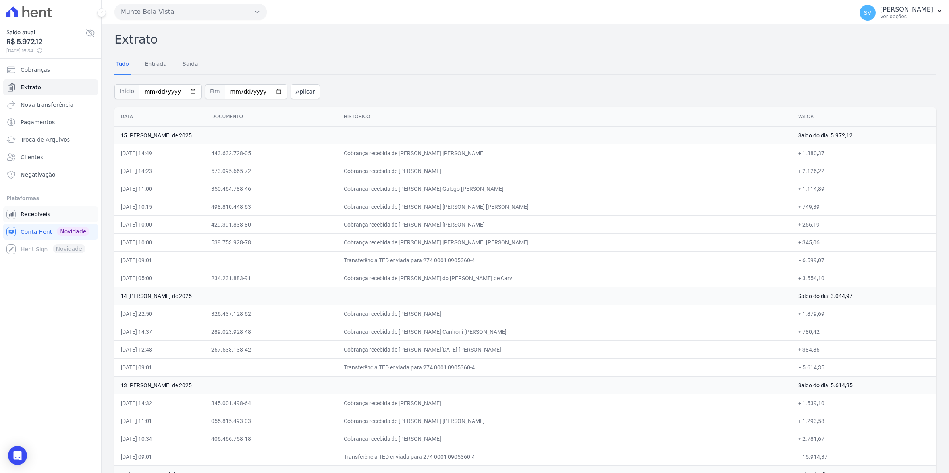
click at [27, 216] on span "Recebíveis" at bounding box center [36, 214] width 30 height 8
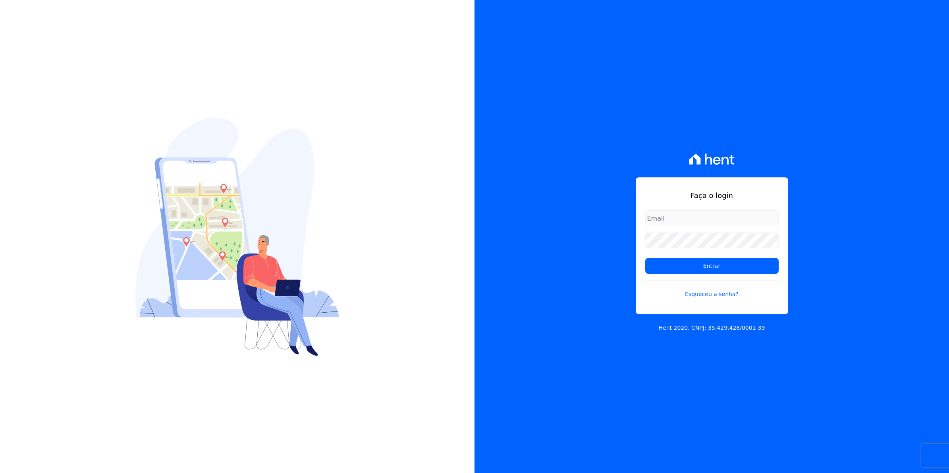
click at [665, 221] on input "email" at bounding box center [711, 218] width 133 height 16
type input "[EMAIL_ADDRESS][DOMAIN_NAME]"
click at [680, 262] on input "Entrar" at bounding box center [711, 266] width 133 height 16
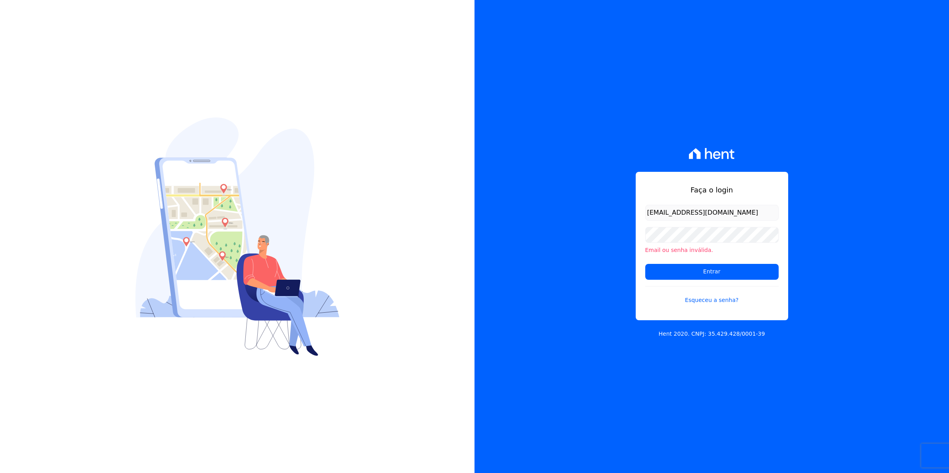
type input "[EMAIL_ADDRESS][DOMAIN_NAME]"
click at [645, 264] on input "Entrar" at bounding box center [711, 272] width 133 height 16
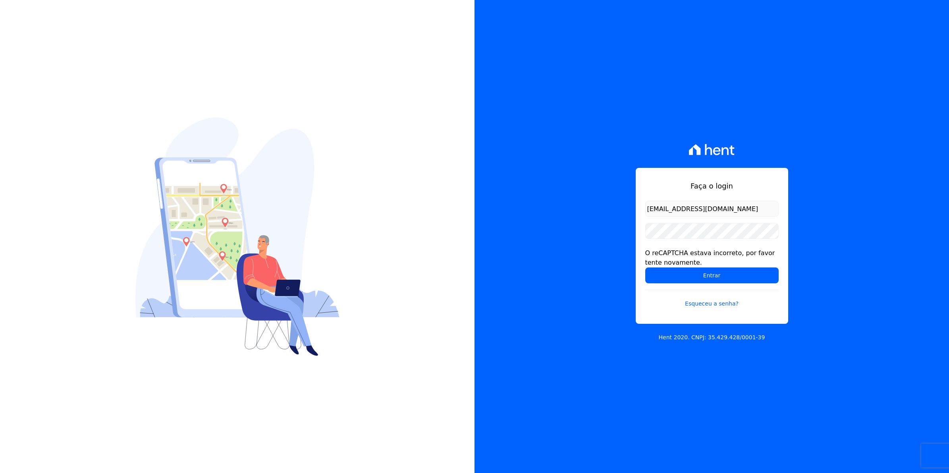
type input "[EMAIL_ADDRESS][DOMAIN_NAME]"
click at [729, 241] on form "[EMAIL_ADDRESS][DOMAIN_NAME] O reCAPTCHA estava incorreto, por favor tente nova…" at bounding box center [711, 259] width 133 height 117
click at [645, 268] on input "Entrar" at bounding box center [711, 276] width 133 height 16
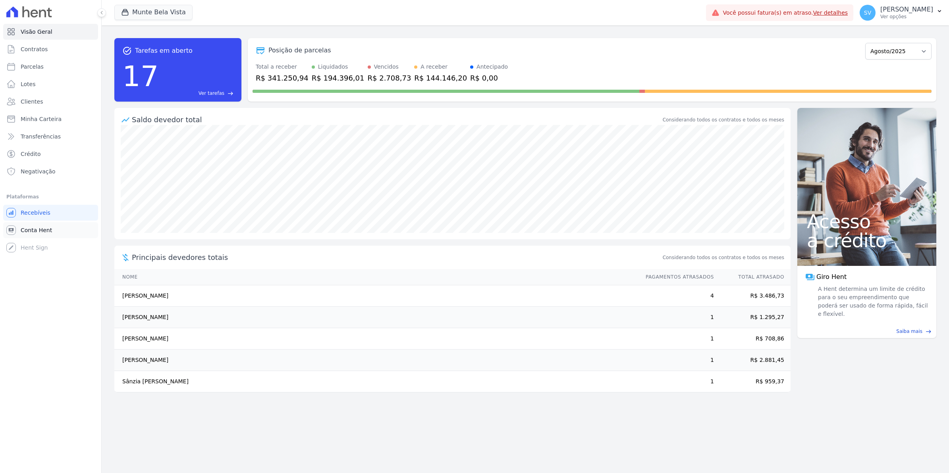
click at [35, 230] on span "Conta Hent" at bounding box center [36, 230] width 31 height 8
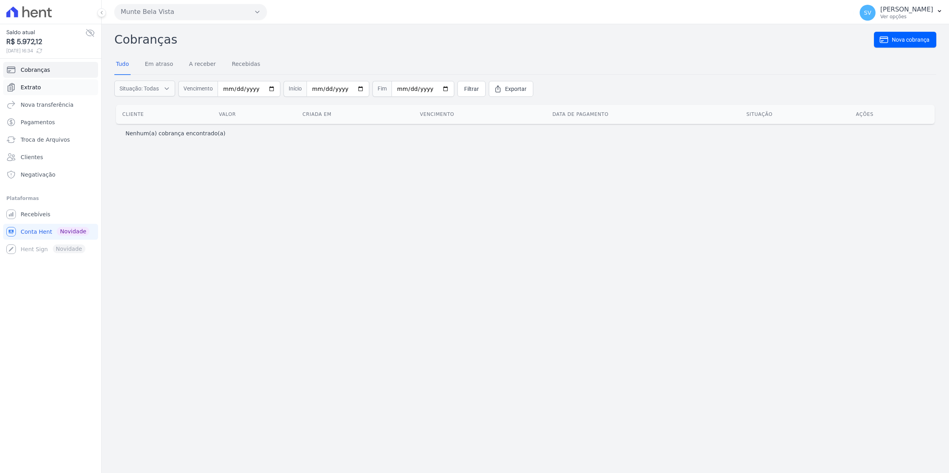
click at [28, 95] on link "Extrato" at bounding box center [50, 87] width 95 height 16
click at [28, 90] on span "Extrato" at bounding box center [31, 87] width 20 height 8
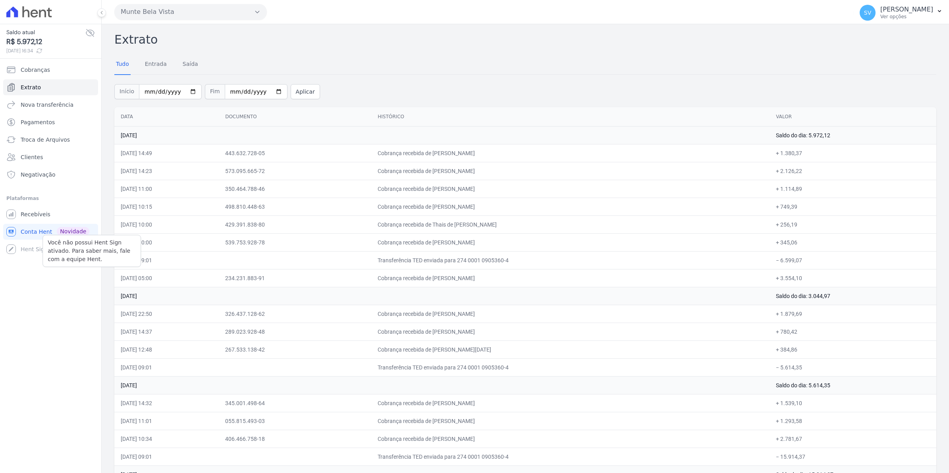
click at [41, 241] on div "Você não possui Hent Sign ativado. Para saber mais, fale com a equipe Hent. Hen…" at bounding box center [50, 249] width 95 height 16
click at [38, 211] on span "Recebíveis" at bounding box center [36, 214] width 30 height 8
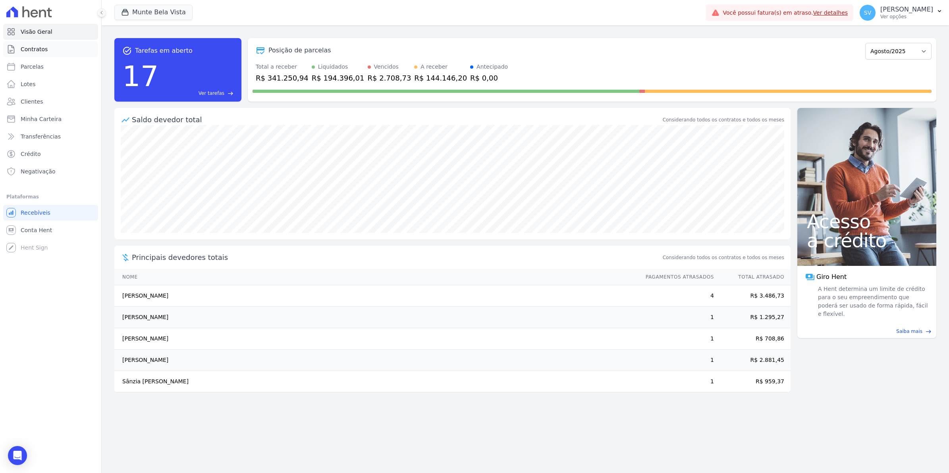
click at [44, 48] on span "Contratos" at bounding box center [34, 49] width 27 height 8
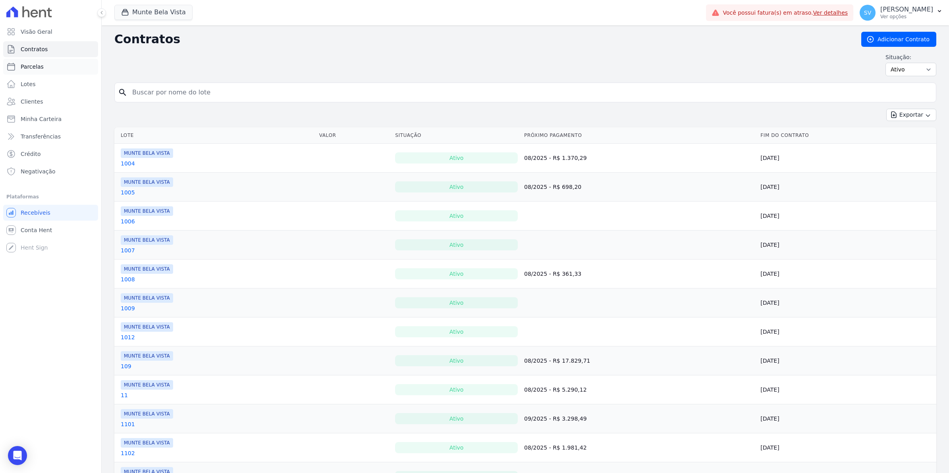
click at [44, 68] on link "Parcelas" at bounding box center [50, 67] width 95 height 16
select select
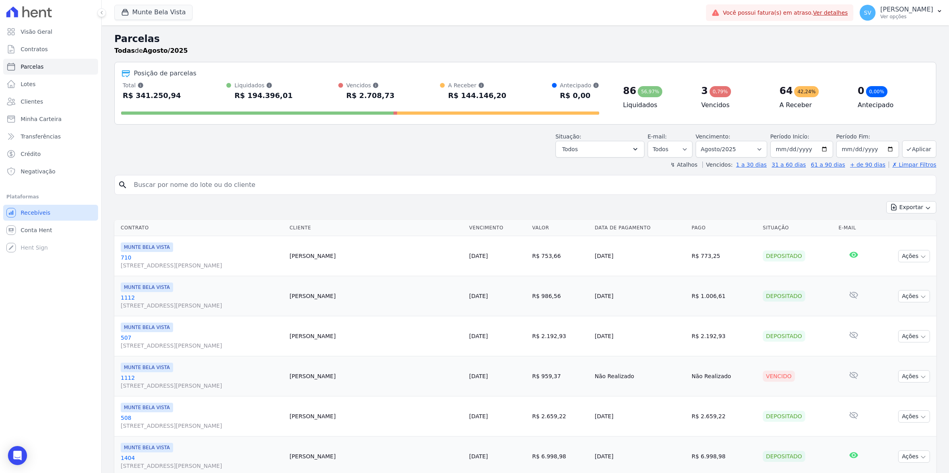
click at [40, 214] on span "Recebíveis" at bounding box center [36, 213] width 30 height 8
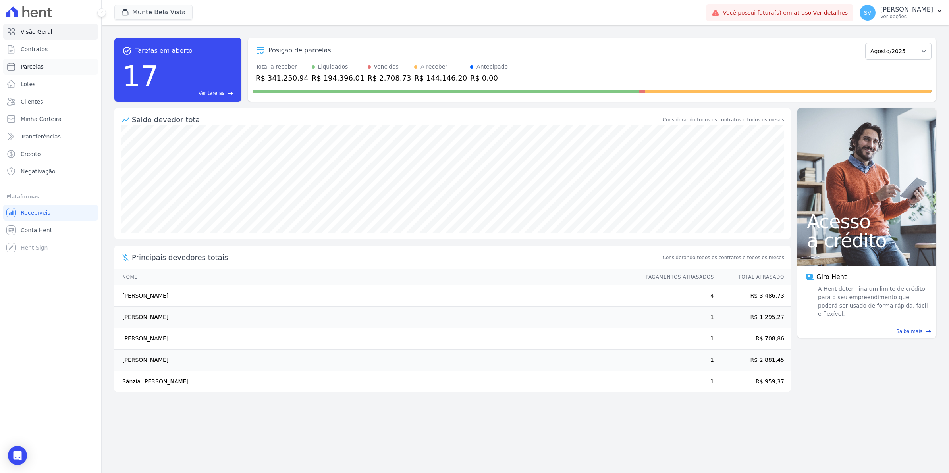
click at [30, 66] on span "Parcelas" at bounding box center [32, 67] width 23 height 8
select select
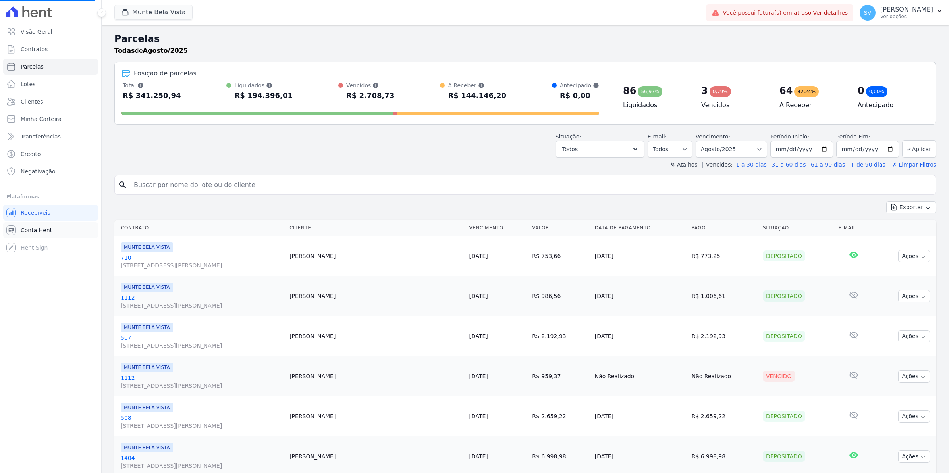
select select
click at [45, 229] on span "Conta Hent" at bounding box center [36, 230] width 31 height 8
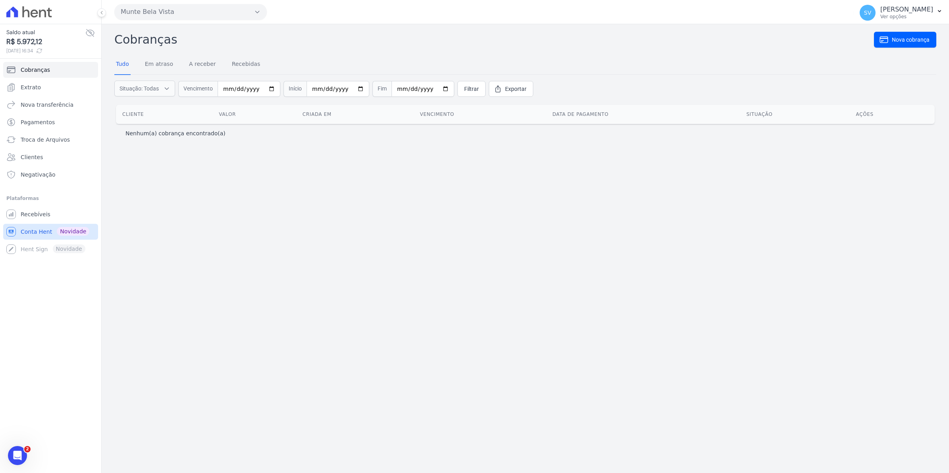
click at [30, 234] on span "Conta Hent" at bounding box center [36, 232] width 31 height 8
click at [34, 214] on span "Recebíveis" at bounding box center [36, 214] width 30 height 8
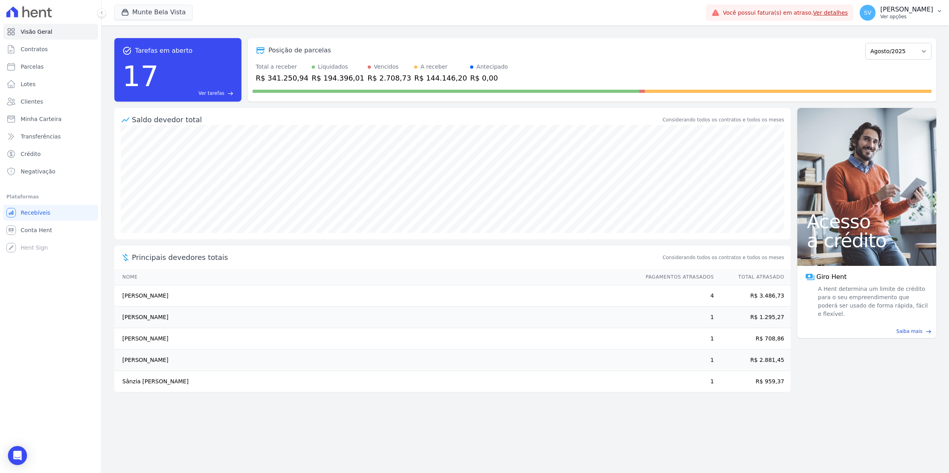
click at [871, 15] on span "SV" at bounding box center [867, 13] width 7 height 6
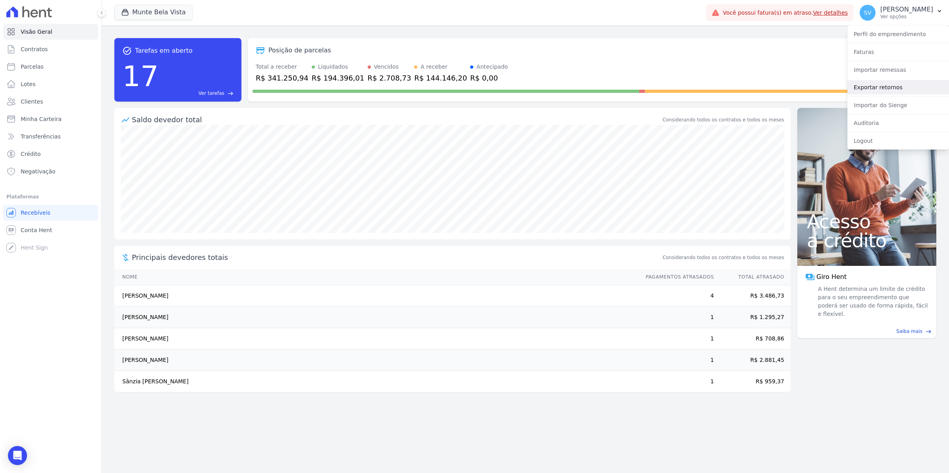
click at [869, 92] on link "Exportar retornos" at bounding box center [898, 87] width 102 height 14
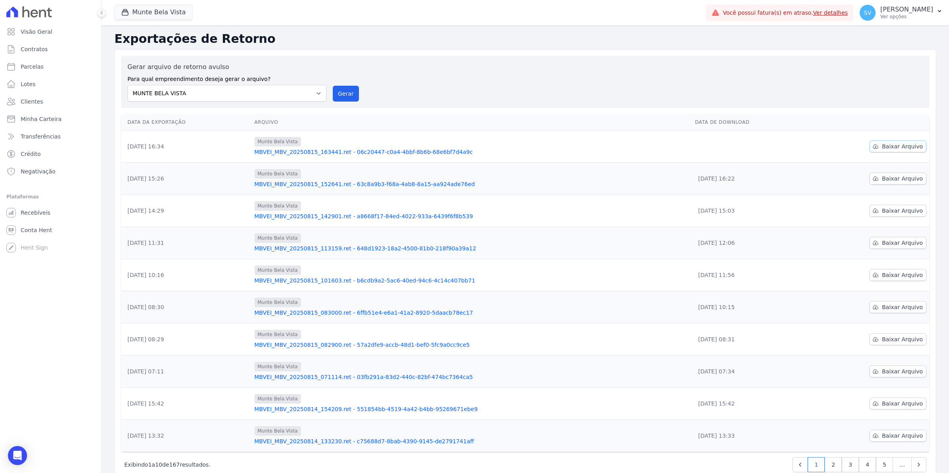
click at [894, 145] on span "Baixar Arquivo" at bounding box center [902, 147] width 41 height 8
click at [42, 65] on link "Parcelas" at bounding box center [50, 67] width 95 height 16
select select
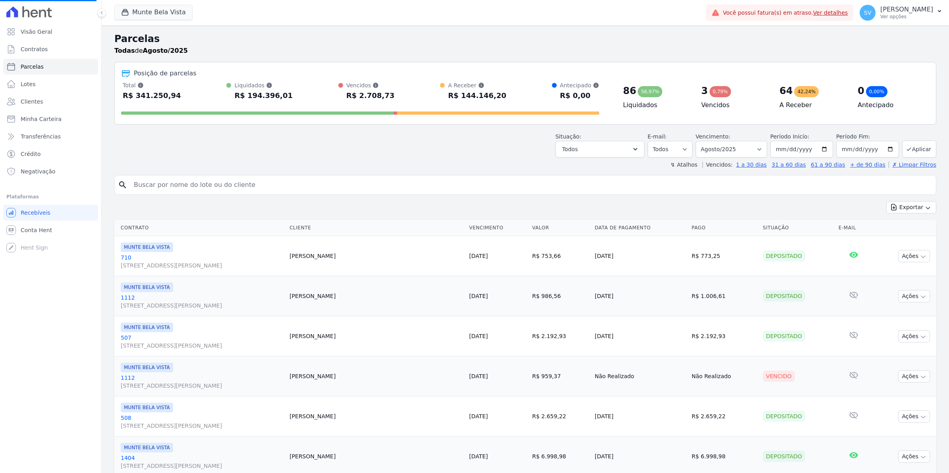
select select
click at [28, 48] on span "Contratos" at bounding box center [34, 49] width 27 height 8
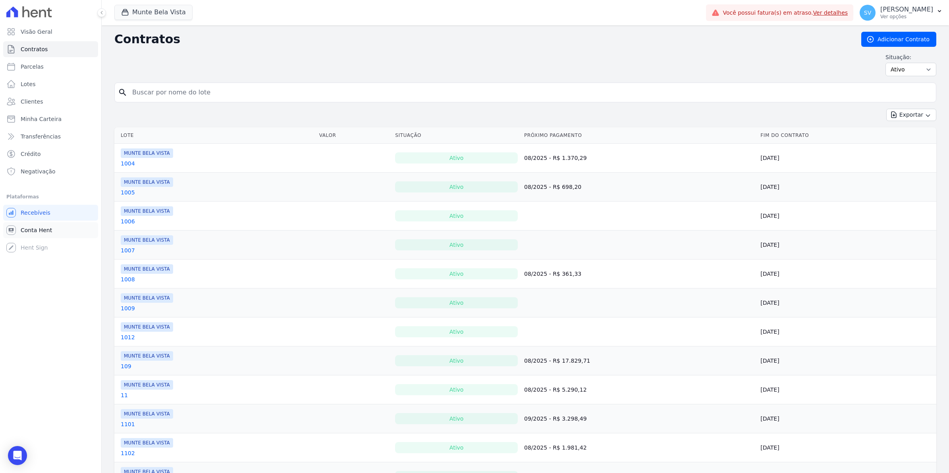
click at [22, 226] on span "Conta Hent" at bounding box center [36, 230] width 31 height 8
